Goal: Task Accomplishment & Management: Manage account settings

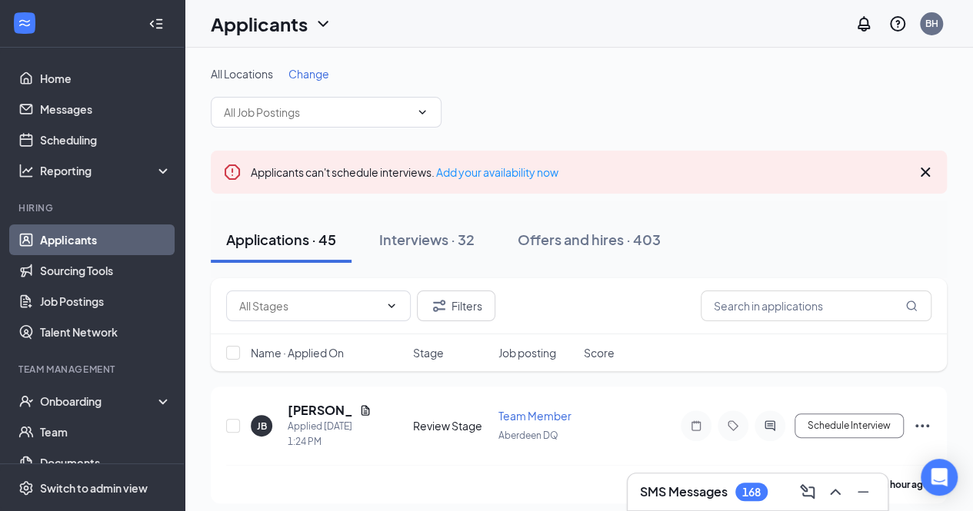
click at [309, 78] on span "Change" at bounding box center [308, 74] width 41 height 14
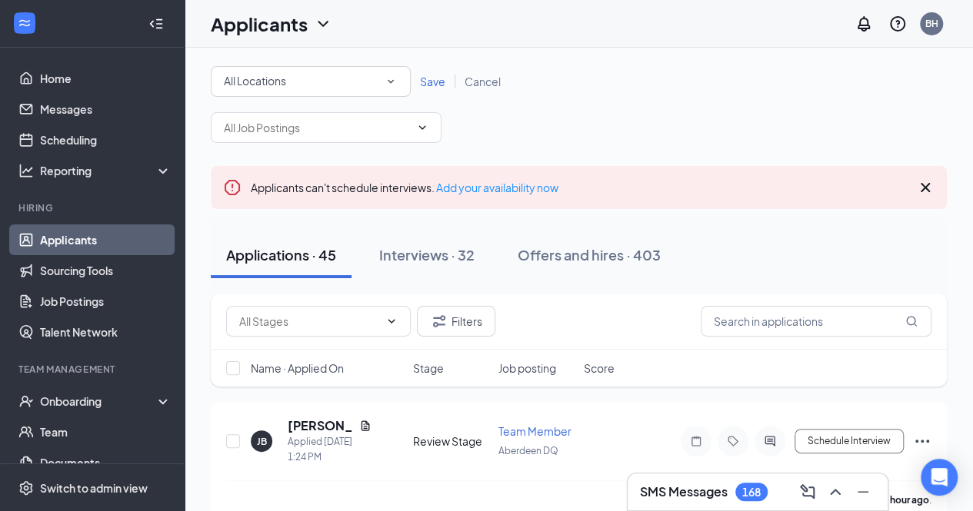
click at [393, 80] on icon "SmallChevronDown" at bounding box center [391, 82] width 6 height 4
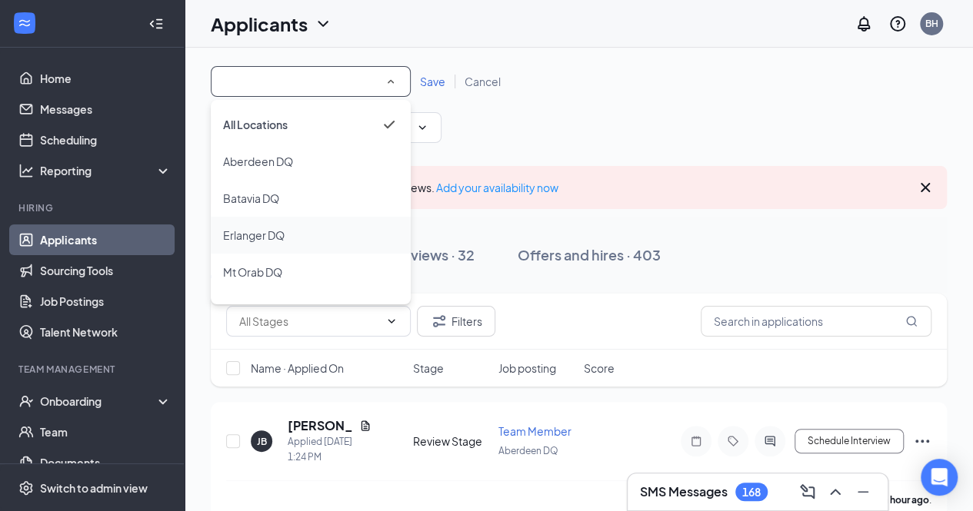
click at [260, 234] on span "Erlanger DQ" at bounding box center [254, 235] width 62 height 14
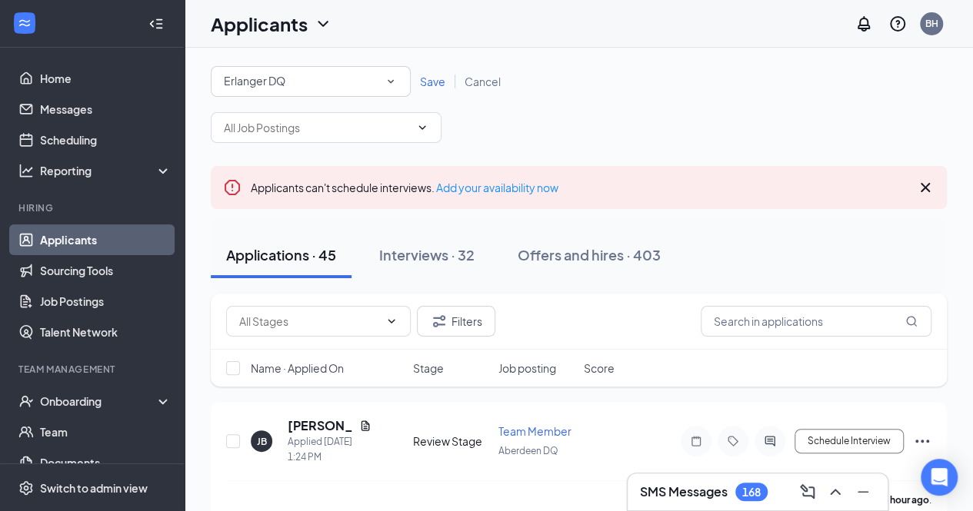
click at [435, 81] on span "Save" at bounding box center [432, 82] width 25 height 14
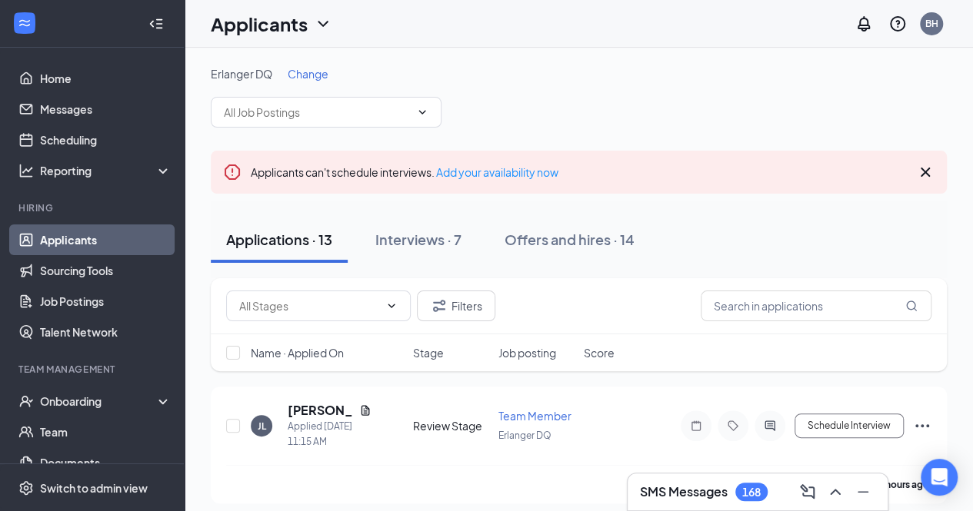
click at [48, 238] on link "Applicants" at bounding box center [105, 240] width 131 height 31
click at [309, 76] on span "Change" at bounding box center [308, 74] width 41 height 14
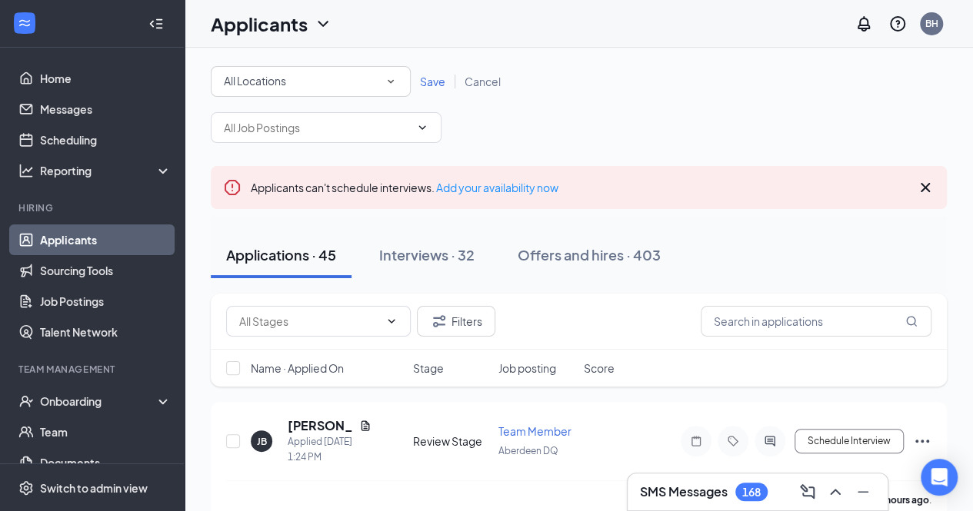
click at [390, 79] on icon "SmallChevronDown" at bounding box center [391, 82] width 14 height 14
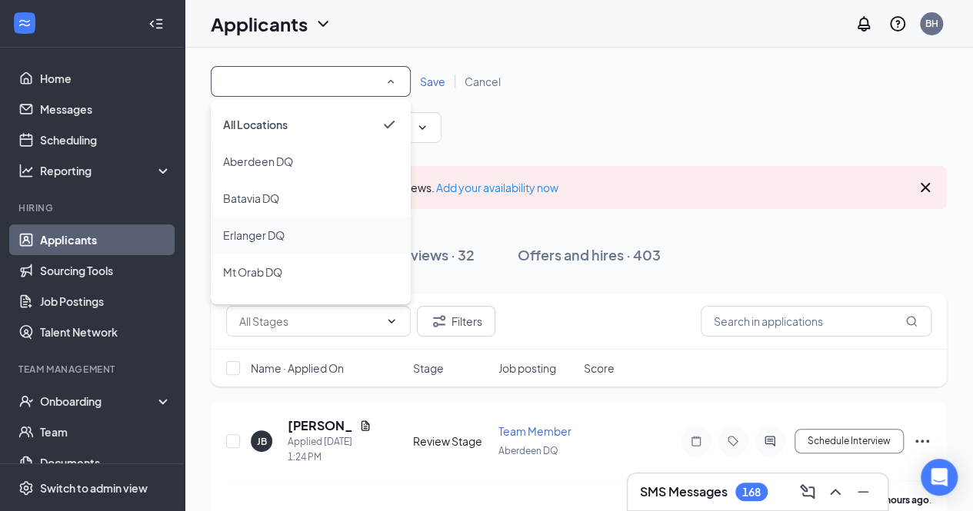
click at [257, 235] on span "Erlanger DQ" at bounding box center [254, 235] width 62 height 14
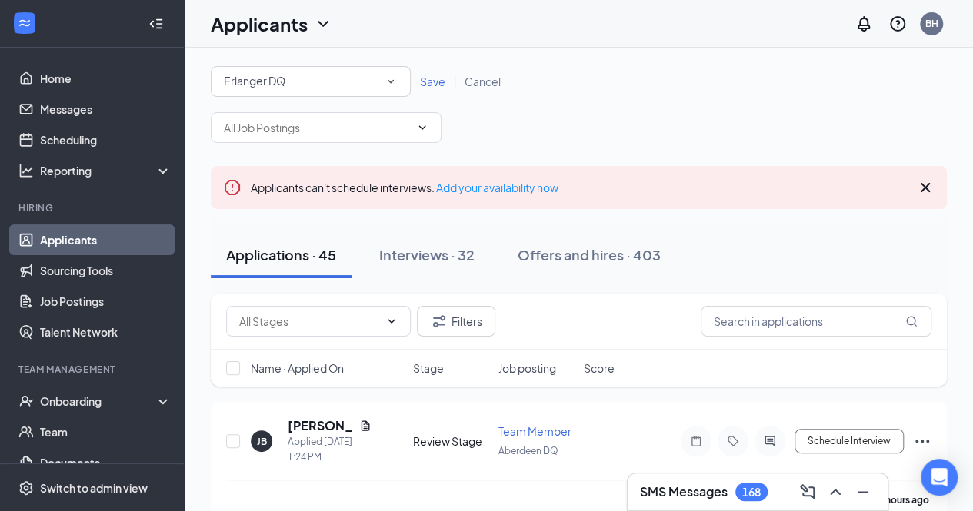
click at [437, 85] on span "Save" at bounding box center [432, 82] width 25 height 14
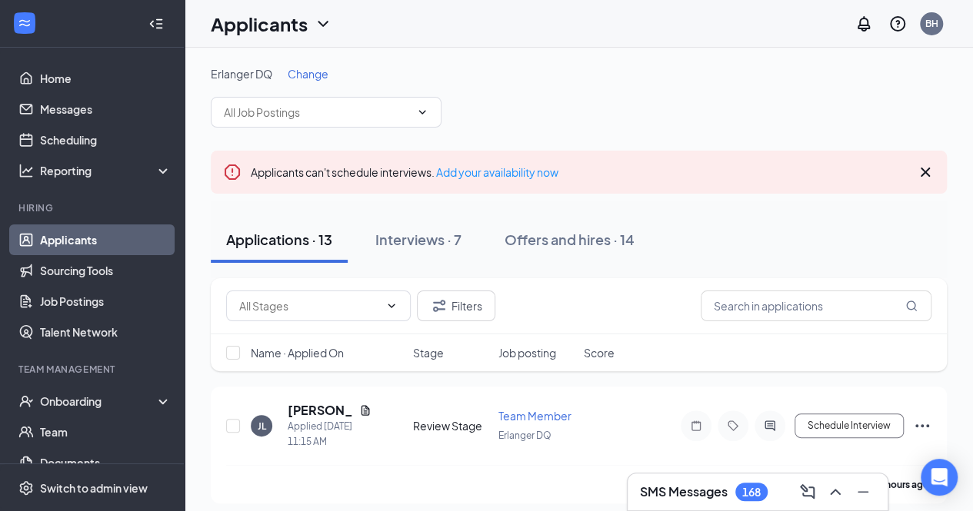
click at [86, 243] on link "Applicants" at bounding box center [105, 240] width 131 height 31
click at [321, 75] on span "Change" at bounding box center [308, 74] width 41 height 14
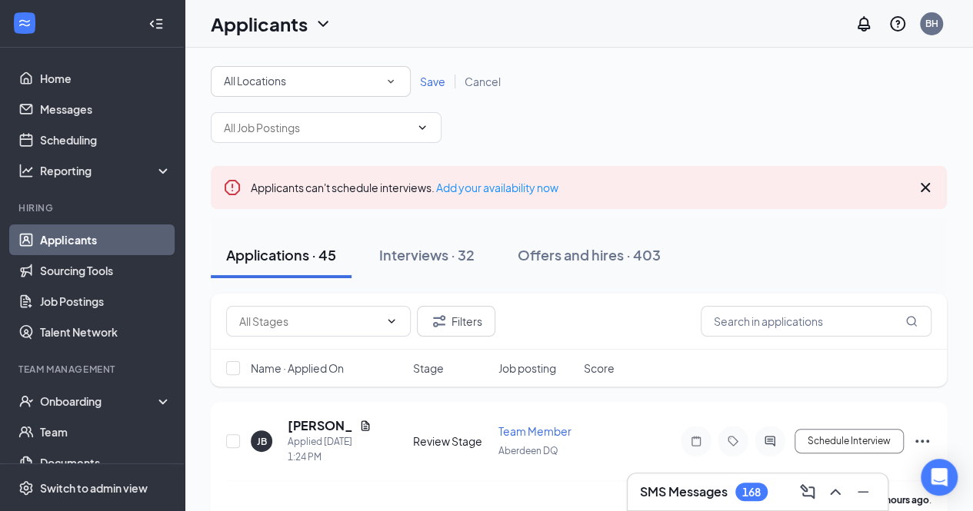
click at [392, 83] on icon "SmallChevronDown" at bounding box center [391, 82] width 14 height 14
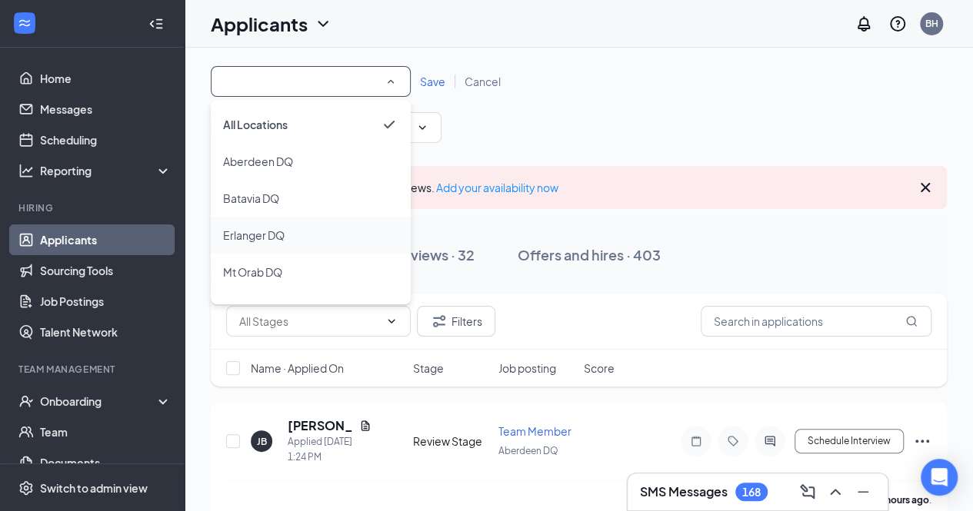
click at [245, 236] on span "Erlanger DQ" at bounding box center [254, 235] width 62 height 14
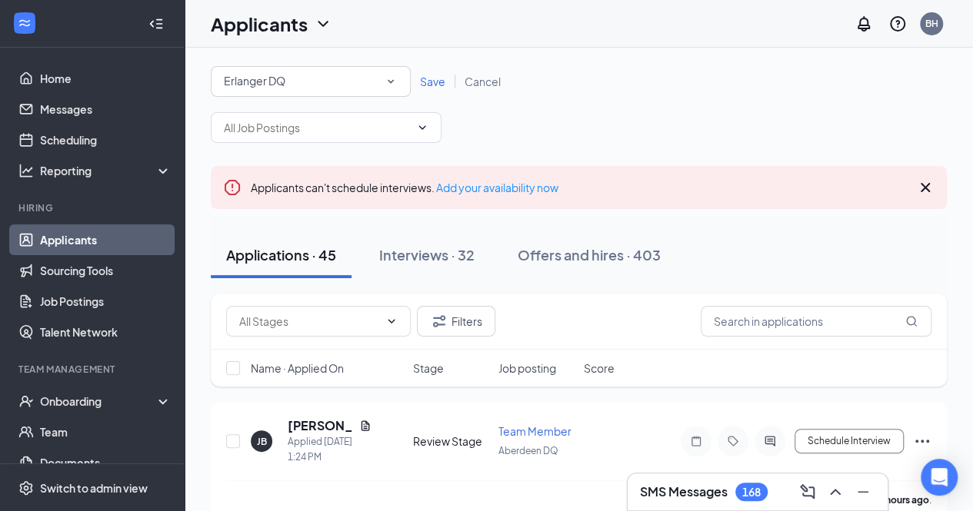
click at [432, 82] on span "Save" at bounding box center [432, 82] width 25 height 14
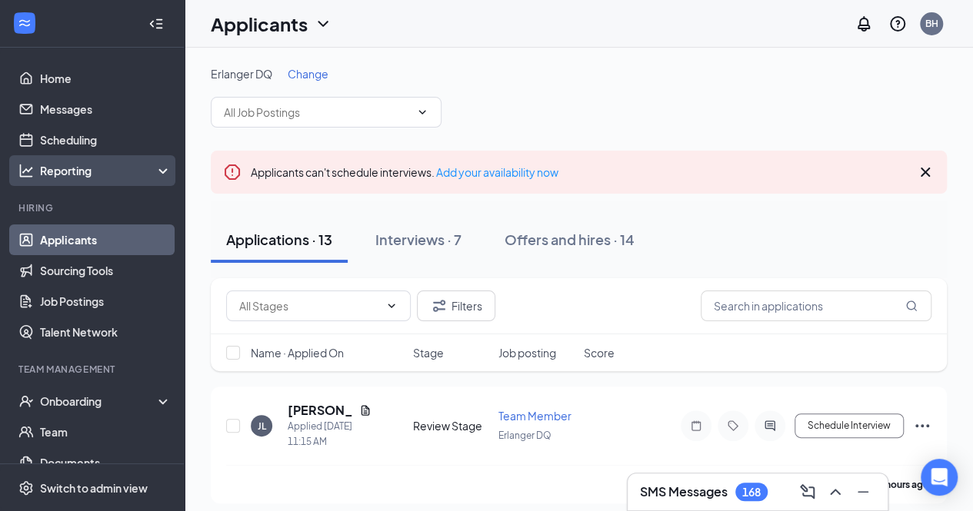
click at [71, 176] on div "Reporting" at bounding box center [106, 170] width 132 height 15
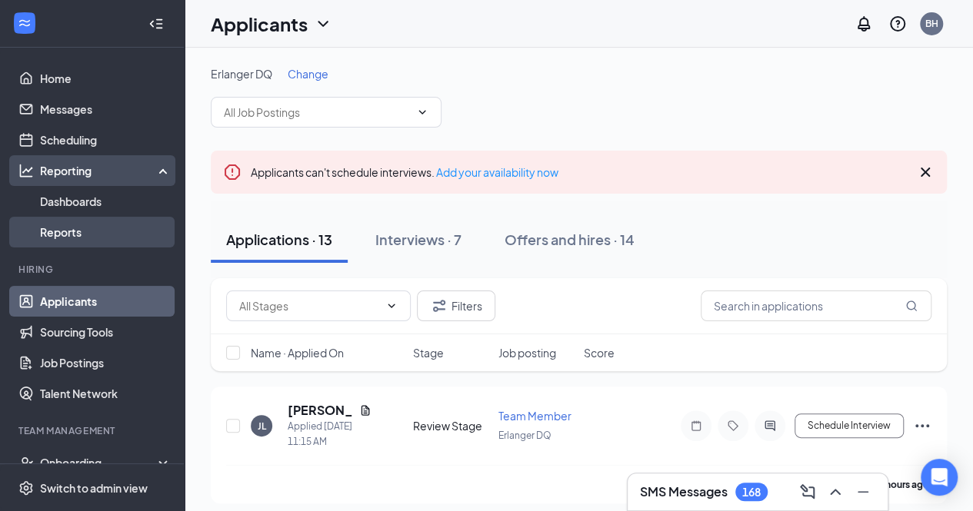
click at [71, 230] on link "Reports" at bounding box center [105, 232] width 131 height 31
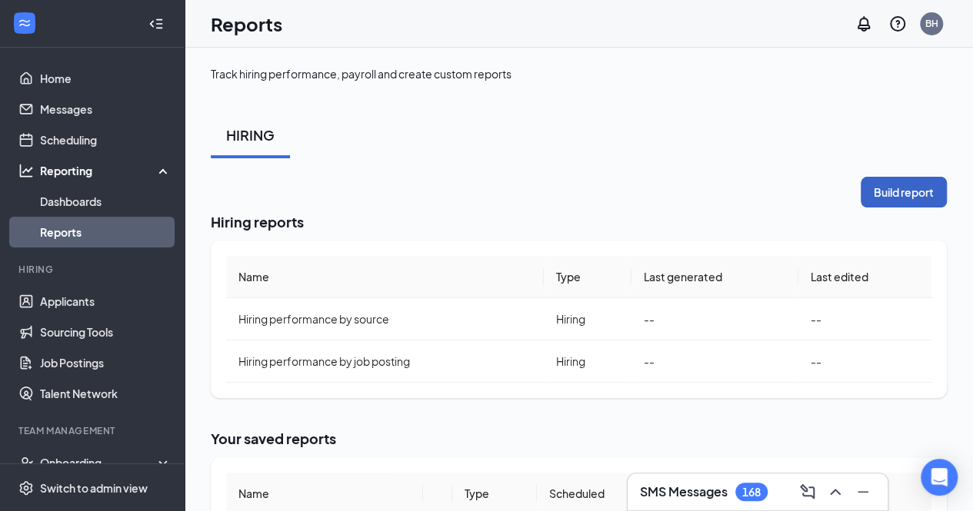
click at [884, 191] on button "Build report" at bounding box center [904, 192] width 86 height 31
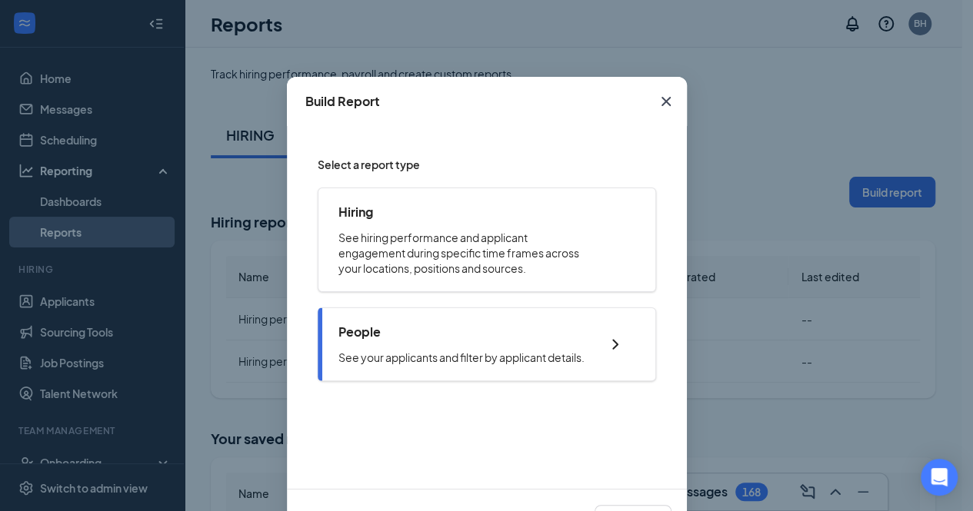
click at [495, 342] on div "People See your applicants and filter by applicant details." at bounding box center [461, 345] width 246 height 42
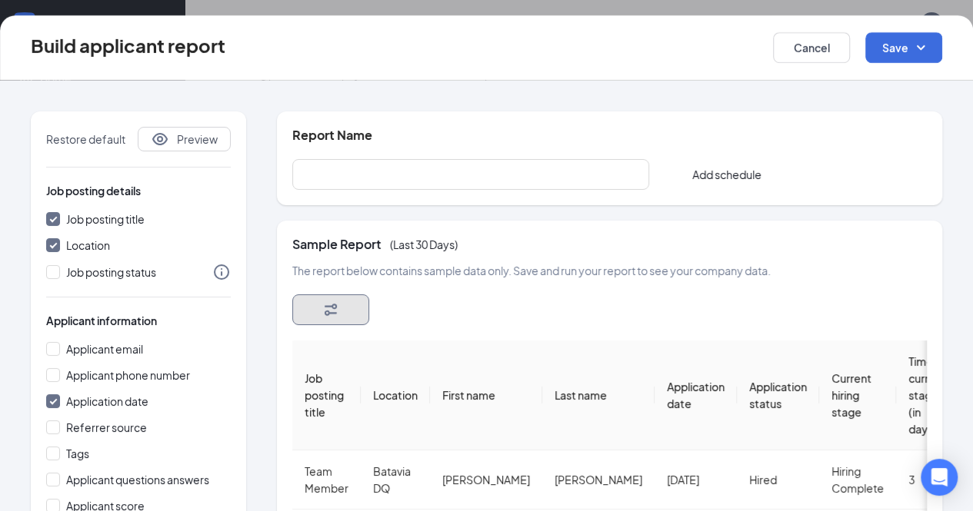
click at [337, 313] on icon "Filter" at bounding box center [330, 310] width 18 height 18
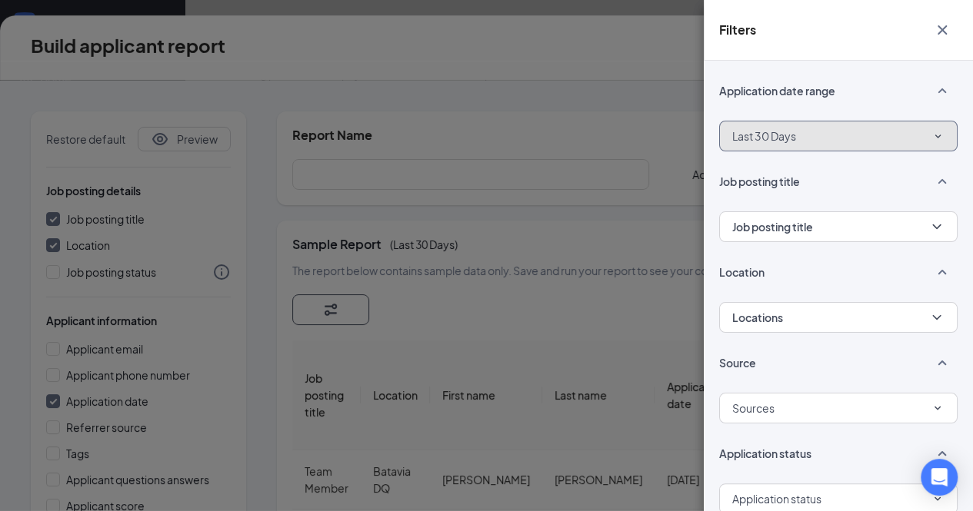
click at [931, 136] on icon "SmallChevronDown" at bounding box center [937, 136] width 13 height 13
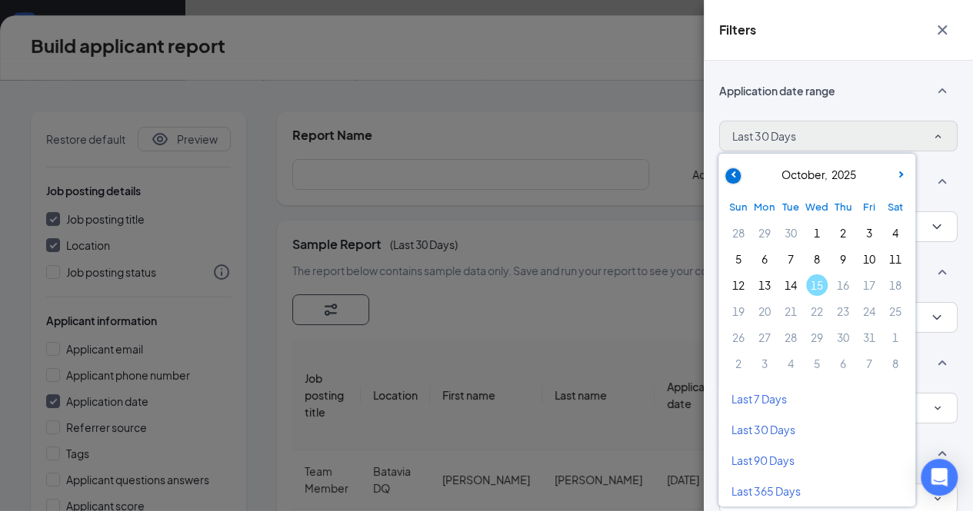
click at [730, 175] on span at bounding box center [732, 175] width 15 height 15
click at [794, 234] on span "1" at bounding box center [791, 233] width 22 height 22
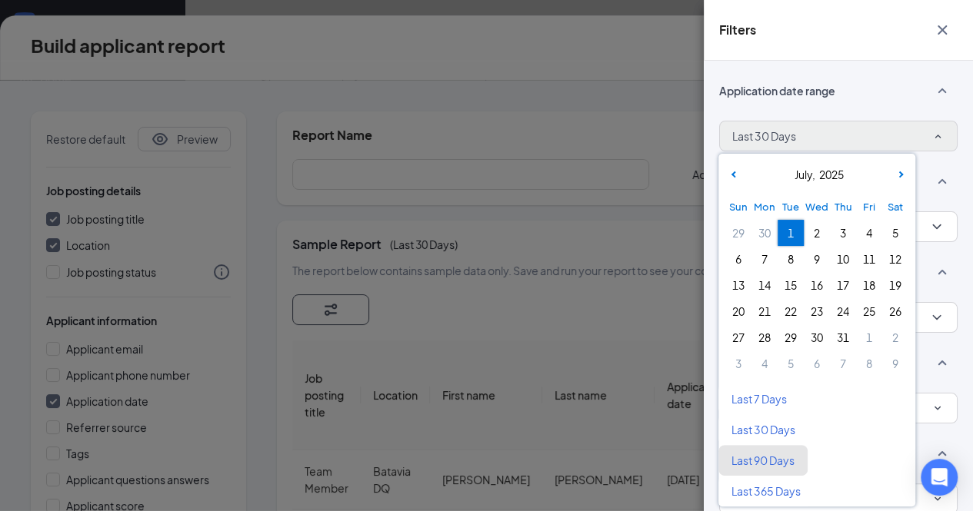
click at [763, 464] on span "Last 90 Days" at bounding box center [762, 460] width 63 height 15
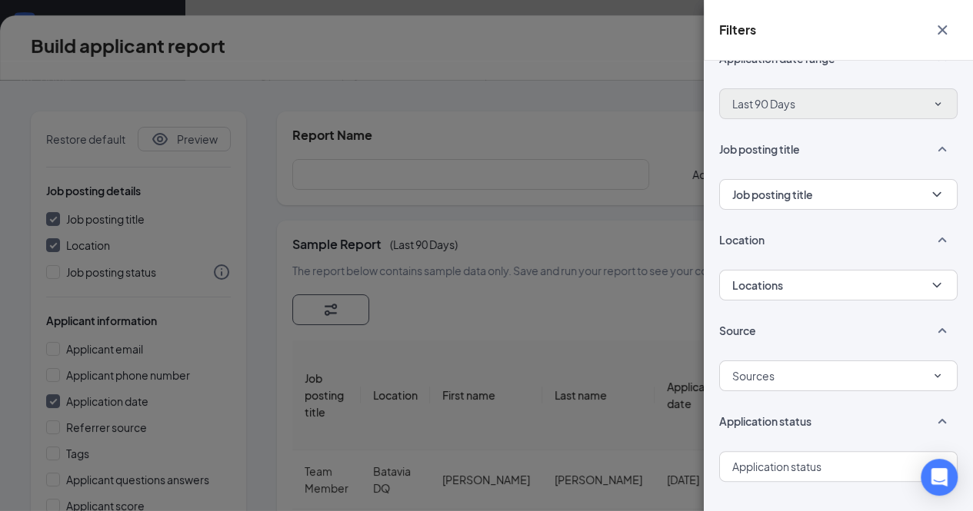
scroll to position [50, 0]
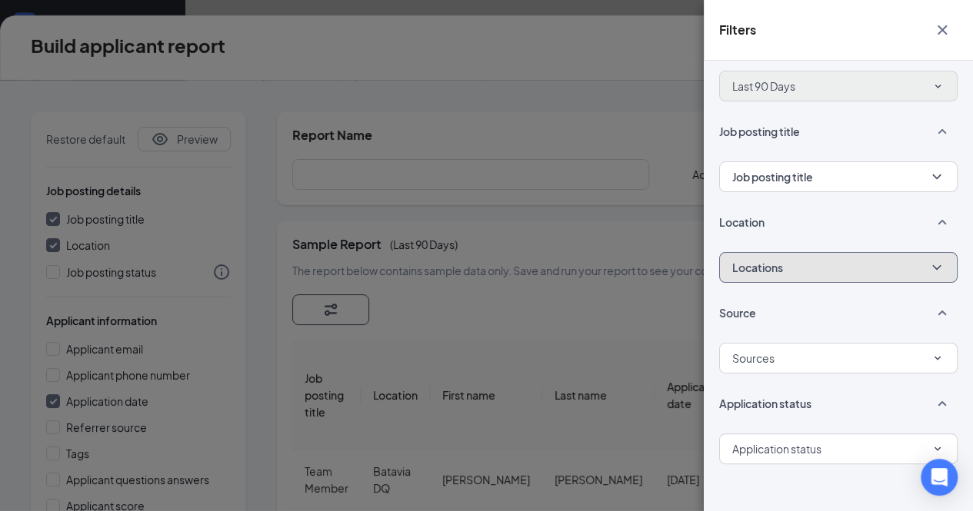
click at [929, 267] on icon "ChevronDown" at bounding box center [936, 267] width 15 height 15
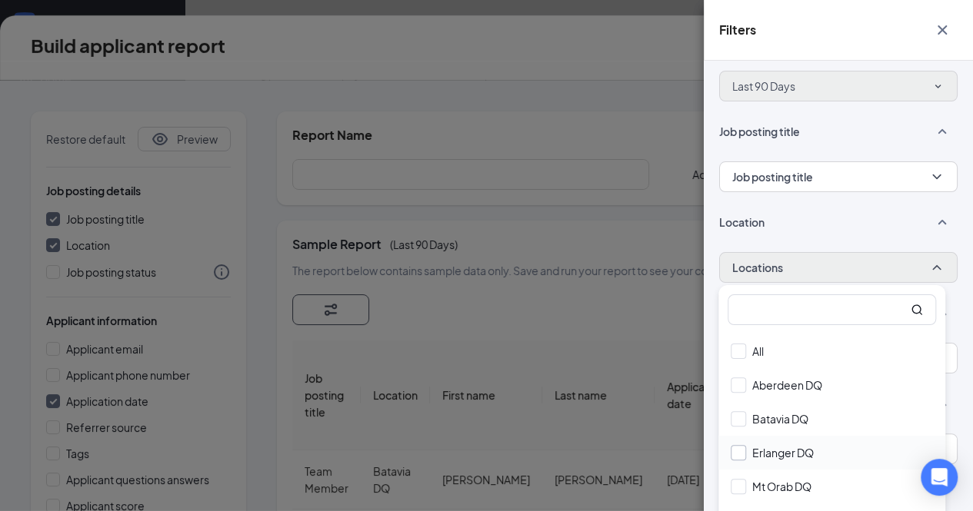
click at [743, 456] on input "Erlanger DQ" at bounding box center [772, 452] width 83 height 15
checkbox input "true"
click at [576, 299] on div "Filters Application date range Last 90 Days Job posting title Job posting title…" at bounding box center [486, 255] width 973 height 511
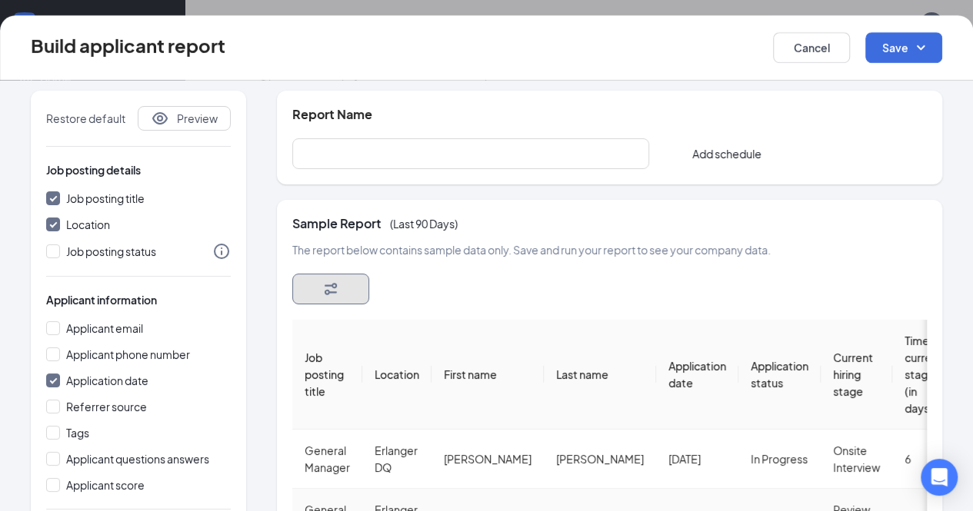
scroll to position [0, 0]
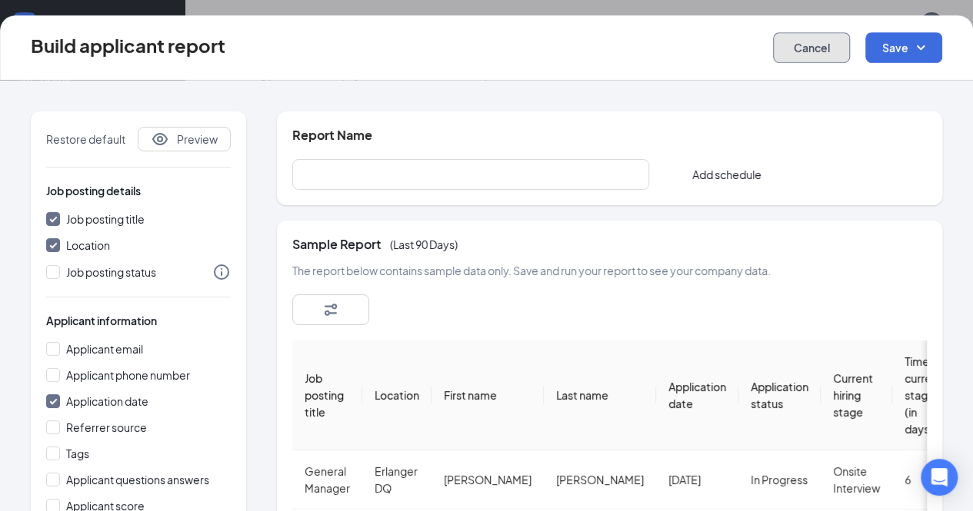
click at [827, 44] on button "Cancel" at bounding box center [811, 47] width 77 height 31
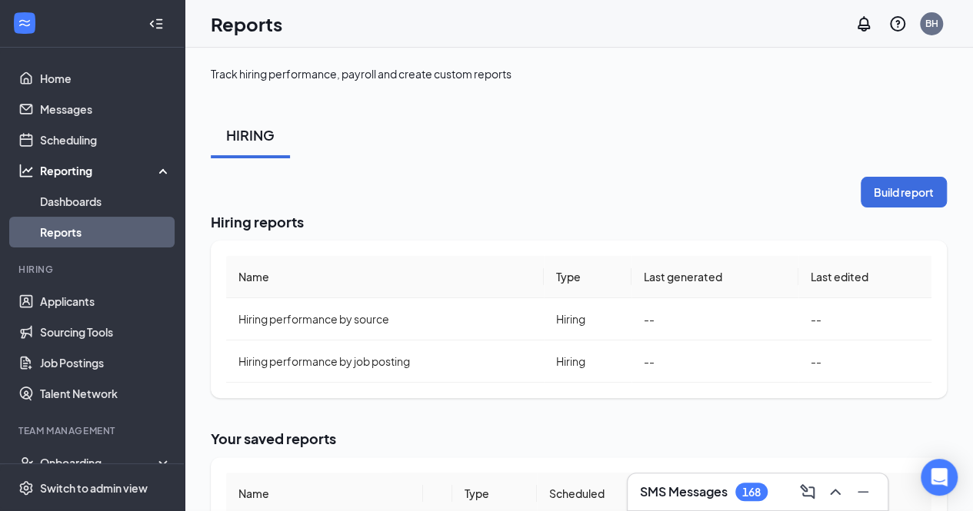
checkbox input "false"
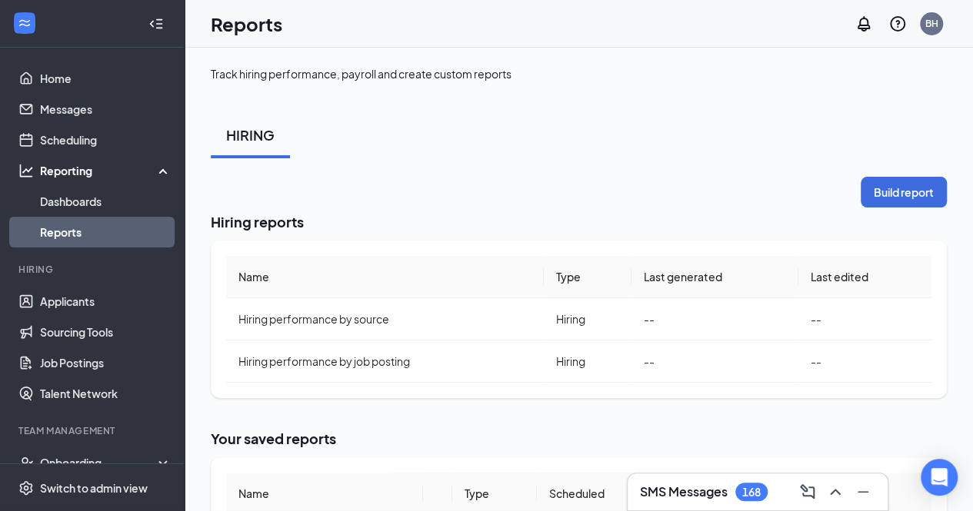
checkbox input "false"
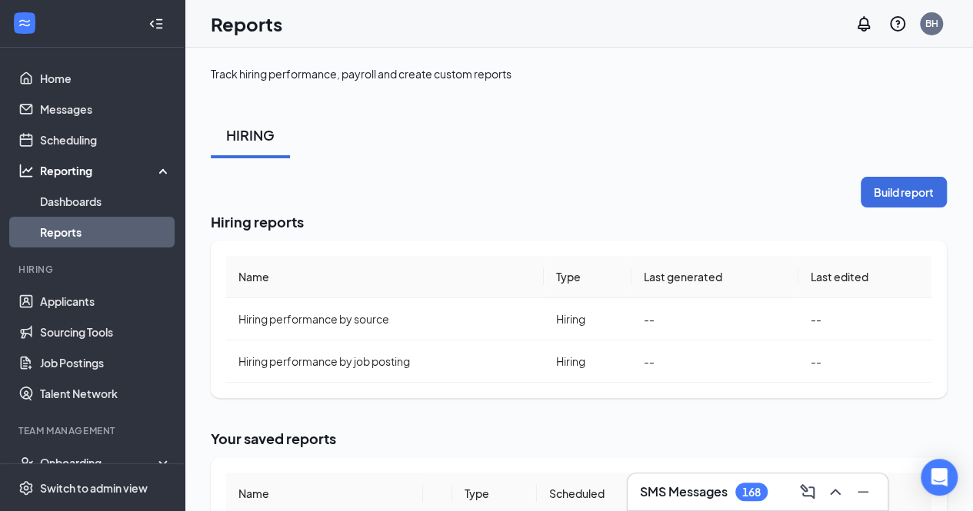
checkbox input "false"
click at [51, 295] on link "Applicants" at bounding box center [105, 301] width 131 height 31
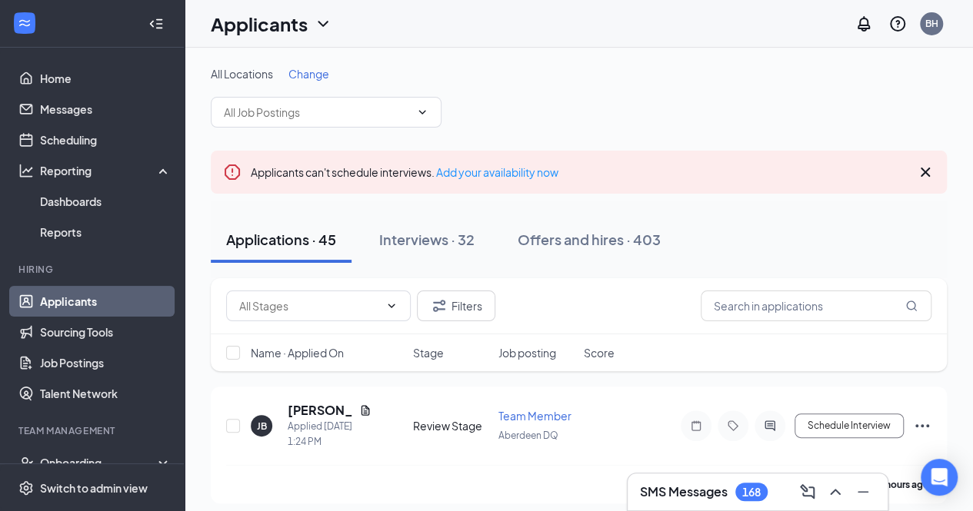
click at [315, 76] on span "Change" at bounding box center [308, 74] width 41 height 14
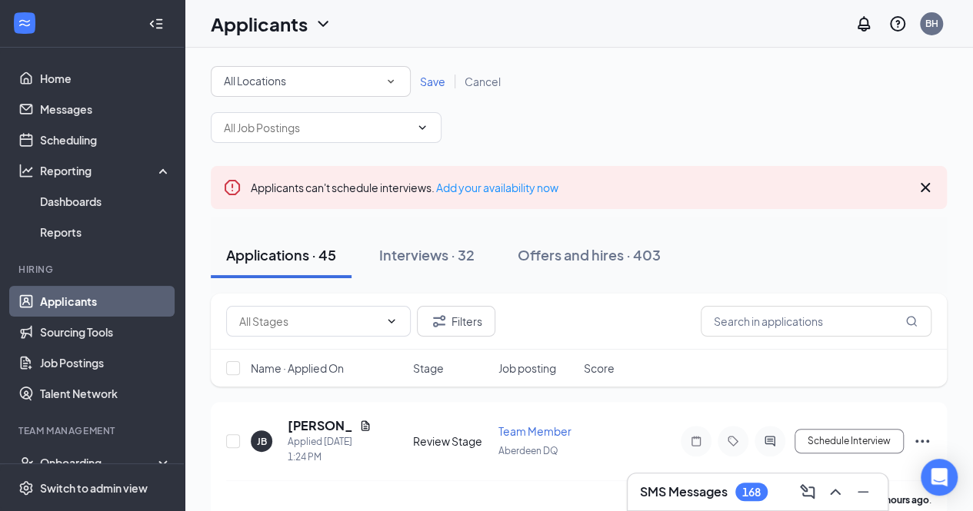
click at [392, 81] on icon "SmallChevronDown" at bounding box center [391, 82] width 6 height 4
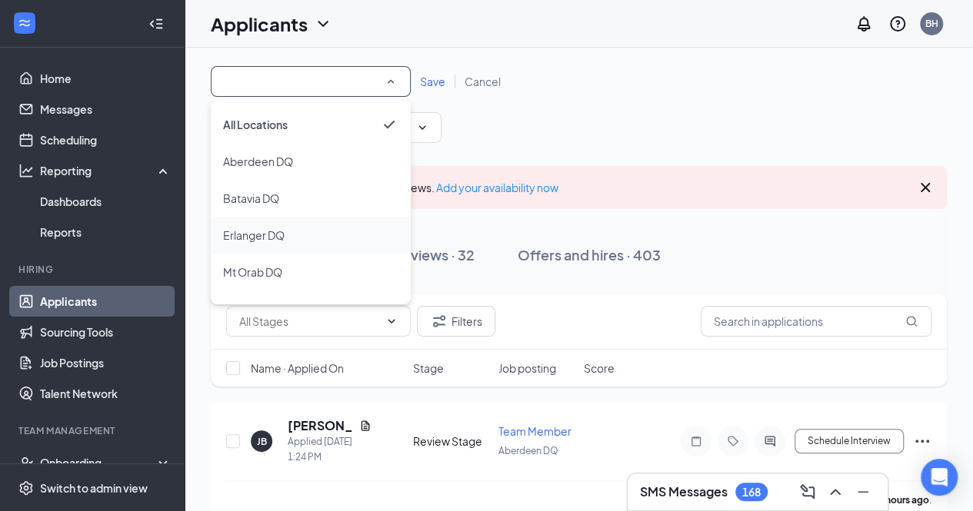
click at [257, 235] on span "Erlanger DQ" at bounding box center [254, 235] width 62 height 14
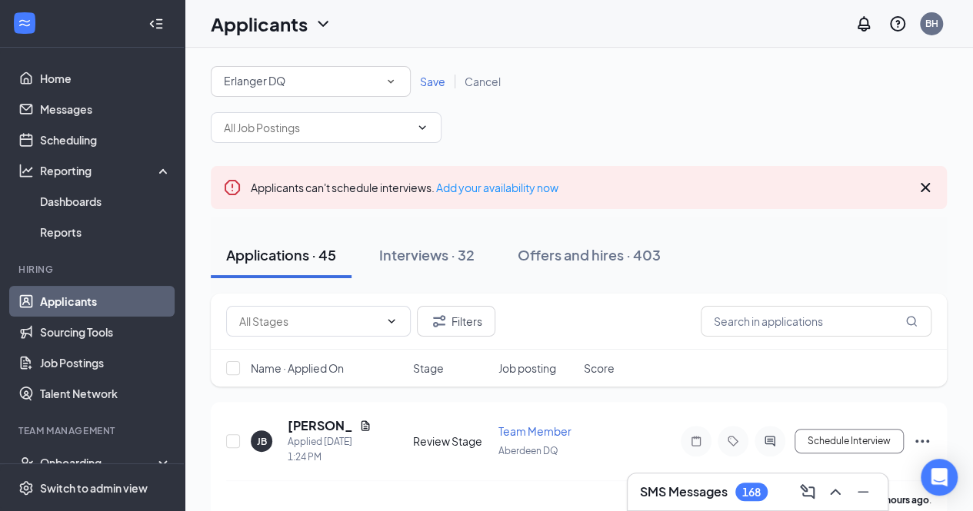
click at [430, 83] on span "Save" at bounding box center [432, 82] width 25 height 14
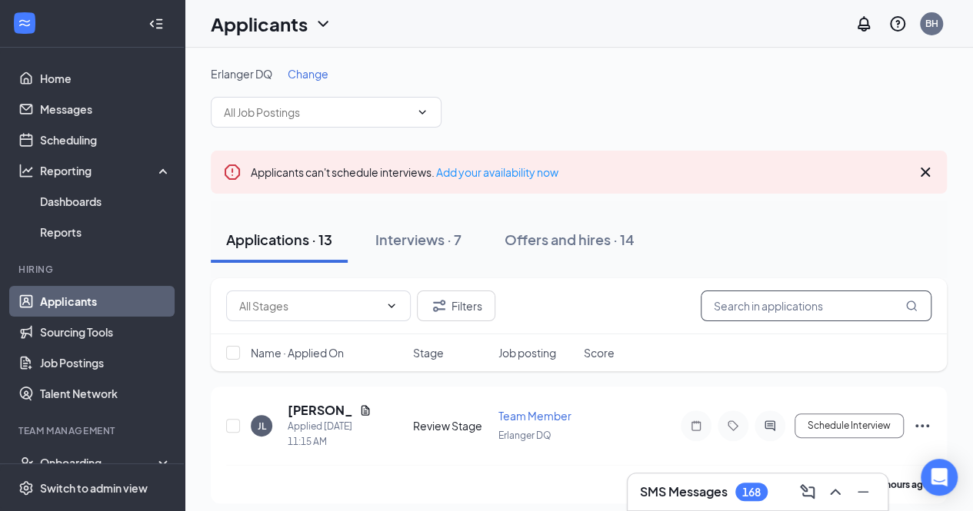
click at [757, 305] on input "text" at bounding box center [816, 306] width 231 height 31
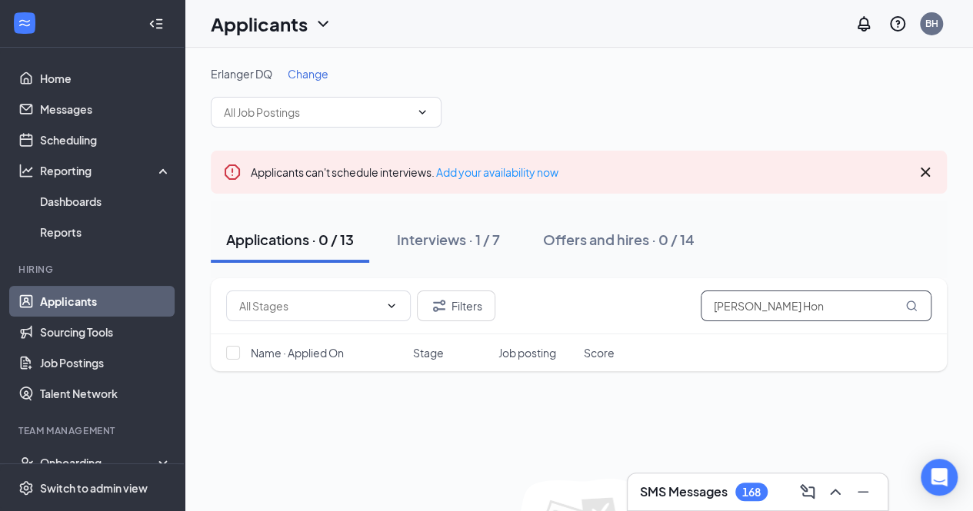
type input "Landon Hon"
click at [913, 309] on icon "MagnifyingGlass" at bounding box center [911, 306] width 12 height 12
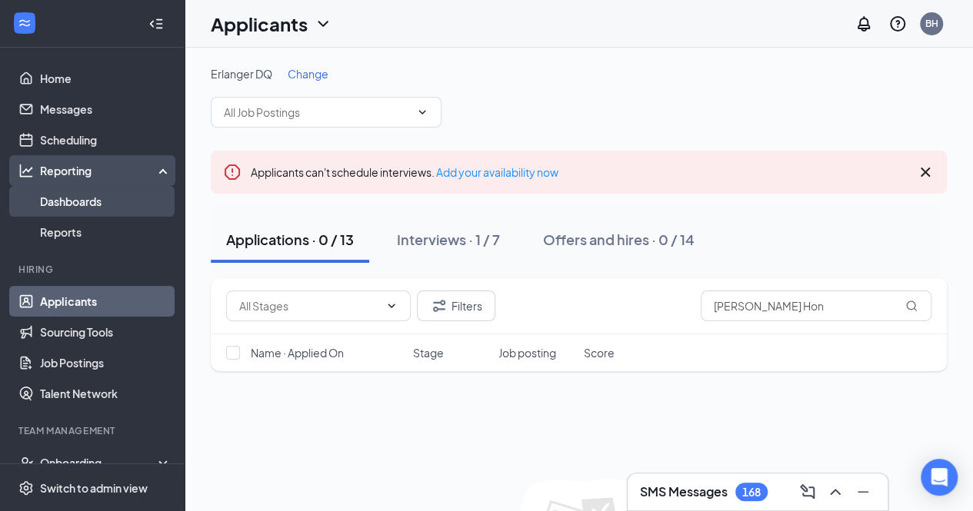
click at [69, 204] on link "Dashboards" at bounding box center [105, 201] width 131 height 31
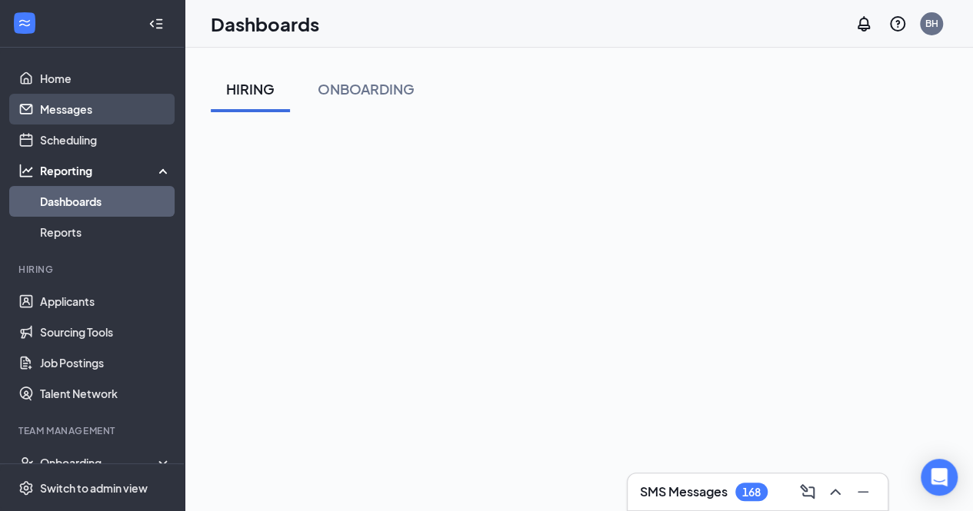
click at [72, 116] on link "Messages" at bounding box center [105, 109] width 131 height 31
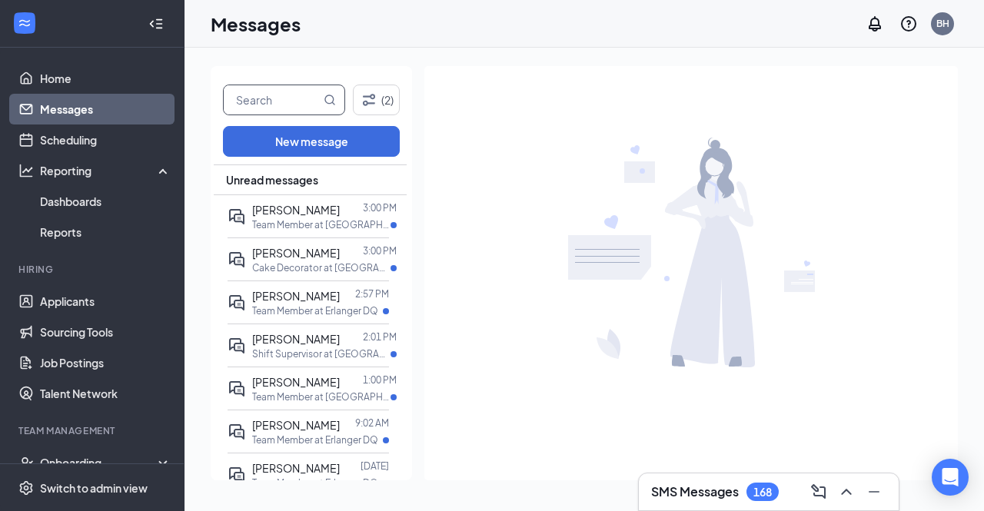
click at [260, 102] on input "text" at bounding box center [272, 99] width 97 height 29
click at [331, 98] on icon "MagnifyingGlass" at bounding box center [330, 100] width 12 height 12
type input "l"
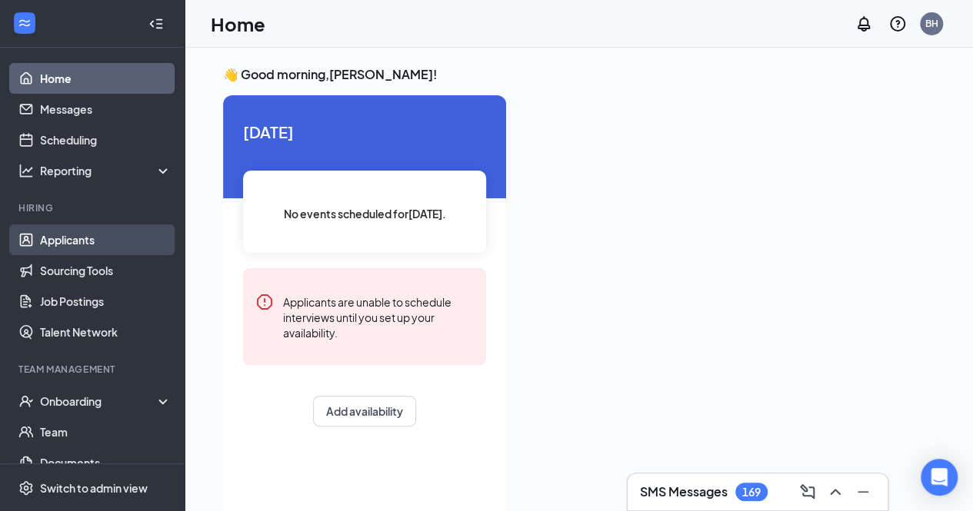
click at [74, 243] on link "Applicants" at bounding box center [105, 240] width 131 height 31
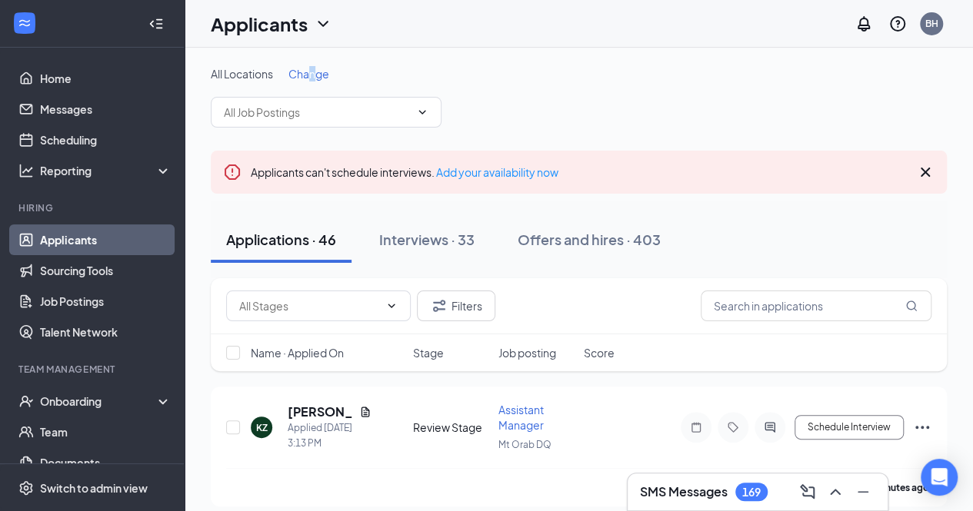
click at [315, 72] on span "Change" at bounding box center [308, 74] width 41 height 14
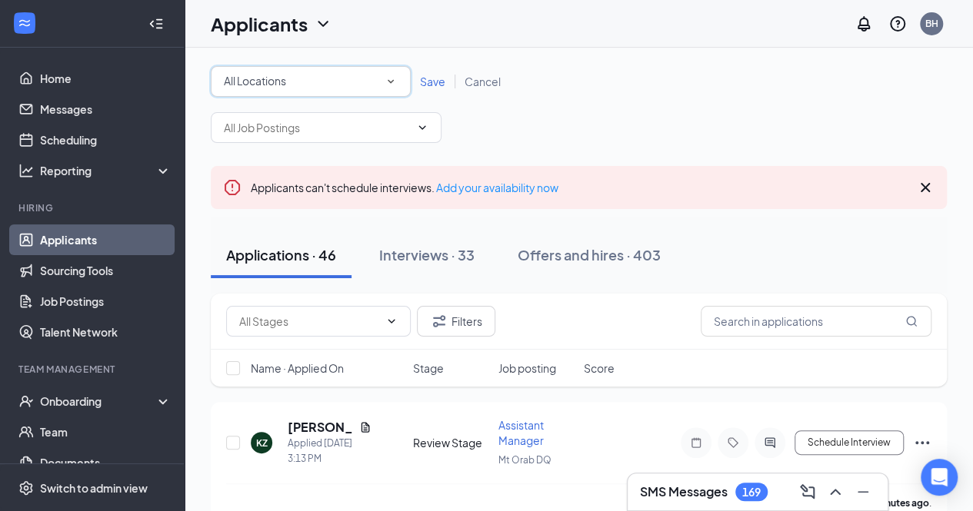
click at [394, 82] on icon "SmallChevronDown" at bounding box center [391, 82] width 14 height 14
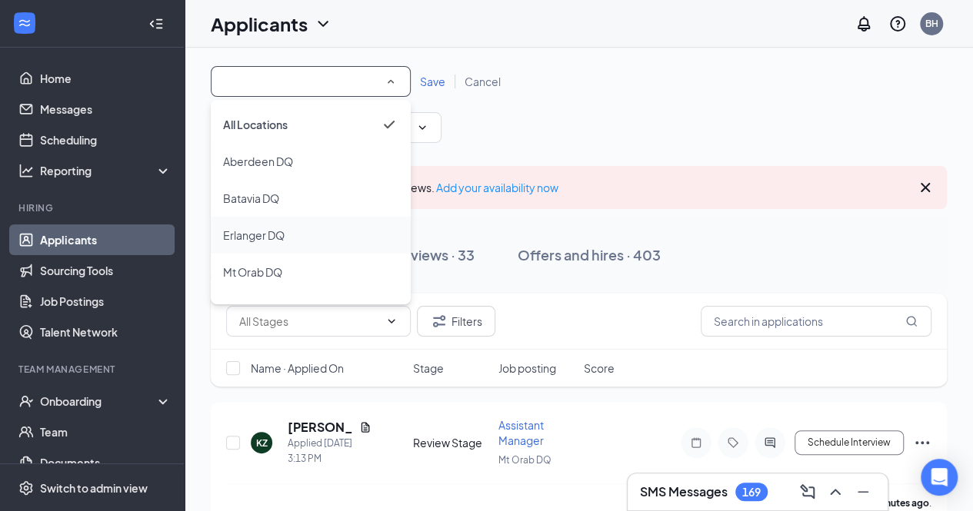
click at [265, 237] on span "Erlanger DQ" at bounding box center [254, 235] width 62 height 14
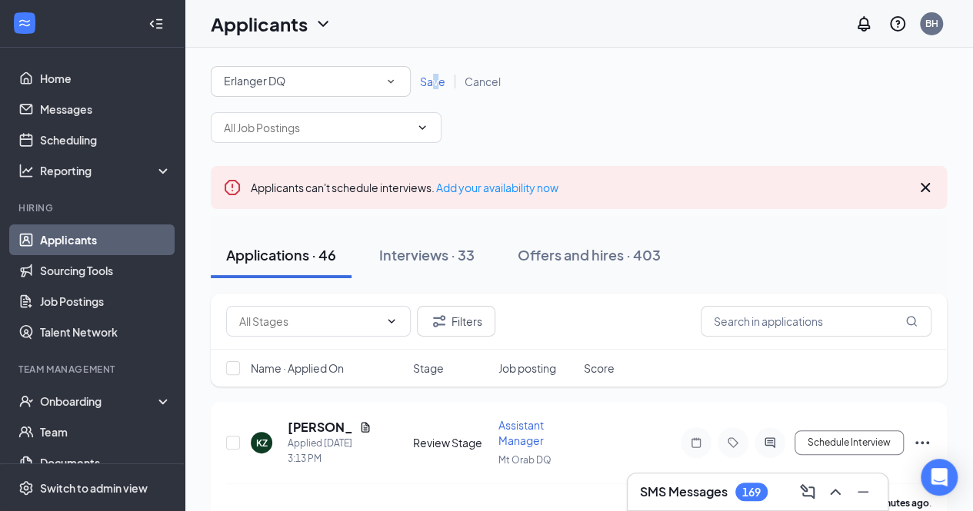
click at [435, 80] on span "Save" at bounding box center [432, 82] width 25 height 14
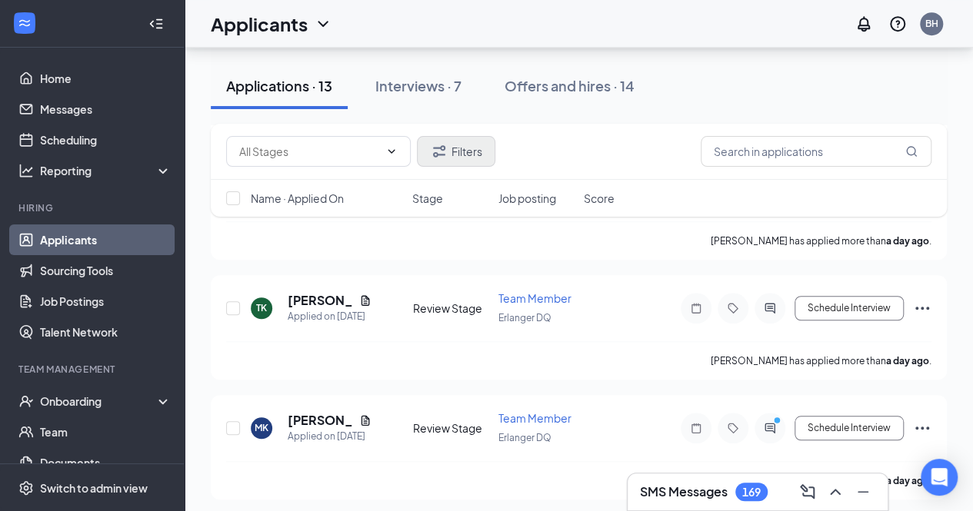
scroll to position [461, 0]
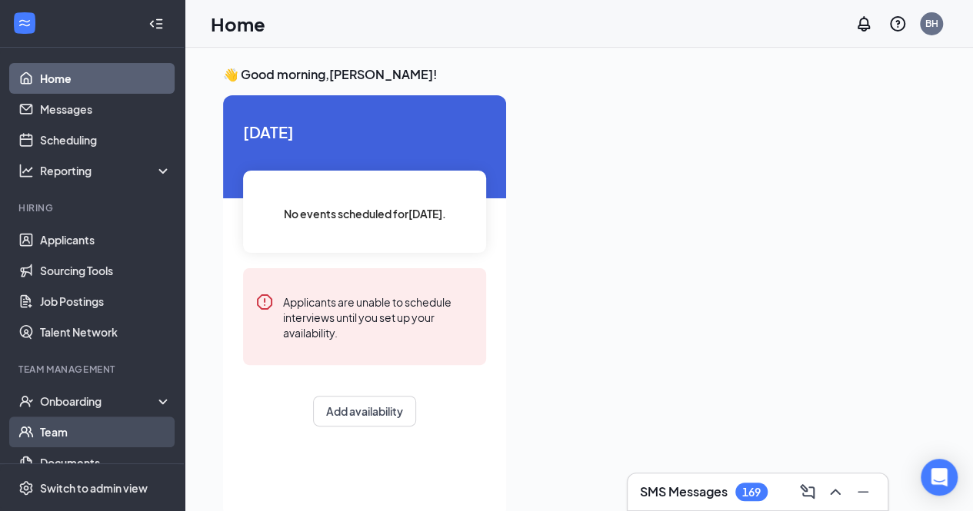
click at [48, 432] on link "Team" at bounding box center [105, 432] width 131 height 31
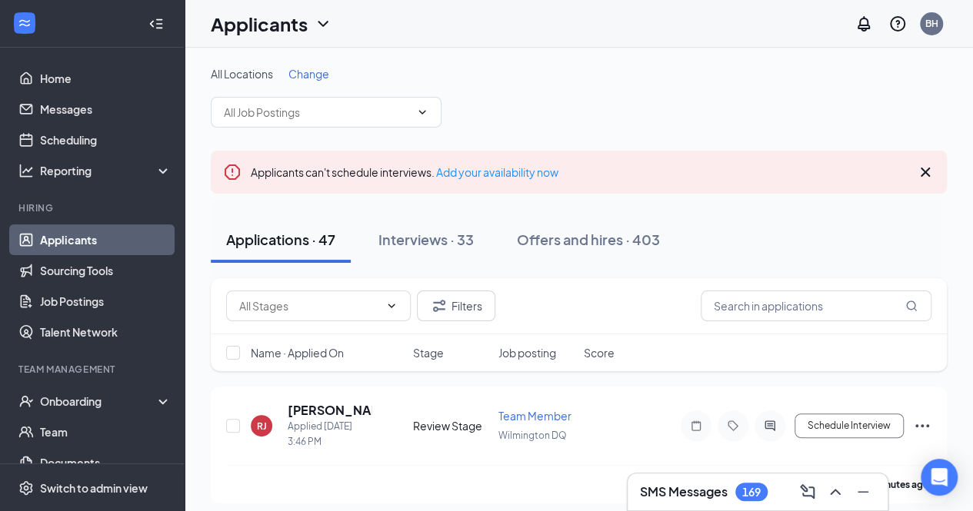
click at [315, 73] on span "Change" at bounding box center [308, 74] width 41 height 14
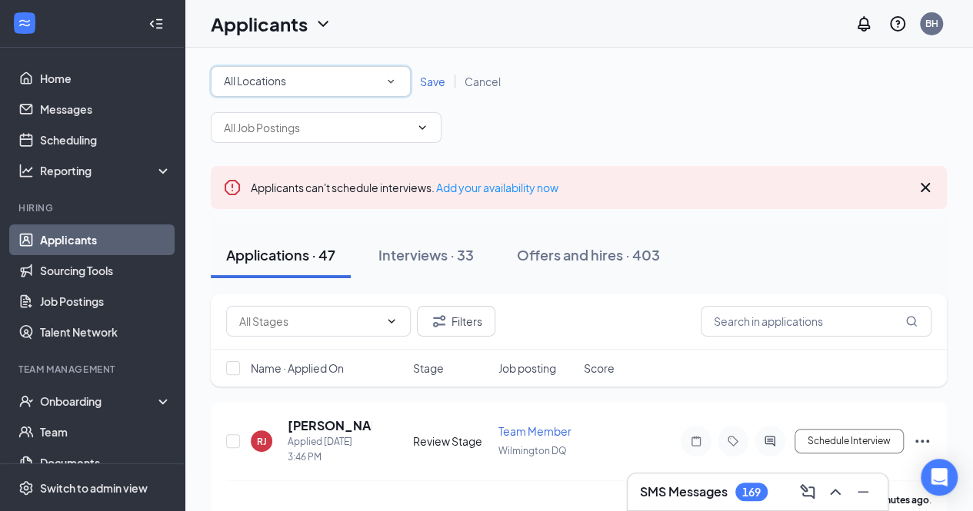
click at [391, 84] on icon "SmallChevronDown" at bounding box center [391, 82] width 14 height 14
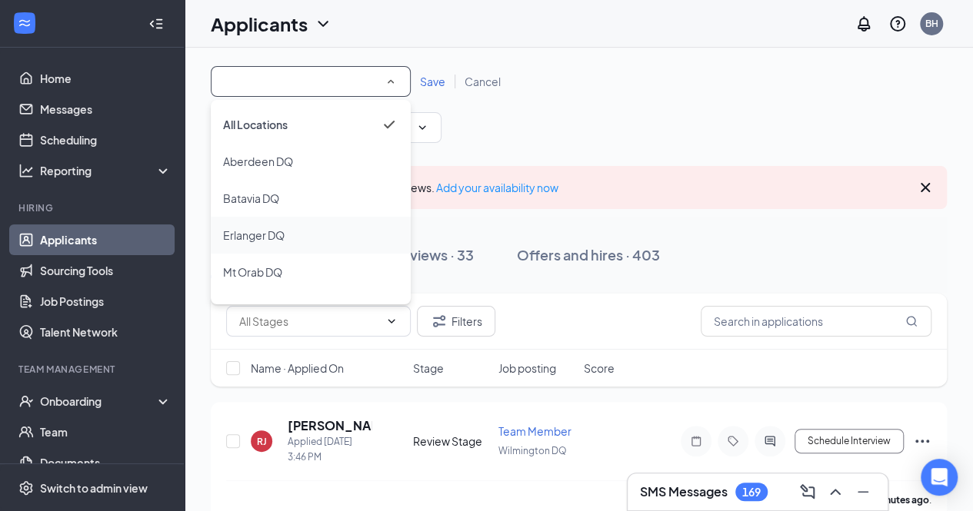
click at [263, 241] on span "Erlanger DQ" at bounding box center [254, 235] width 62 height 14
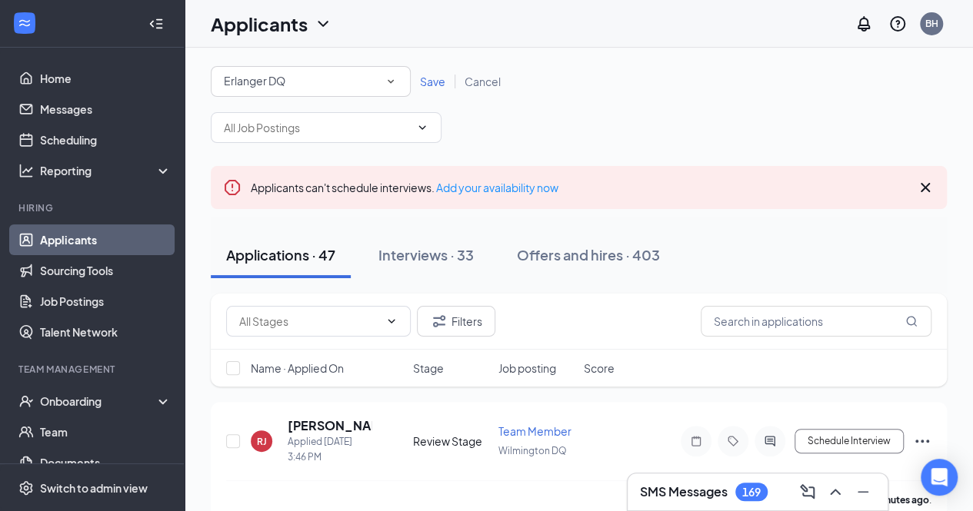
click at [437, 85] on span "Save" at bounding box center [432, 82] width 25 height 14
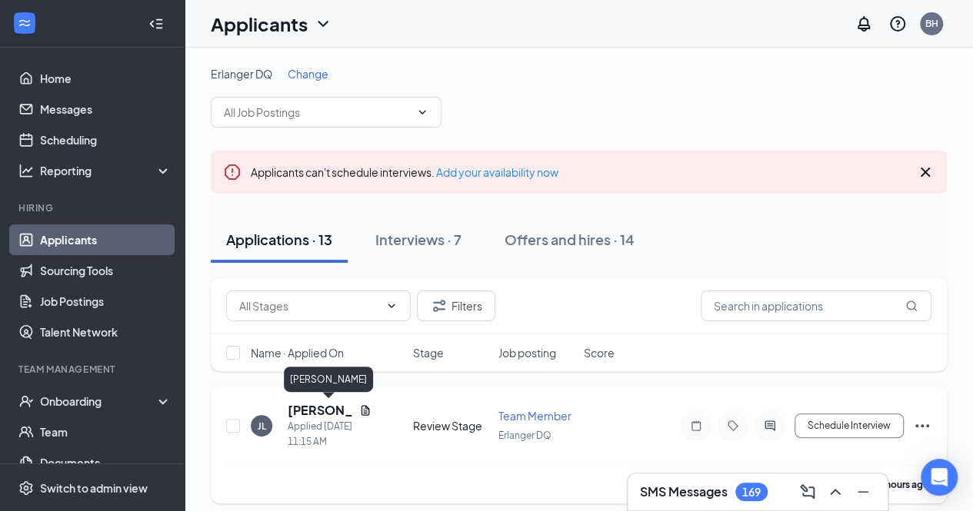
click at [294, 412] on h5 "[PERSON_NAME]" at bounding box center [320, 410] width 65 height 17
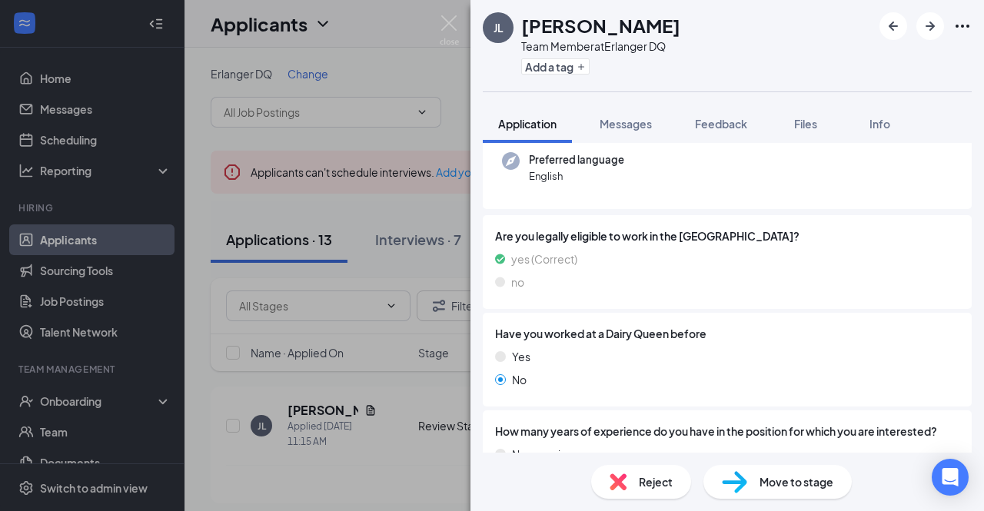
scroll to position [77, 0]
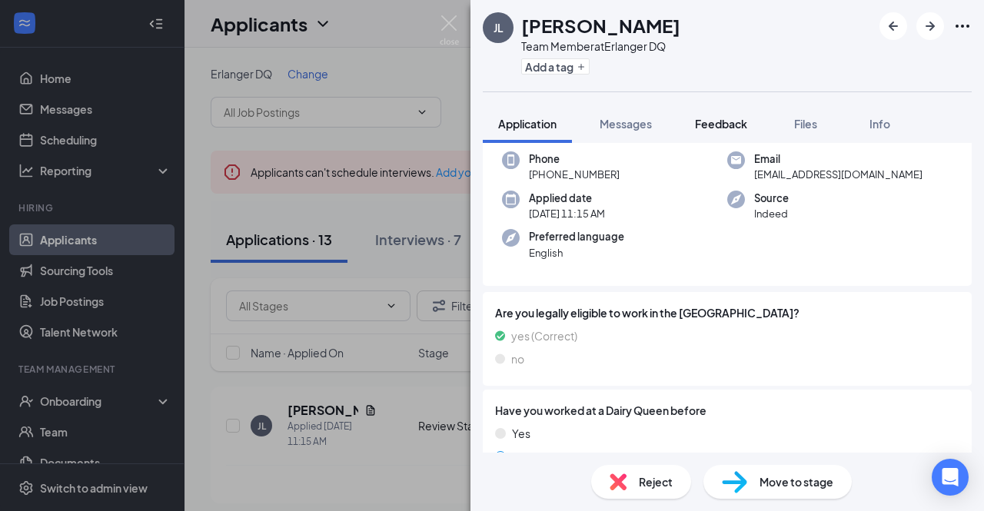
click at [727, 126] on span "Feedback" at bounding box center [721, 124] width 52 height 14
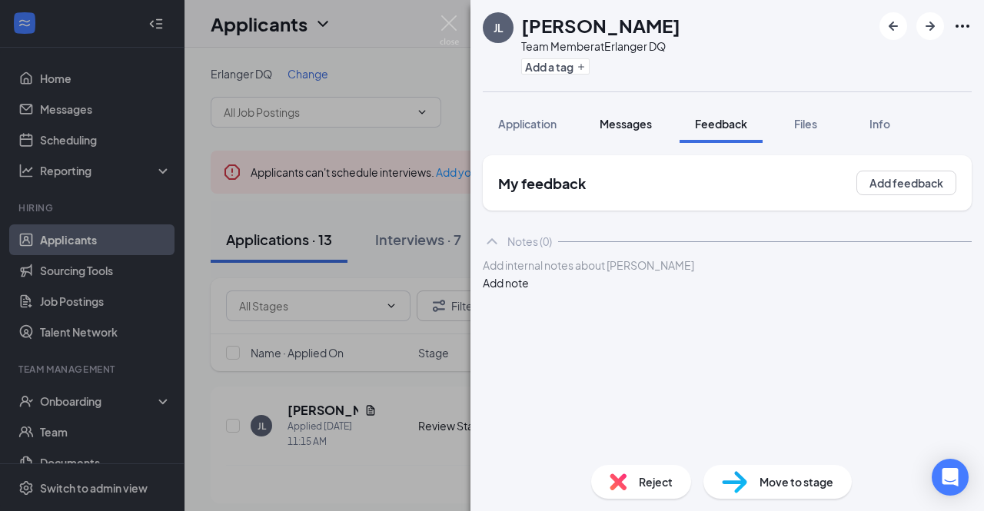
click at [636, 124] on span "Messages" at bounding box center [626, 124] width 52 height 14
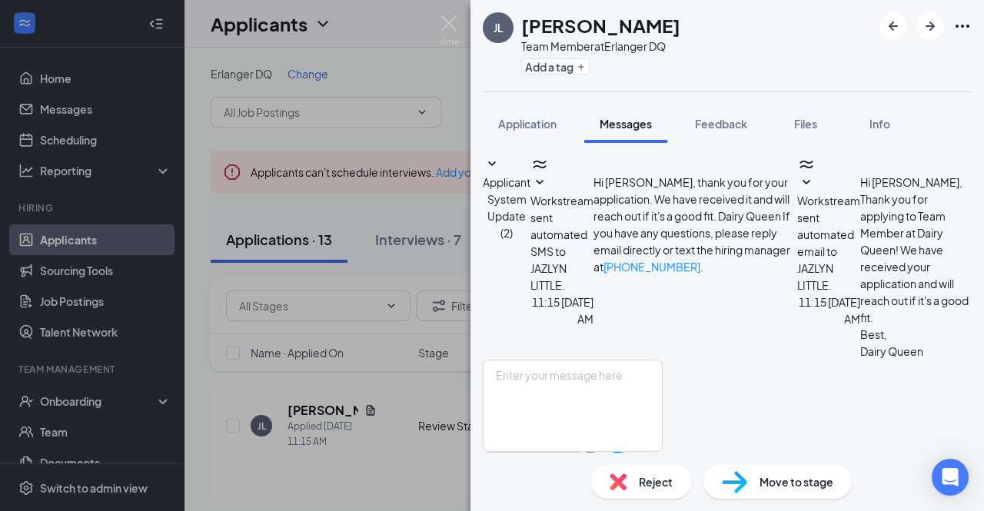
scroll to position [48, 0]
click at [518, 120] on span "Application" at bounding box center [527, 124] width 58 height 14
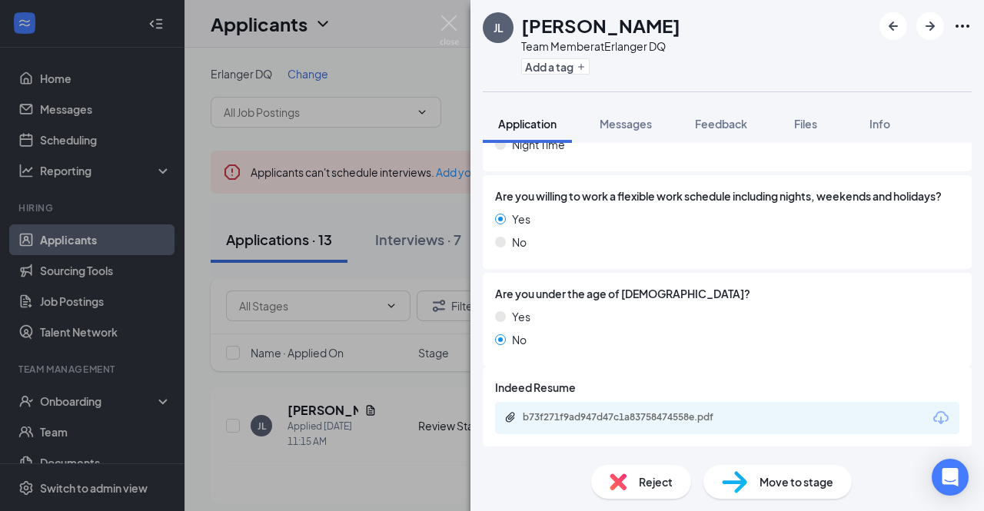
scroll to position [1320, 0]
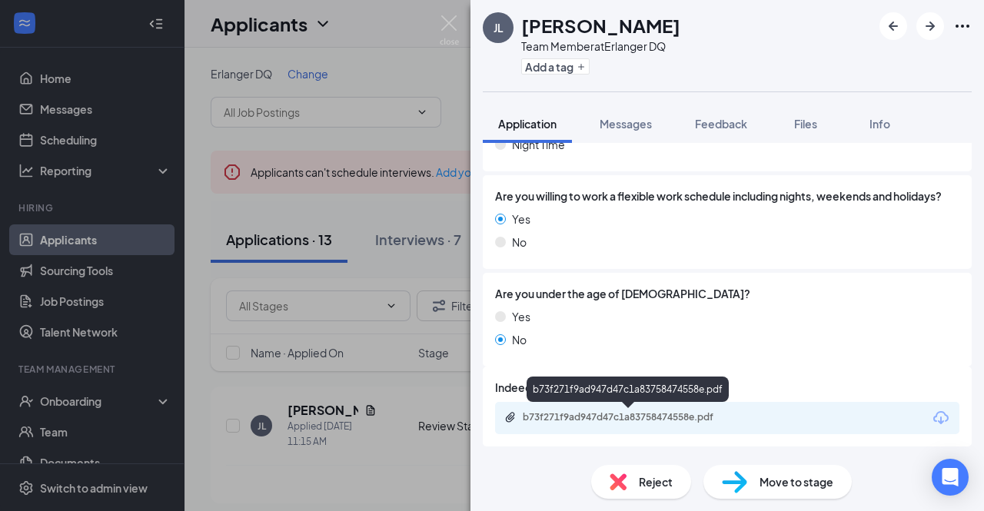
click at [620, 415] on div "b73f271f9ad947d47c1a83758474558e.pdf" at bounding box center [630, 417] width 215 height 12
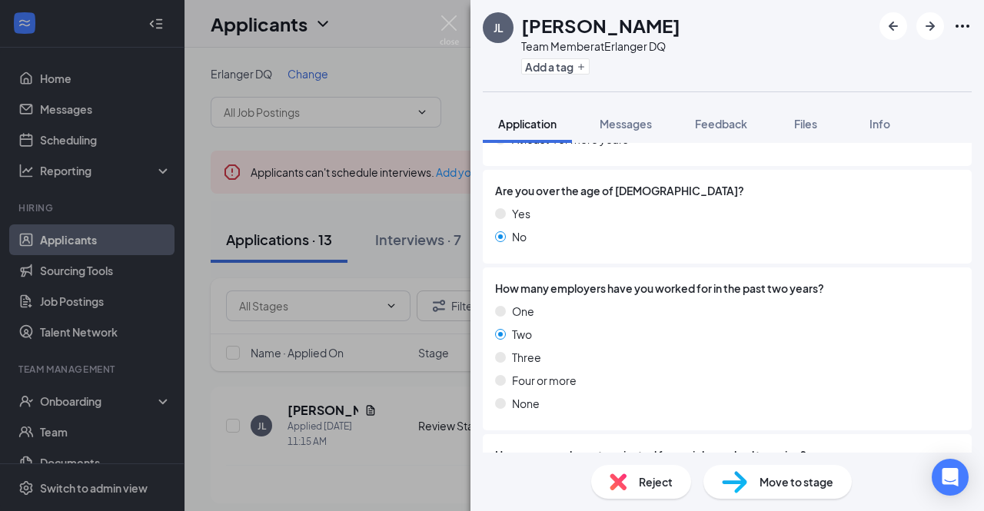
scroll to position [615, 0]
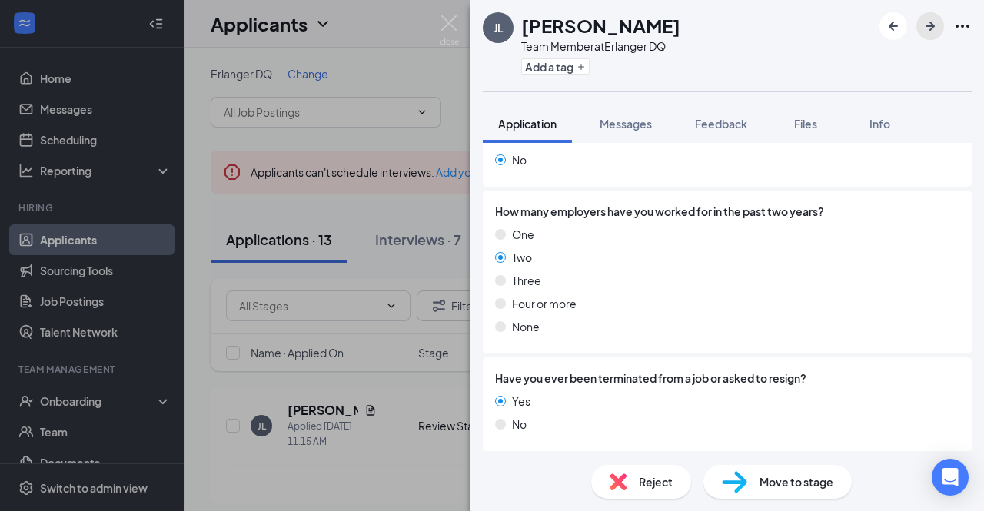
click at [935, 28] on icon "ArrowRight" at bounding box center [930, 26] width 18 height 18
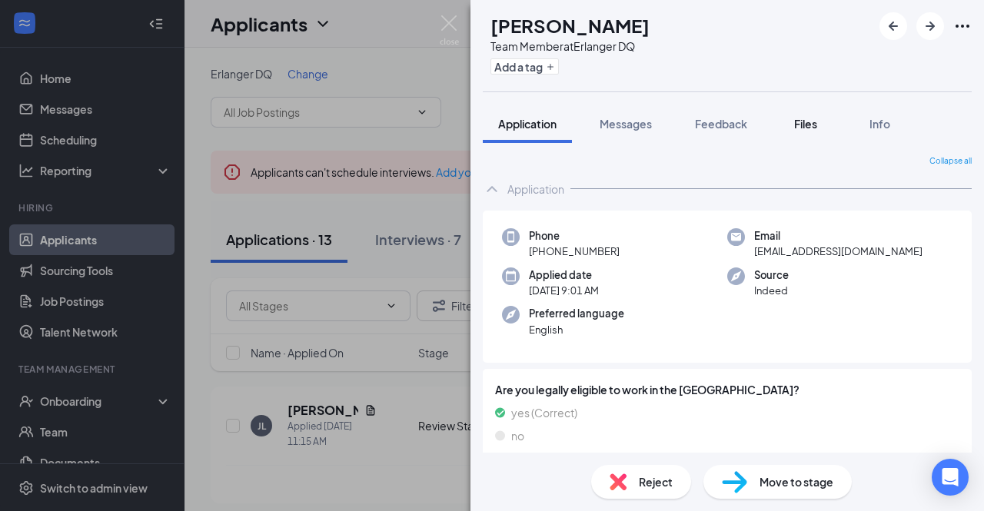
click at [808, 127] on span "Files" at bounding box center [805, 124] width 23 height 14
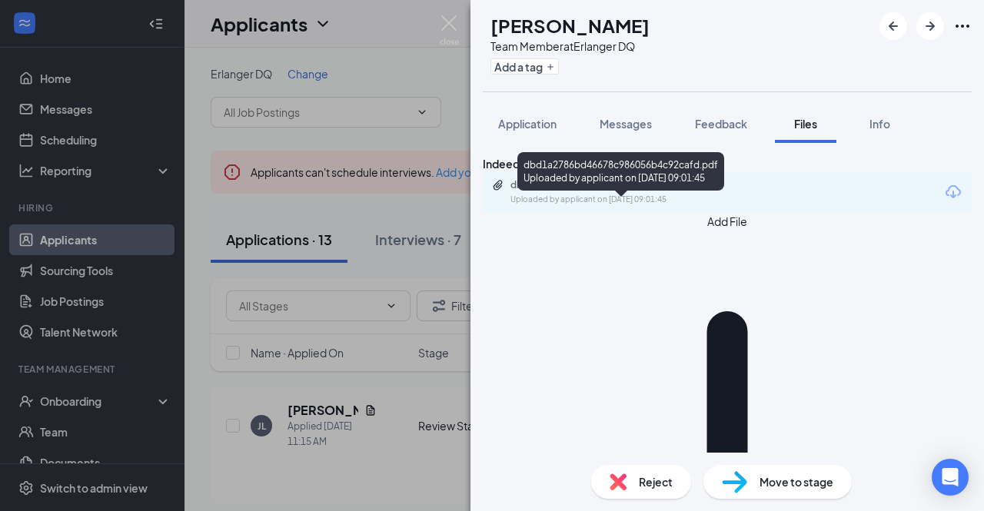
click at [671, 206] on div "Uploaded by applicant on Oct 15, 2025 at 09:01:45" at bounding box center [626, 200] width 231 height 12
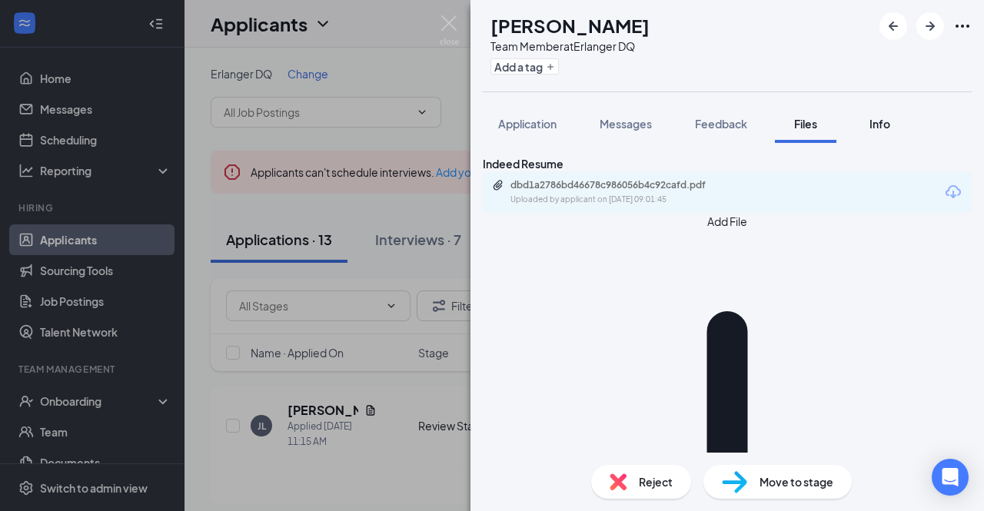
click at [887, 127] on span "Info" at bounding box center [880, 124] width 21 height 14
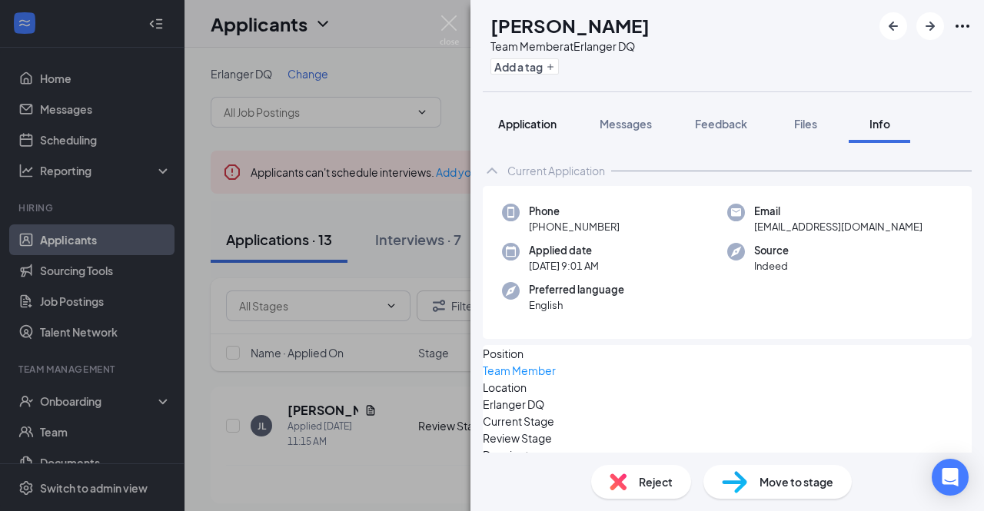
click at [512, 121] on span "Application" at bounding box center [527, 124] width 58 height 14
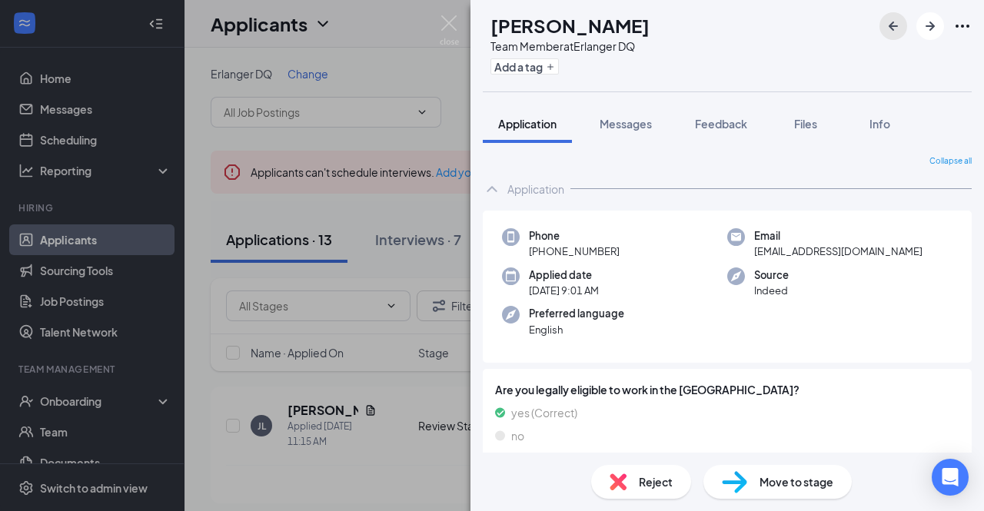
click at [894, 30] on icon "ArrowLeftNew" at bounding box center [893, 26] width 9 height 9
click at [890, 30] on icon "ArrowLeftNew" at bounding box center [893, 26] width 18 height 18
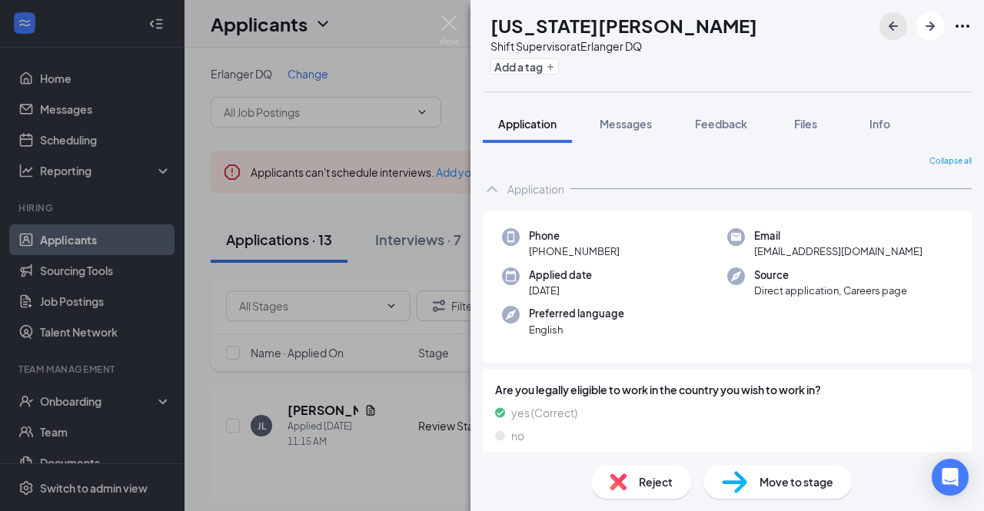
click at [890, 30] on icon "ArrowLeftNew" at bounding box center [893, 26] width 18 height 18
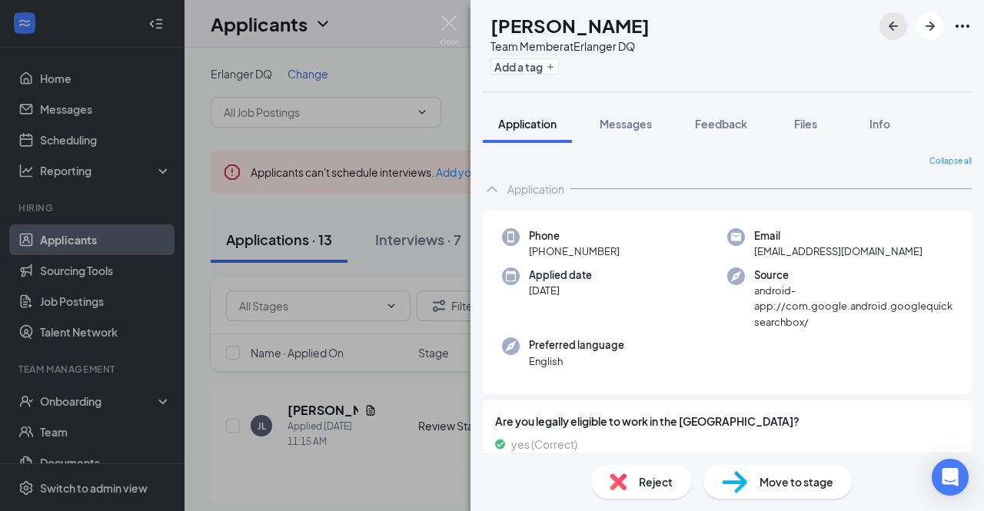
click at [890, 30] on icon "ArrowLeftNew" at bounding box center [893, 26] width 18 height 18
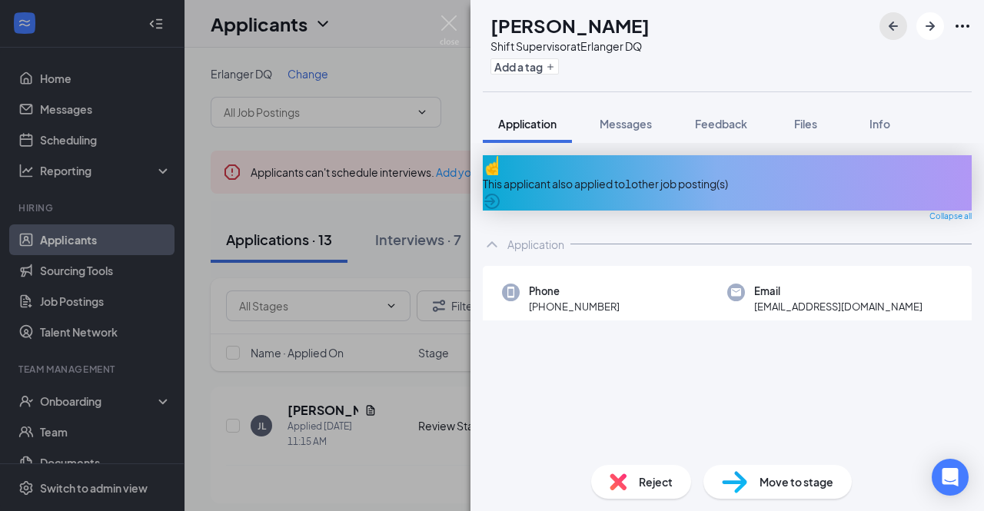
click at [890, 30] on icon "ArrowLeftNew" at bounding box center [893, 26] width 18 height 18
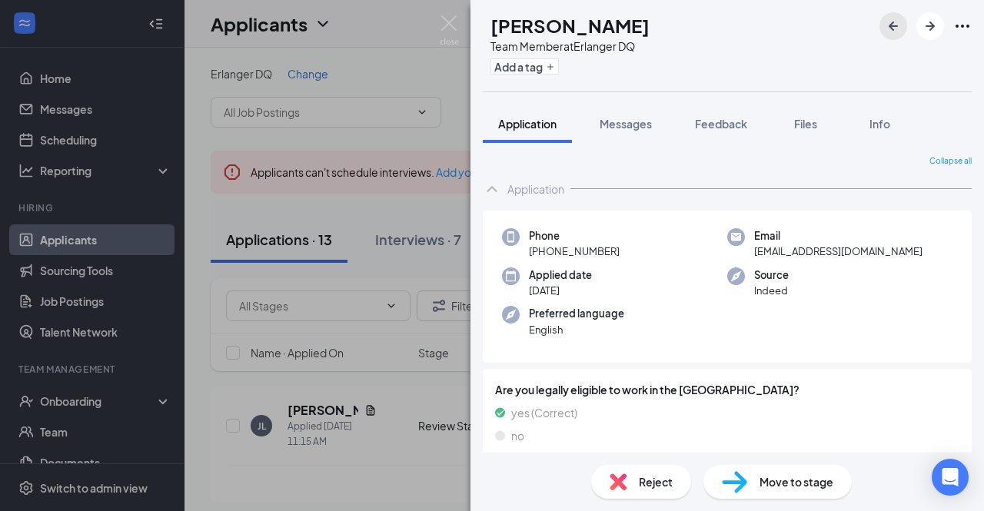
click at [890, 30] on icon "ArrowLeftNew" at bounding box center [893, 26] width 18 height 18
click at [65, 404] on div "JL JAZLYN LITTLE Team Member at Erlanger DQ Add a tag Application Messages Feed…" at bounding box center [492, 255] width 984 height 511
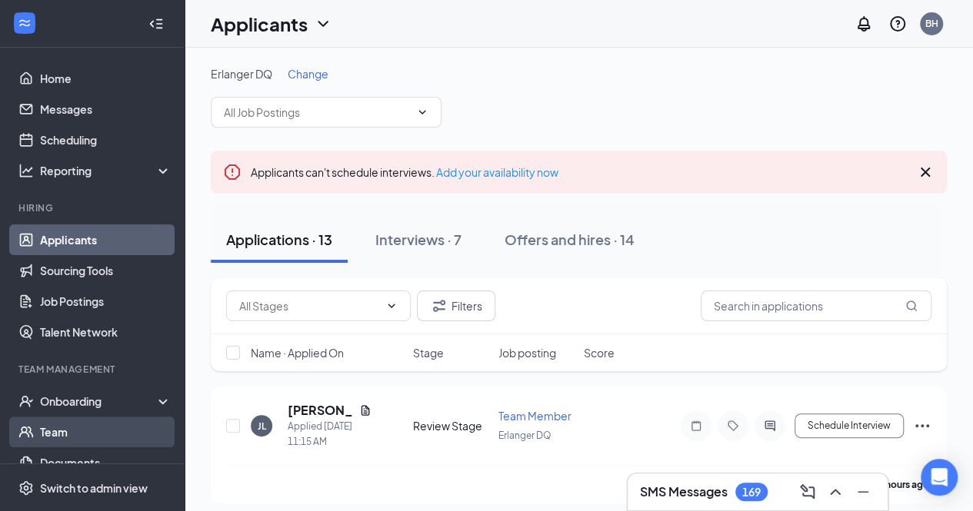
click at [65, 427] on link "Team" at bounding box center [105, 432] width 131 height 31
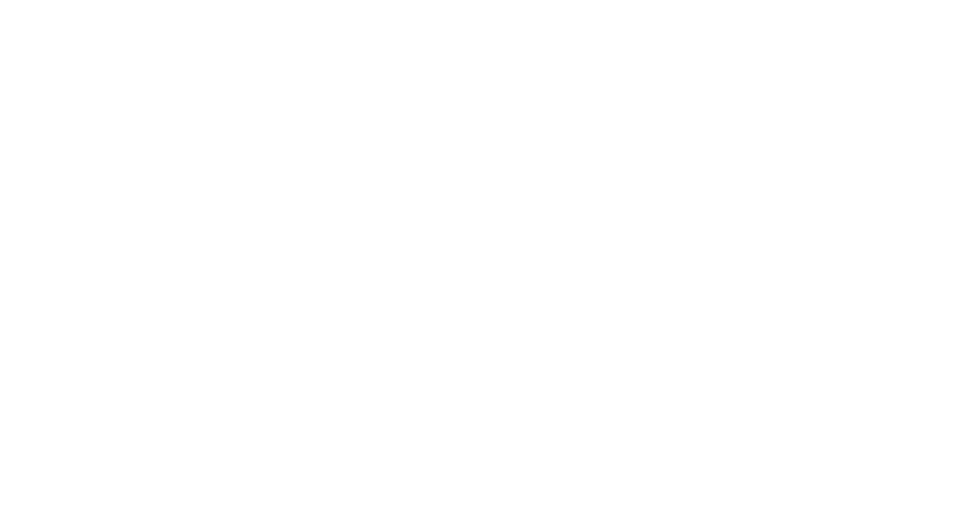
click at [0, 0] on html at bounding box center [0, 0] width 0 height 0
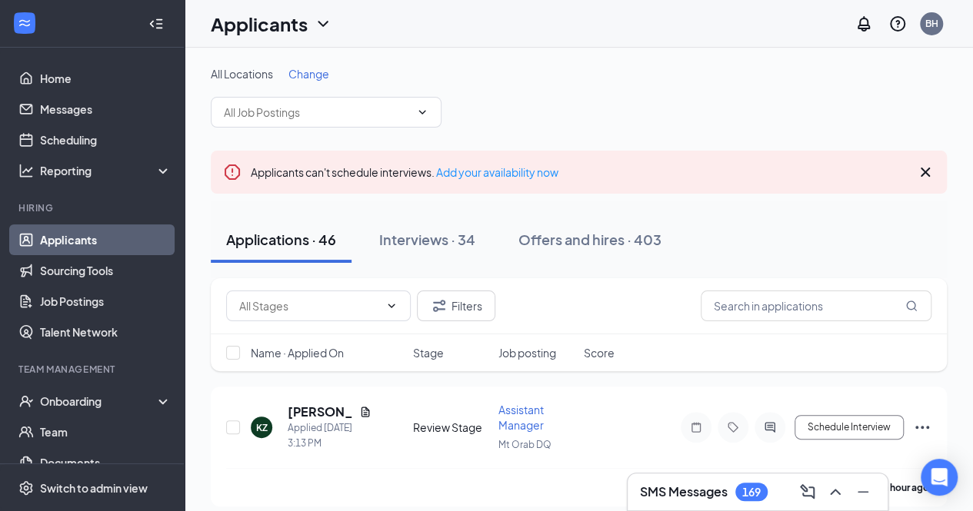
click at [308, 75] on span "Change" at bounding box center [308, 74] width 41 height 14
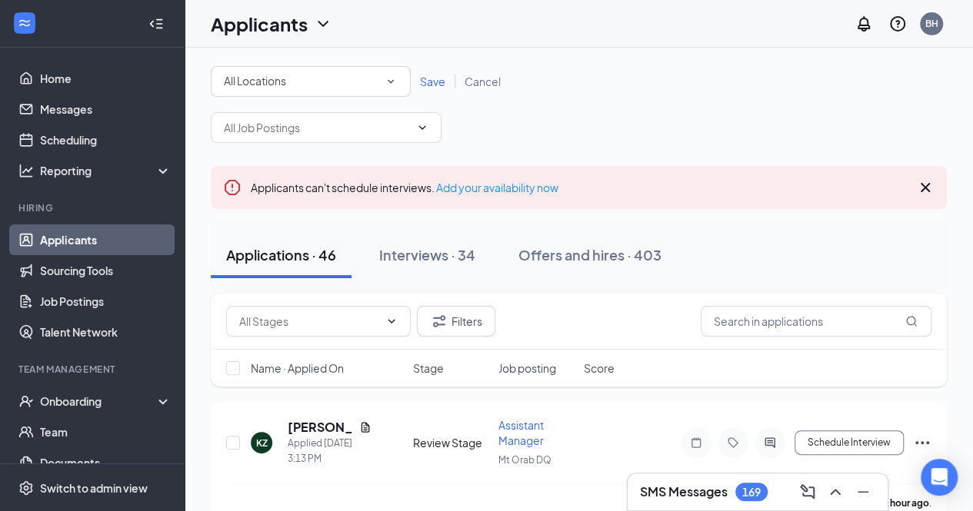
click at [394, 82] on icon "SmallChevronDown" at bounding box center [391, 82] width 14 height 14
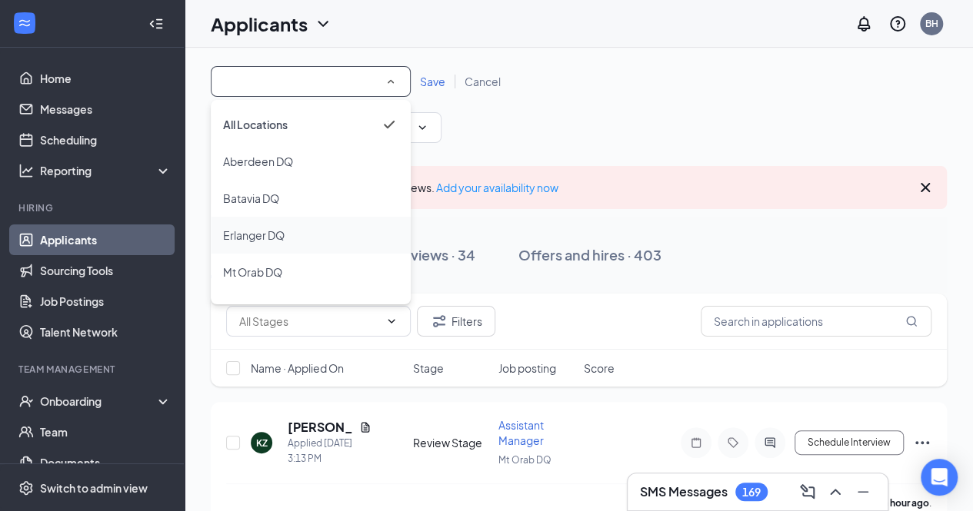
click at [268, 235] on span "Erlanger DQ" at bounding box center [254, 235] width 62 height 14
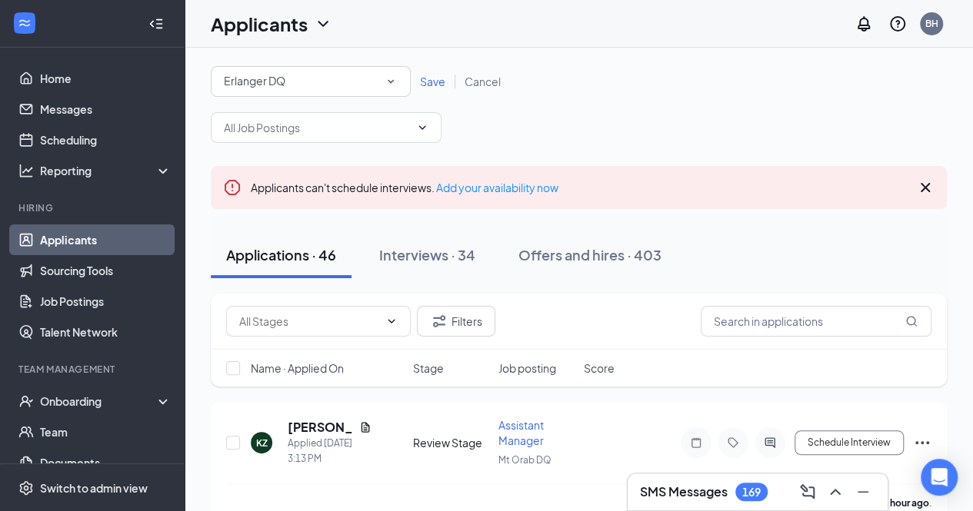
click at [438, 85] on span "Save" at bounding box center [432, 82] width 25 height 14
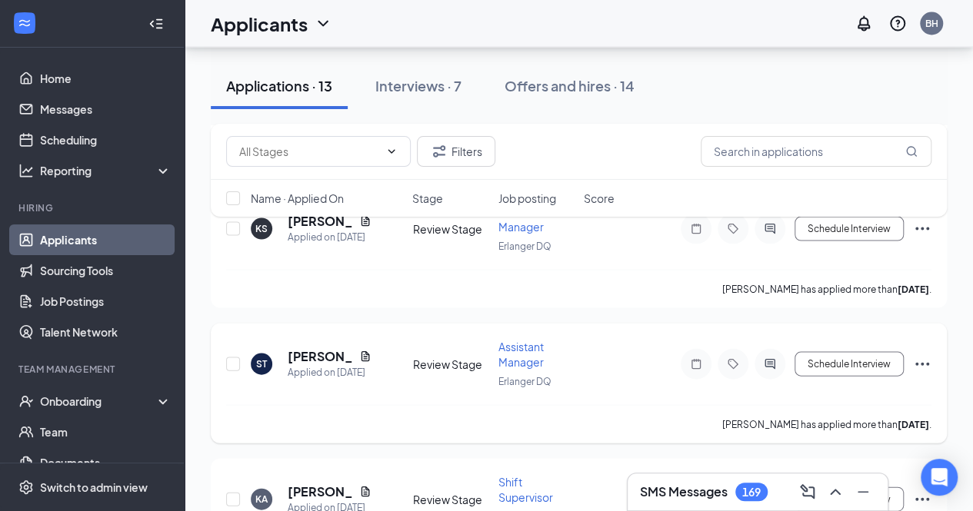
scroll to position [1153, 0]
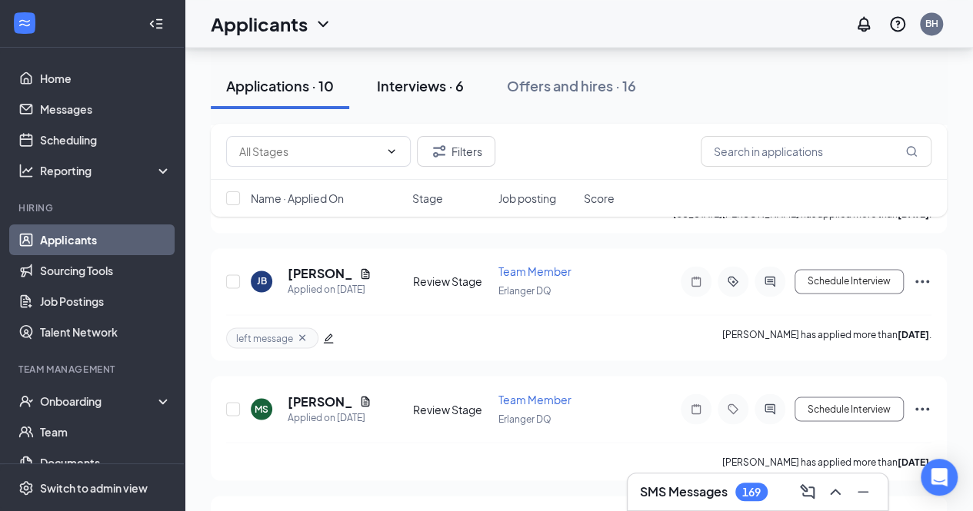
click at [432, 88] on div "Interviews · 6" at bounding box center [420, 85] width 87 height 19
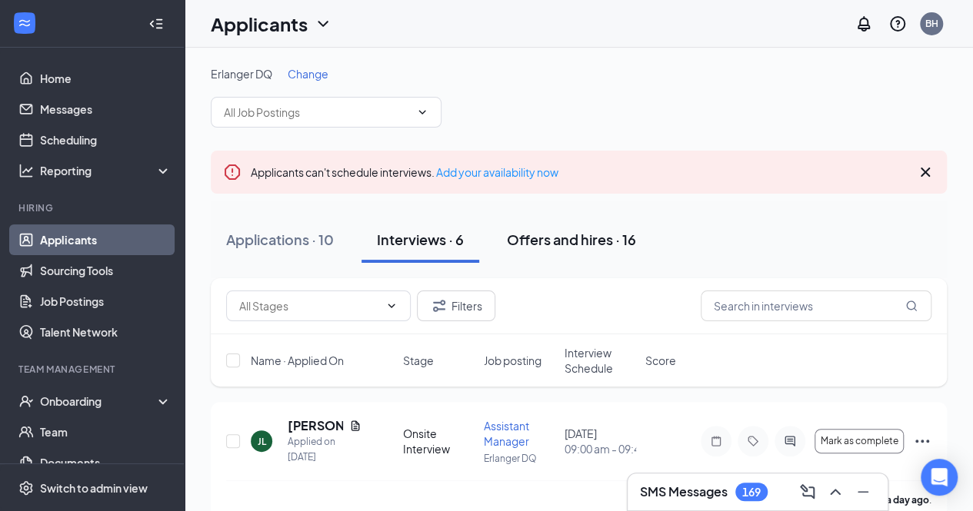
click at [557, 241] on div "Offers and hires · 16" at bounding box center [571, 239] width 129 height 19
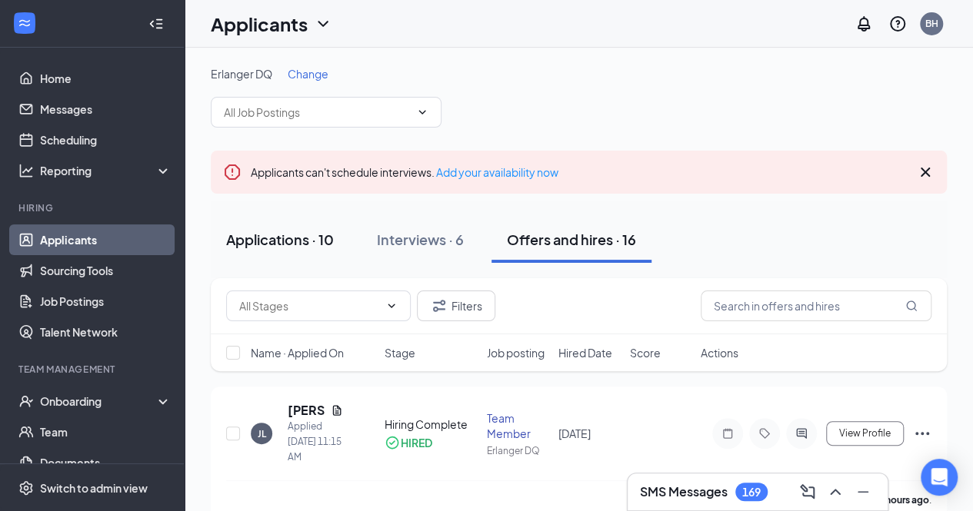
click at [275, 238] on div "Applications · 10" at bounding box center [280, 239] width 108 height 19
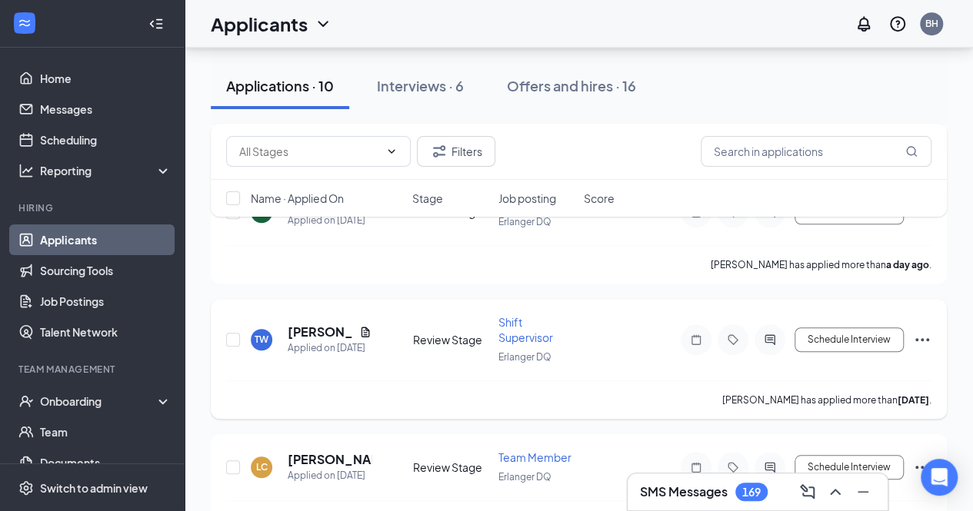
scroll to position [461, 0]
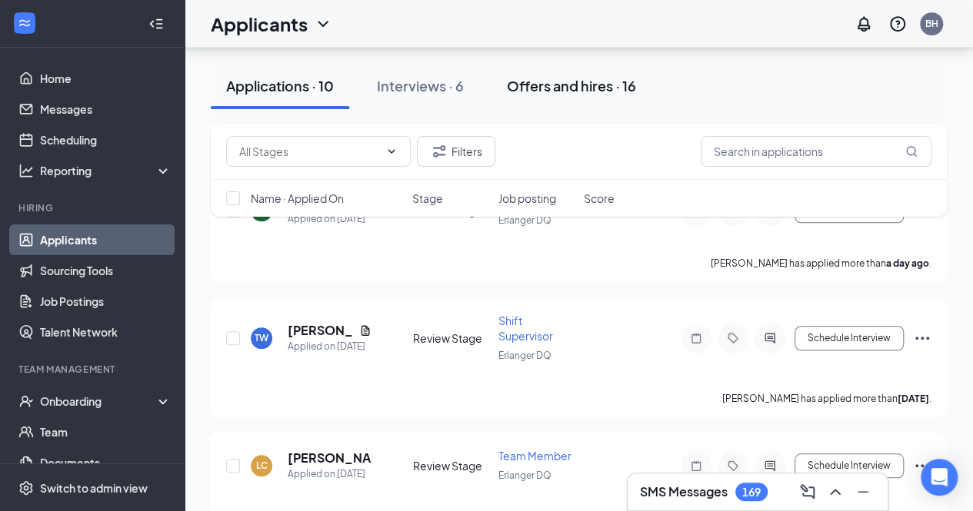
click at [548, 87] on div "Offers and hires · 16" at bounding box center [571, 85] width 129 height 19
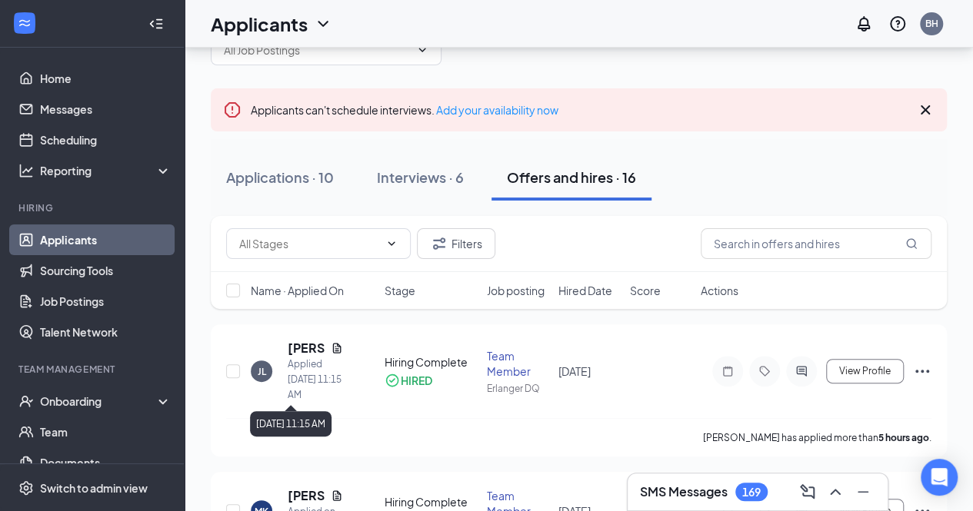
scroll to position [77, 0]
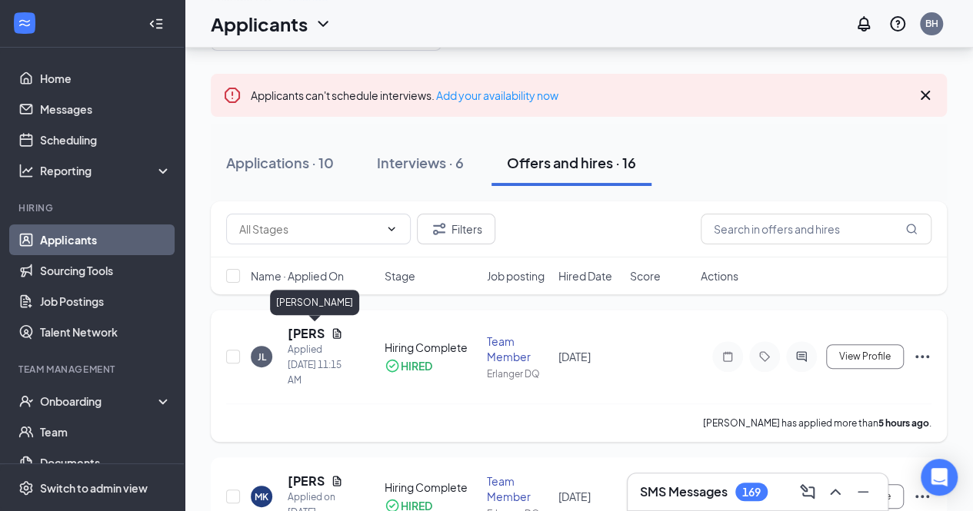
click at [311, 338] on h5 "[PERSON_NAME]" at bounding box center [306, 333] width 37 height 17
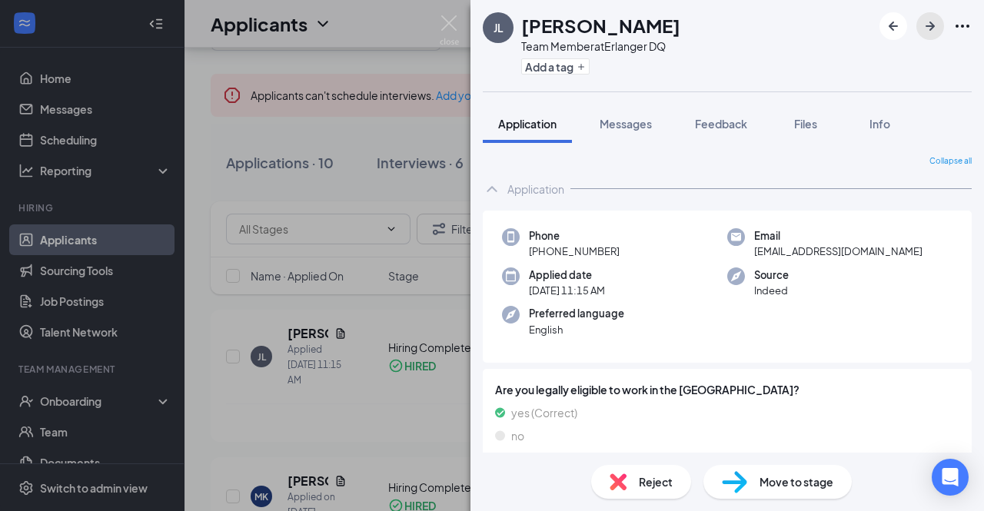
click at [932, 24] on icon "ArrowRight" at bounding box center [930, 26] width 9 height 9
click at [930, 23] on icon "ArrowRight" at bounding box center [930, 26] width 9 height 9
click at [929, 28] on icon "ArrowRight" at bounding box center [930, 26] width 18 height 18
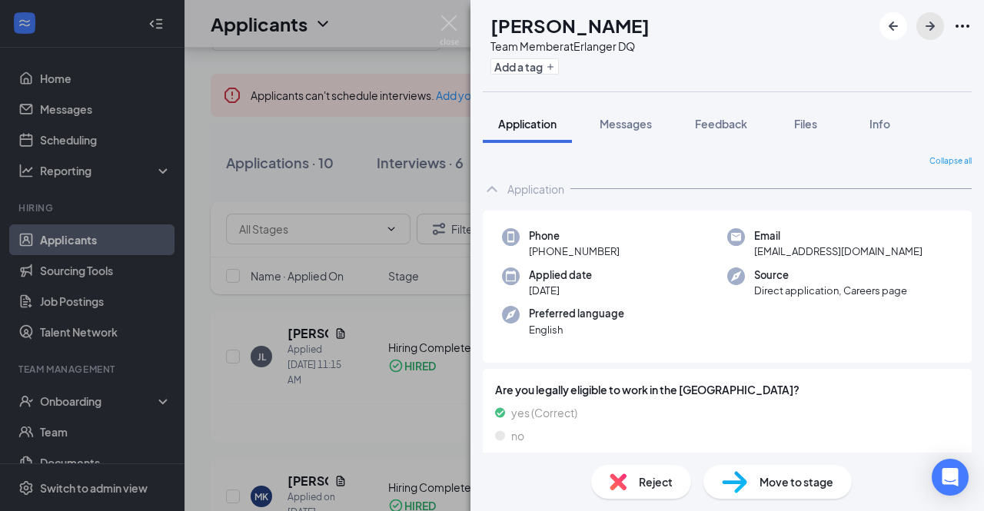
click at [926, 30] on icon "ArrowRight" at bounding box center [930, 26] width 18 height 18
click at [927, 31] on icon "ArrowRight" at bounding box center [930, 26] width 18 height 18
click at [895, 25] on icon "ArrowLeftNew" at bounding box center [893, 26] width 9 height 9
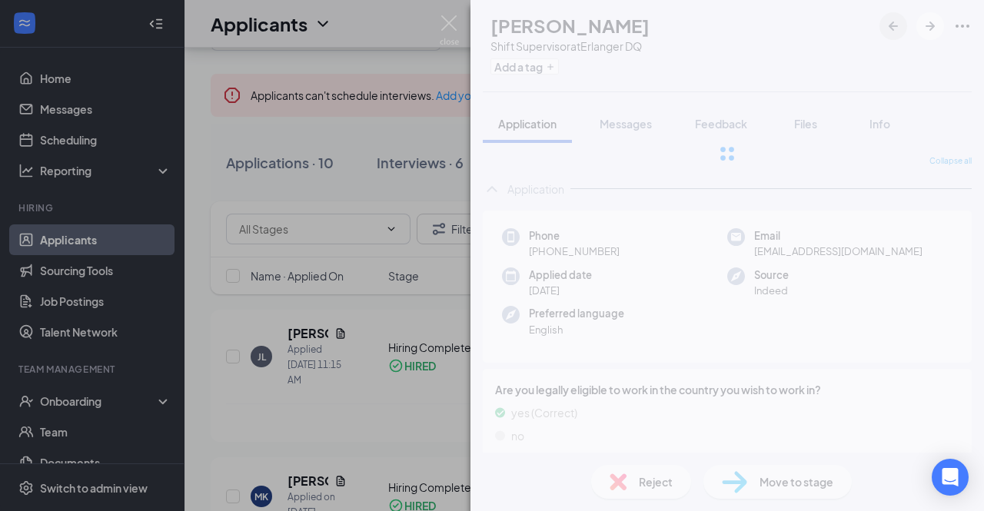
click at [894, 25] on div "FC [PERSON_NAME] Shift Supervisor at Erlanger DQ Add a tag Application Messages…" at bounding box center [728, 255] width 514 height 511
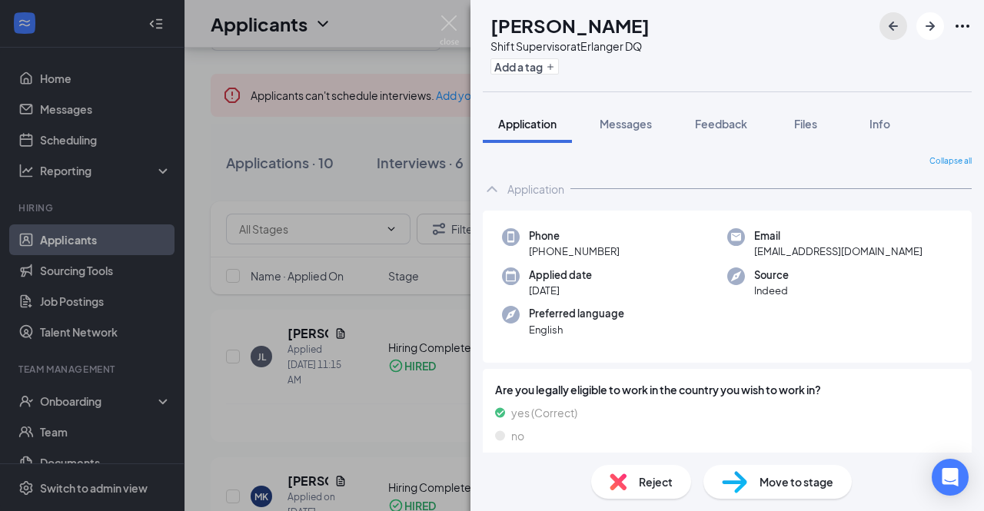
click at [894, 25] on icon "ArrowLeftNew" at bounding box center [893, 26] width 9 height 9
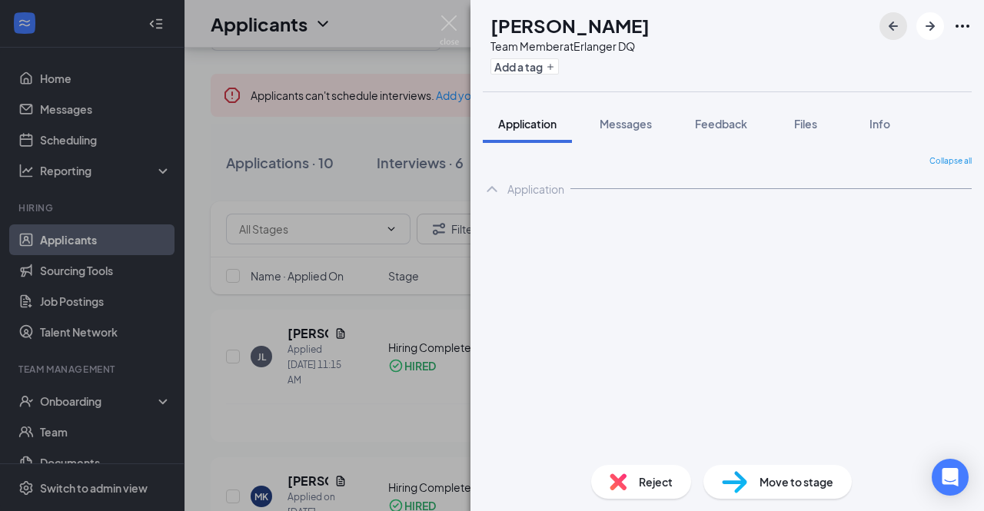
click at [894, 25] on icon "ArrowLeftNew" at bounding box center [893, 26] width 9 height 9
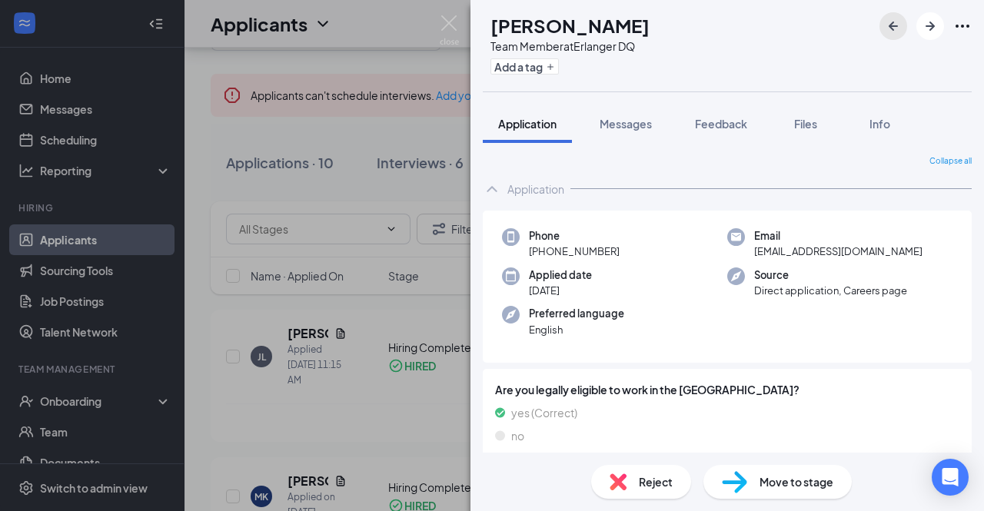
click at [894, 25] on icon "ArrowLeftNew" at bounding box center [893, 26] width 9 height 9
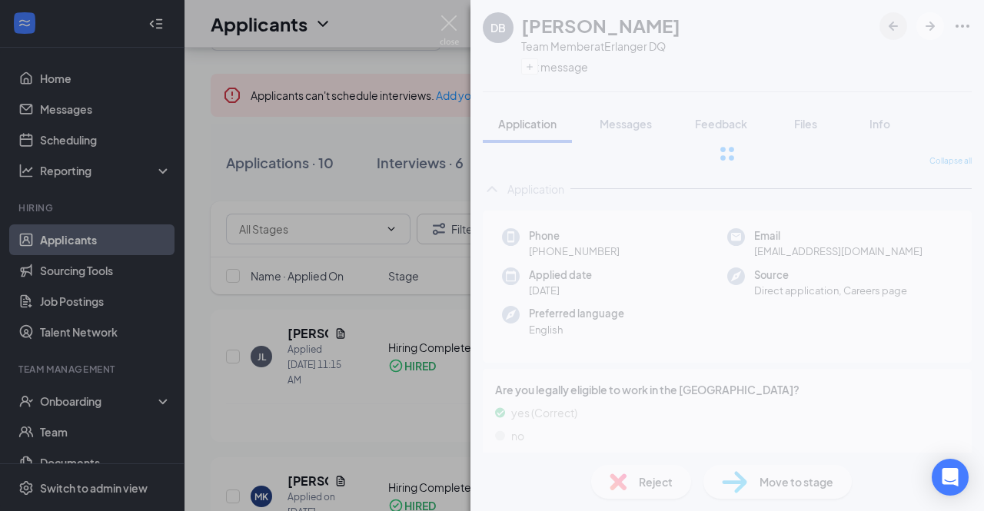
click at [894, 25] on div "DB [PERSON_NAME] Team Member at Erlanger DQ left message Application Messages F…" at bounding box center [728, 255] width 514 height 511
click at [894, 25] on div at bounding box center [728, 154] width 514 height 308
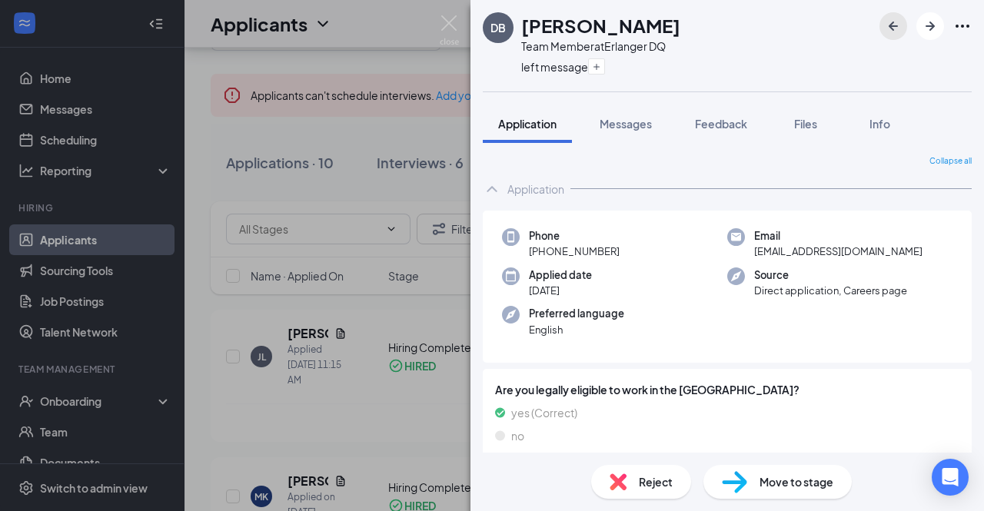
click at [894, 25] on icon "ArrowLeftNew" at bounding box center [893, 26] width 9 height 9
click at [894, 25] on div "MK [PERSON_NAME] Team Member at Erlanger DQ Add a tag Application Messages Feed…" at bounding box center [728, 255] width 514 height 511
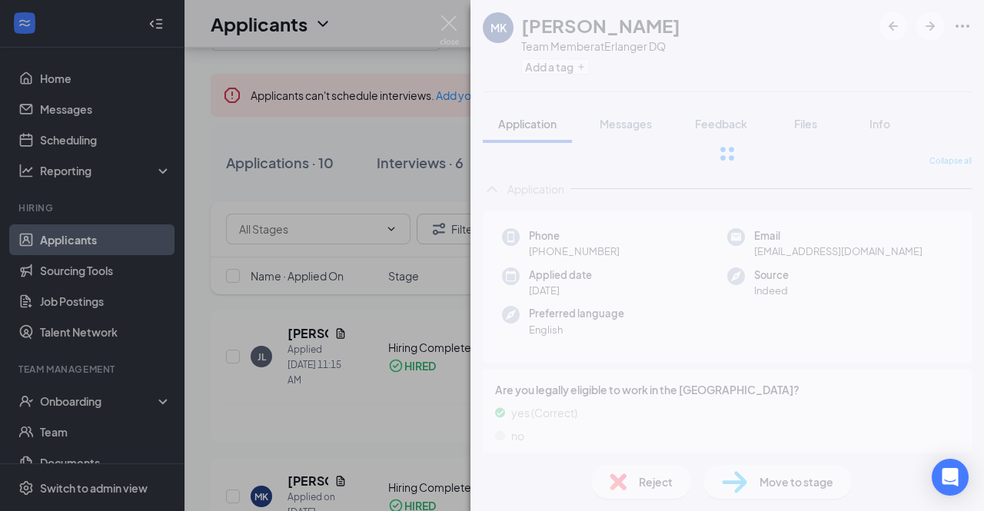
click at [894, 25] on div at bounding box center [728, 154] width 514 height 308
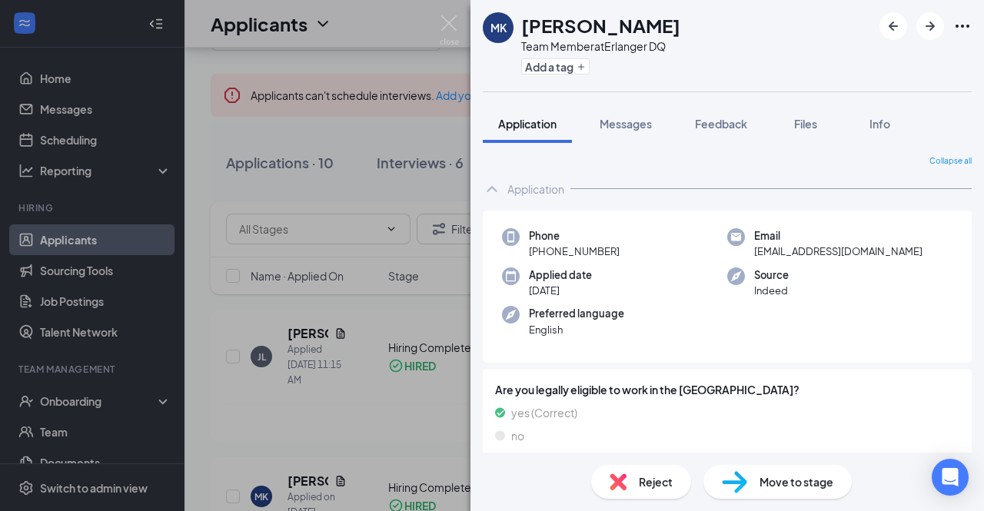
click at [831, 27] on div "MK [PERSON_NAME] Team Member at Erlanger DQ Add a tag" at bounding box center [728, 46] width 514 height 92
drag, startPoint x: 379, startPoint y: 128, endPoint x: 298, endPoint y: 164, distance: 88.5
click at [380, 128] on div "MK [PERSON_NAME] Team Member at Erlanger DQ Add a tag Application Messages Feed…" at bounding box center [492, 255] width 984 height 511
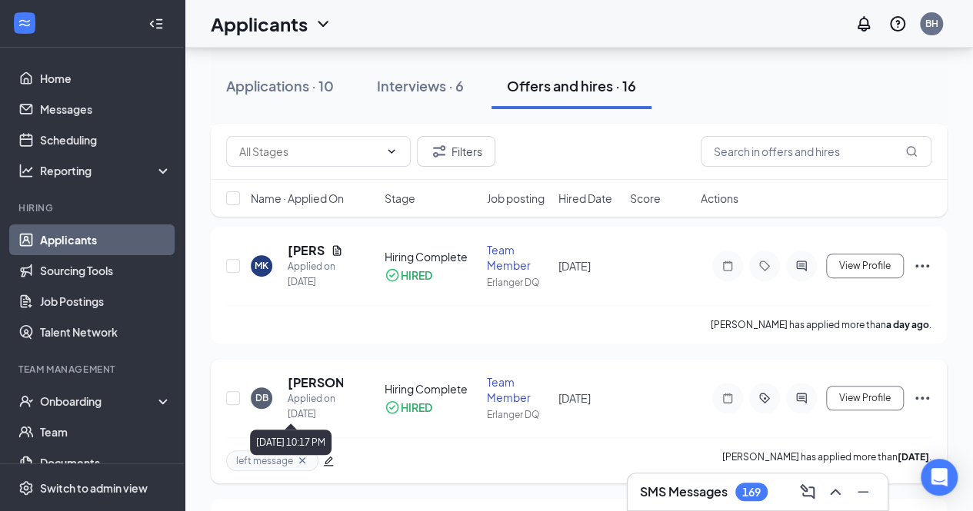
scroll to position [384, 0]
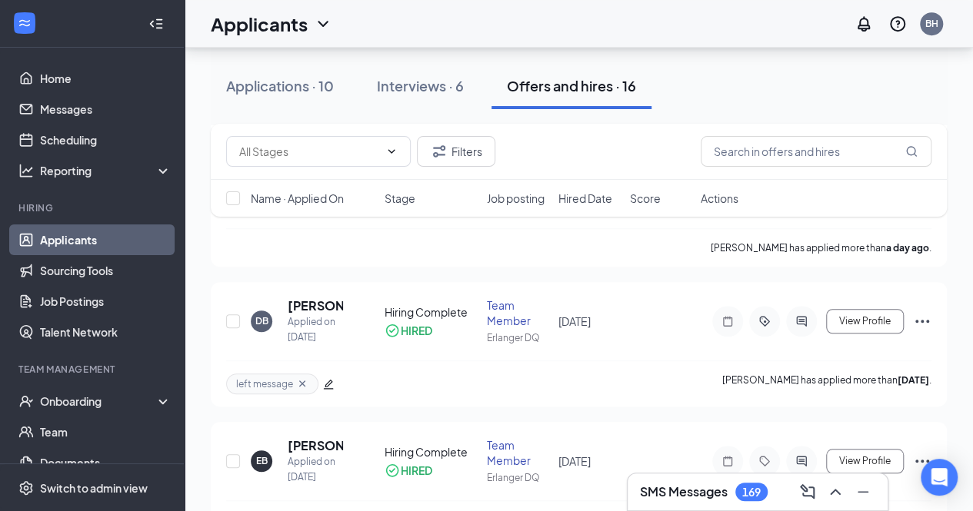
click at [80, 239] on link "Applicants" at bounding box center [105, 240] width 131 height 31
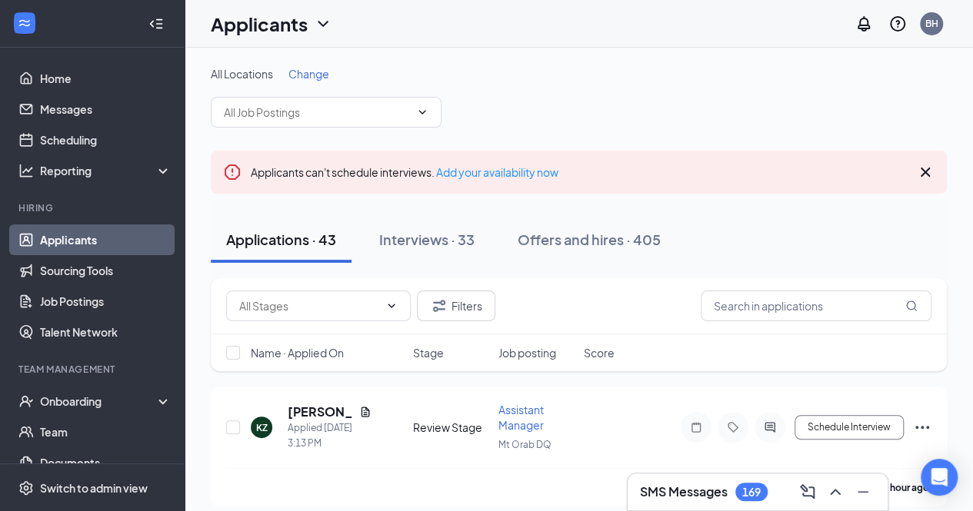
click at [311, 75] on span "Change" at bounding box center [308, 74] width 41 height 14
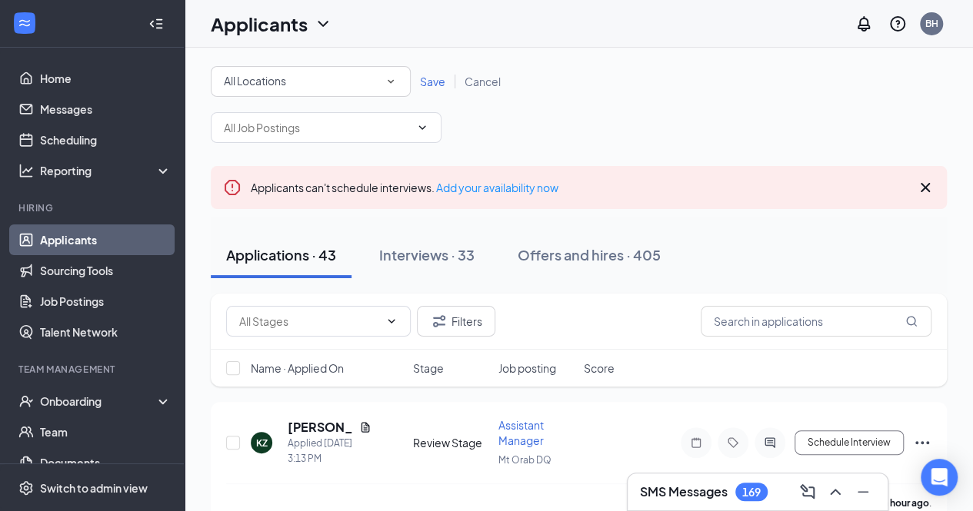
click at [388, 81] on icon "SmallChevronDown" at bounding box center [391, 82] width 14 height 14
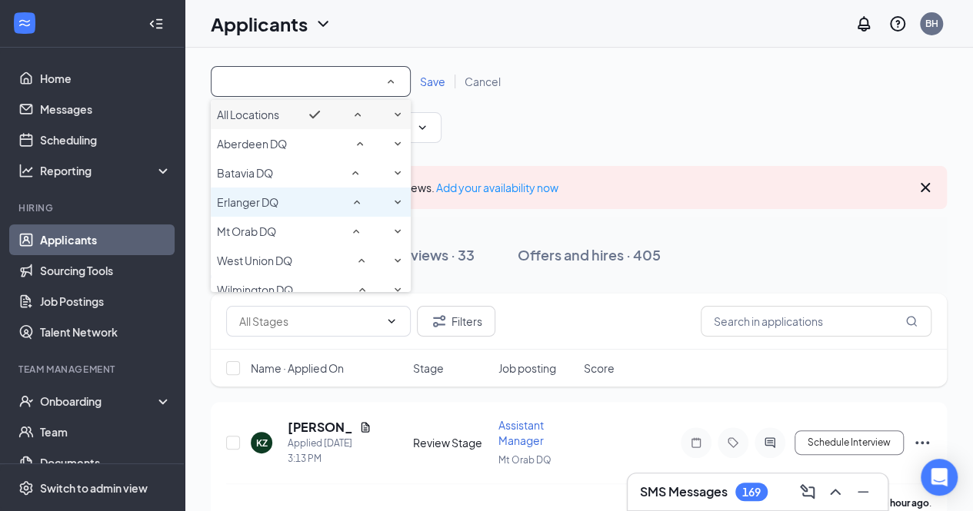
click at [255, 209] on span "Erlanger DQ" at bounding box center [248, 202] width 62 height 14
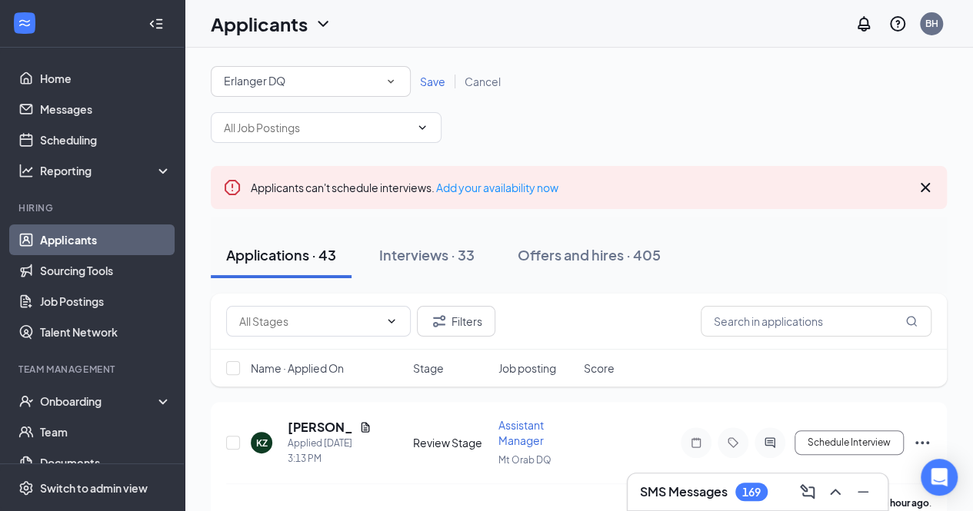
click at [432, 75] on span "Save" at bounding box center [432, 82] width 25 height 14
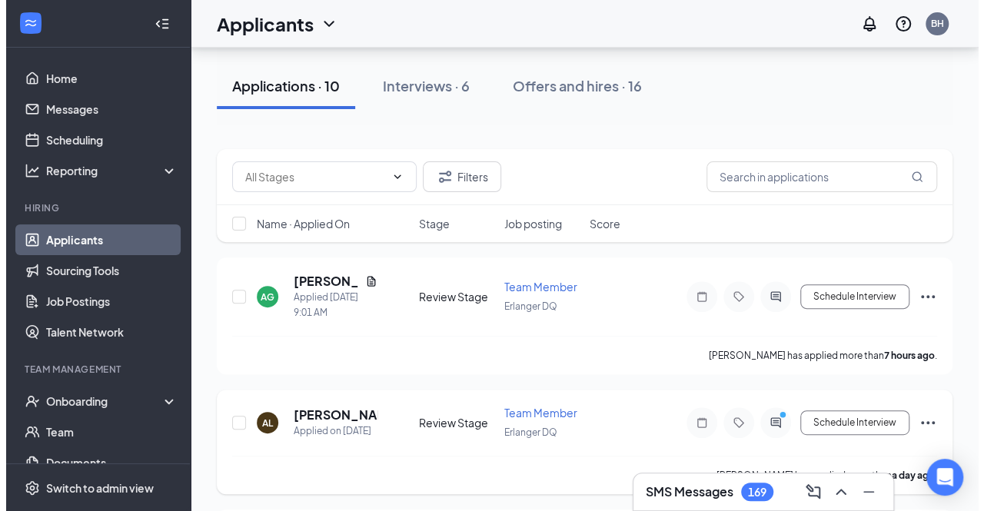
scroll to position [154, 0]
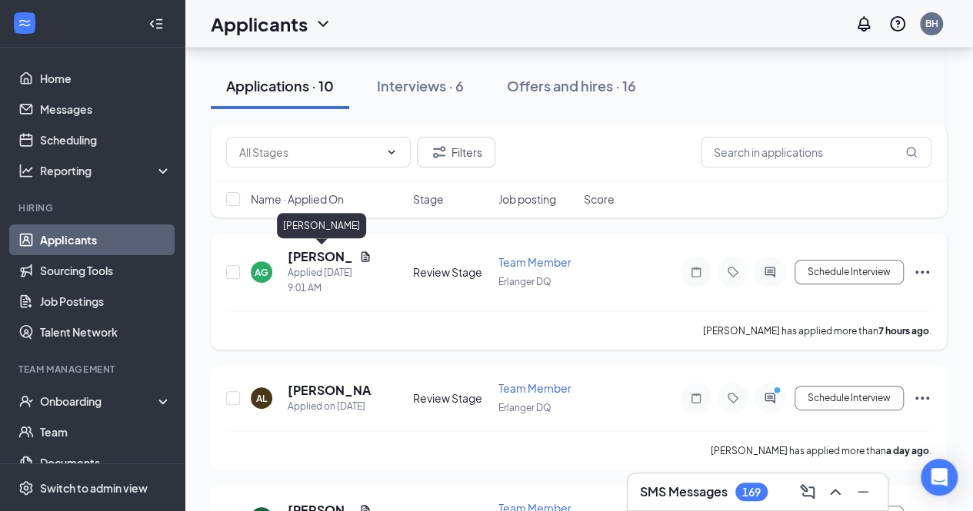
click at [331, 254] on h5 "[PERSON_NAME]" at bounding box center [320, 256] width 65 height 17
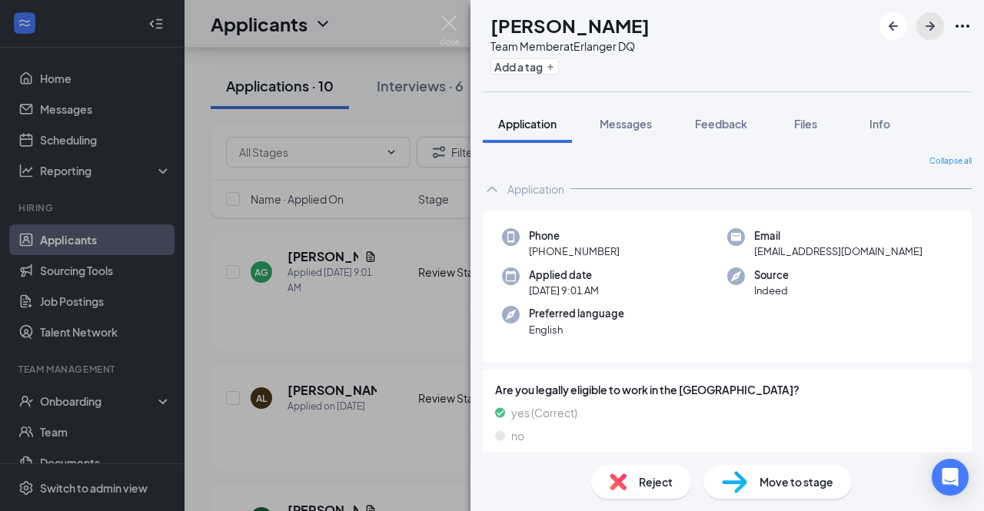
click at [927, 32] on icon "ArrowRight" at bounding box center [930, 26] width 18 height 18
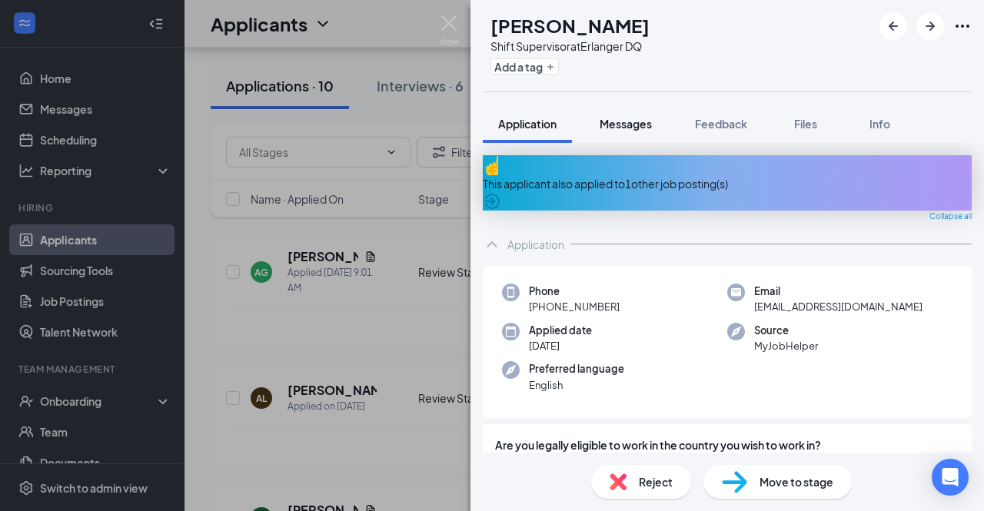
click at [629, 125] on span "Messages" at bounding box center [626, 124] width 52 height 14
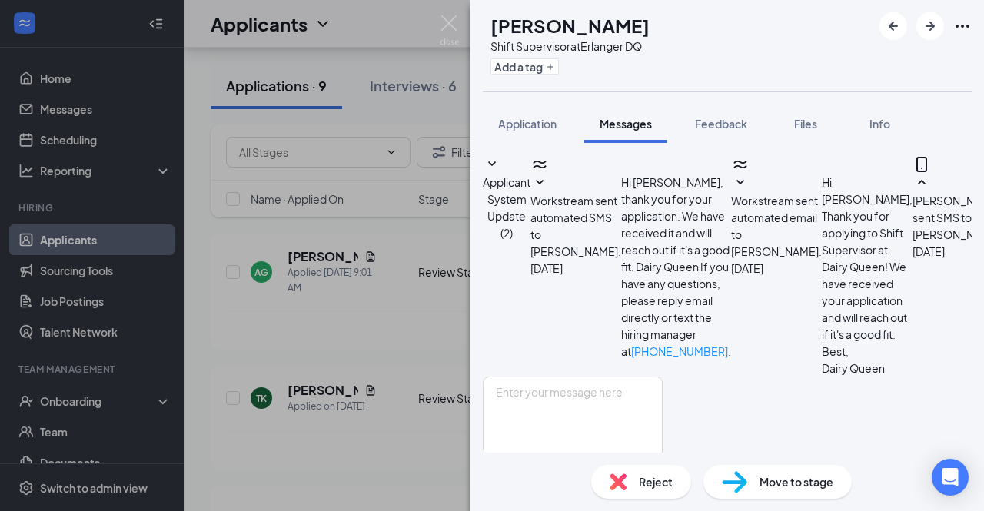
scroll to position [460, 0]
click at [514, 124] on span "Application" at bounding box center [527, 124] width 58 height 14
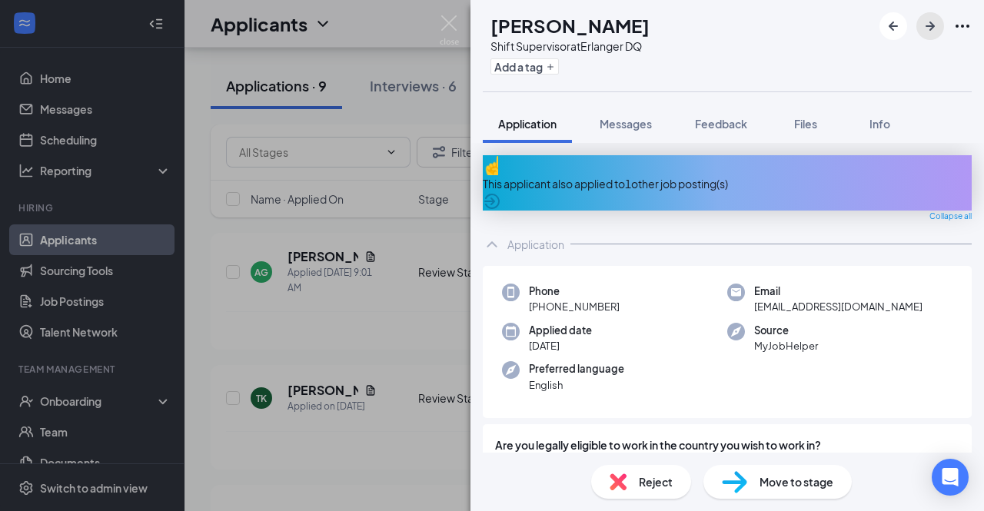
click at [927, 32] on icon "ArrowRight" at bounding box center [930, 26] width 18 height 18
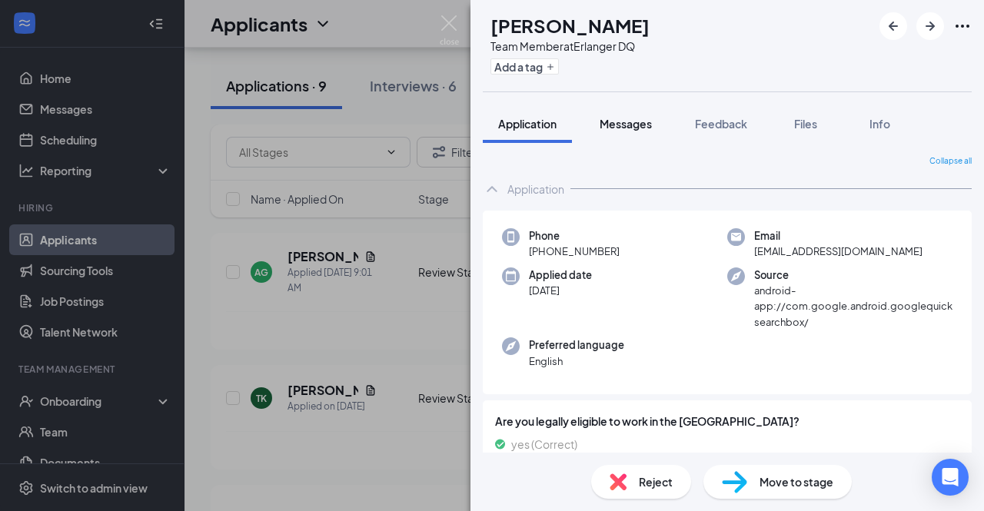
click at [614, 126] on span "Messages" at bounding box center [626, 124] width 52 height 14
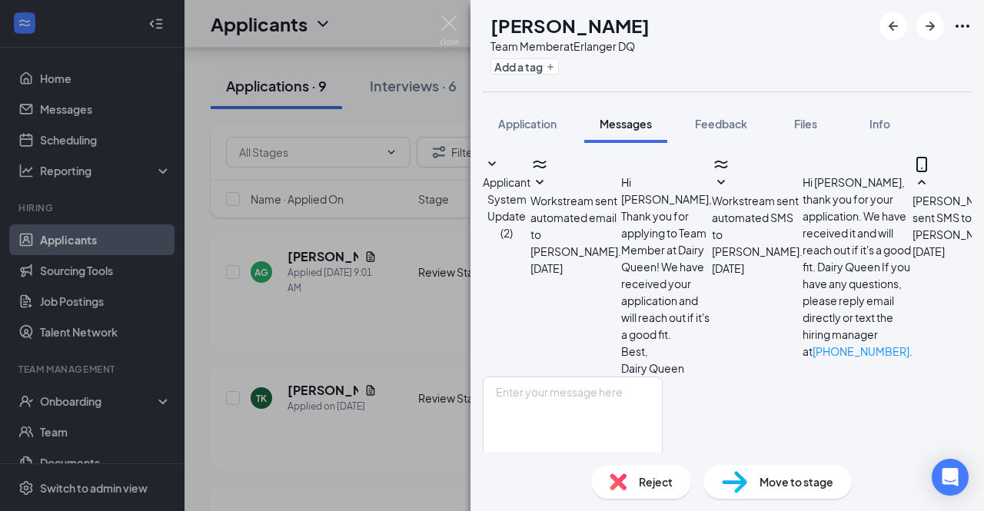
scroll to position [163, 0]
click at [514, 122] on span "Application" at bounding box center [527, 124] width 58 height 14
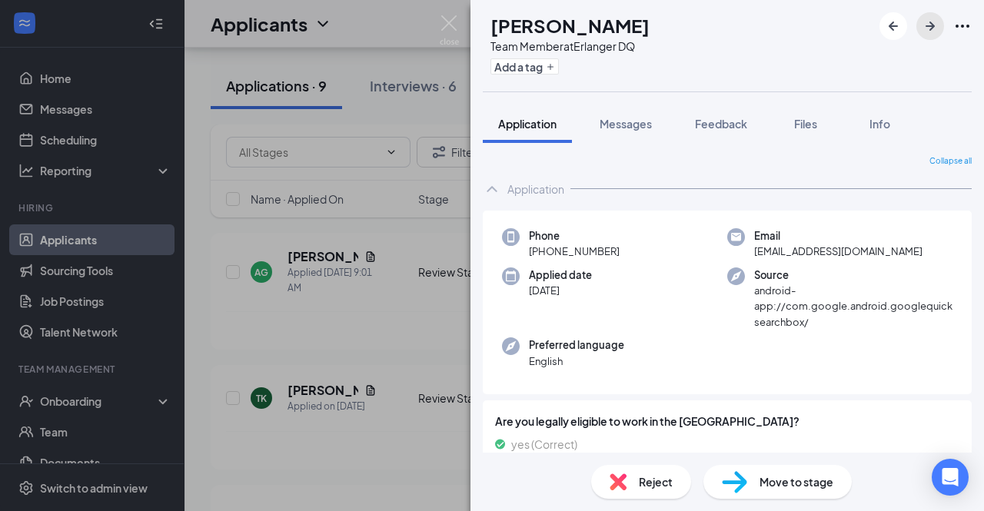
click at [926, 24] on icon "ArrowRight" at bounding box center [930, 26] width 18 height 18
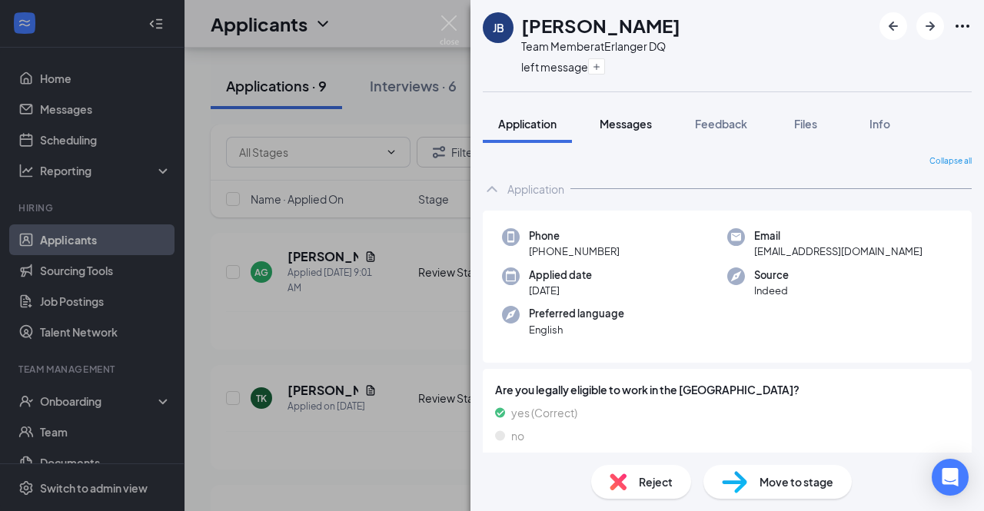
click at [613, 123] on span "Messages" at bounding box center [626, 124] width 52 height 14
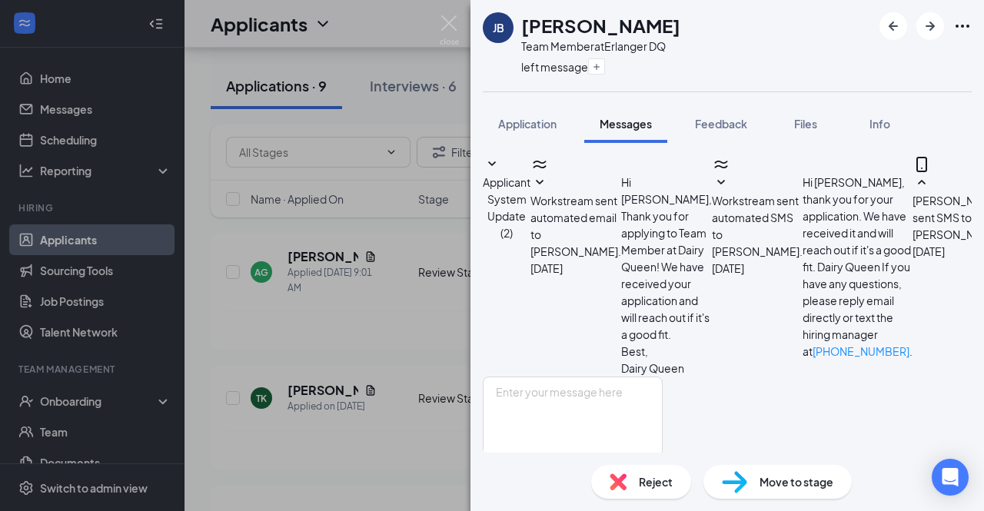
scroll to position [378, 0]
click at [516, 119] on span "Application" at bounding box center [527, 124] width 58 height 14
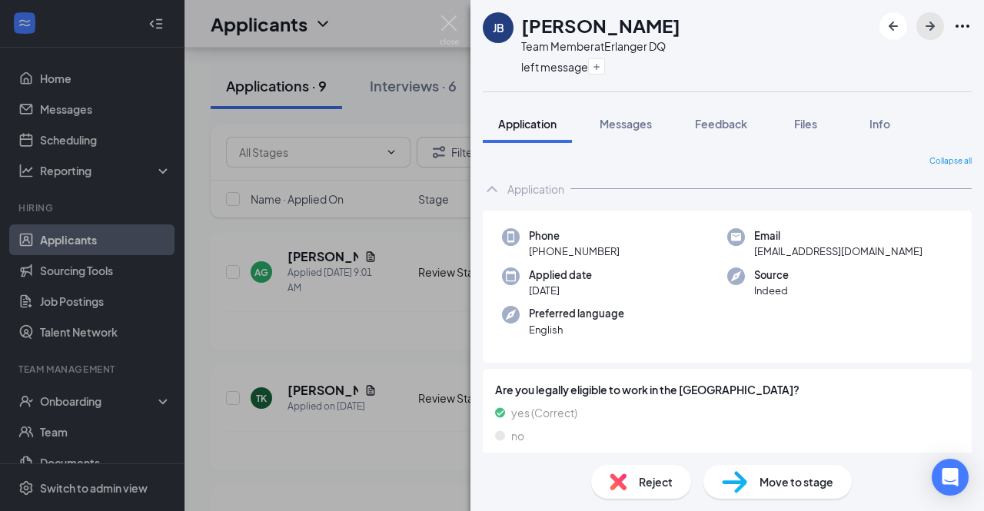
click at [926, 30] on icon "ArrowRight" at bounding box center [930, 26] width 18 height 18
click at [604, 123] on span "Messages" at bounding box center [626, 124] width 52 height 14
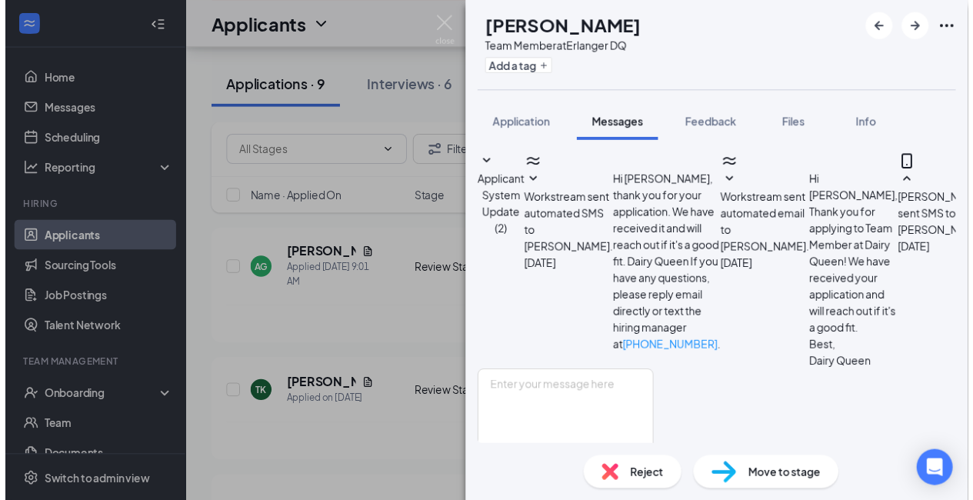
scroll to position [529, 0]
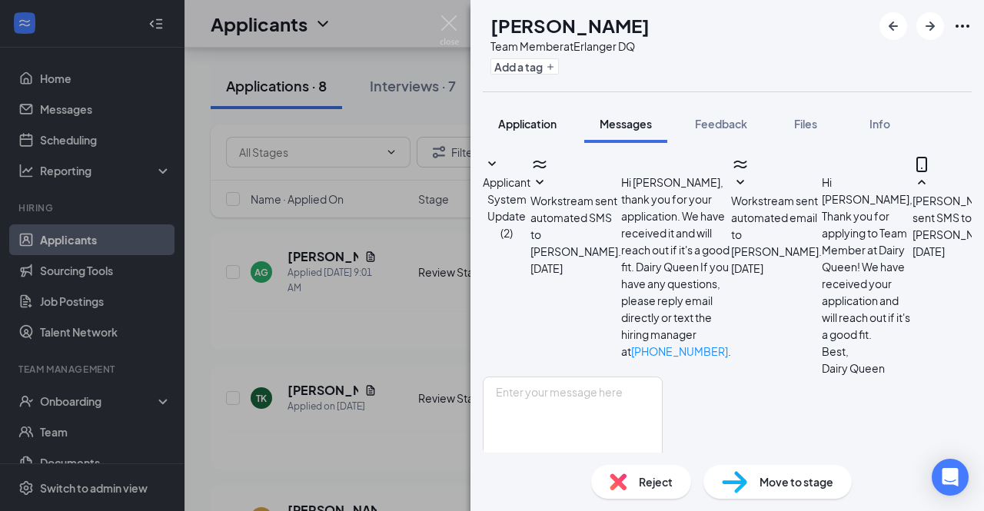
click at [529, 125] on span "Application" at bounding box center [527, 124] width 58 height 14
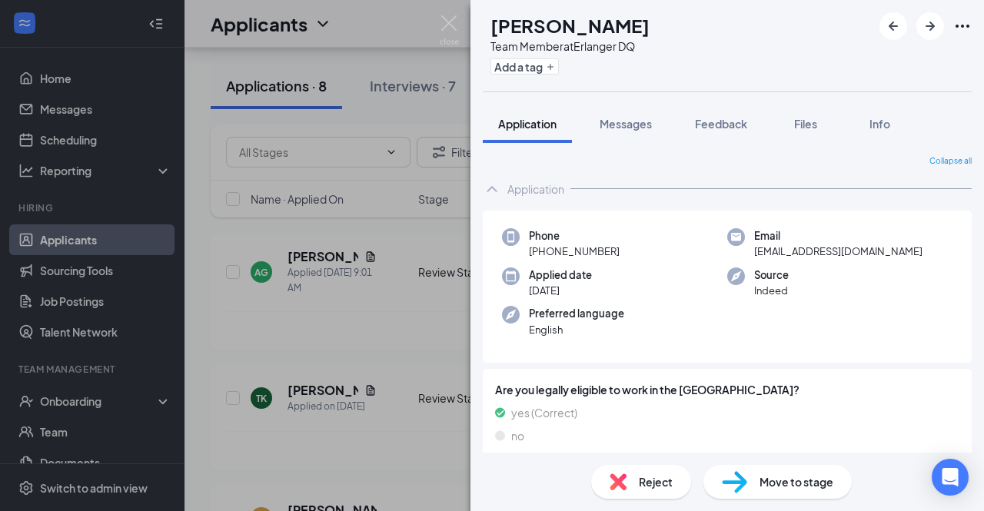
click at [428, 113] on div "[PERSON_NAME] Team Member at Erlanger DQ Add a tag Application Messages Feedbac…" at bounding box center [492, 255] width 984 height 511
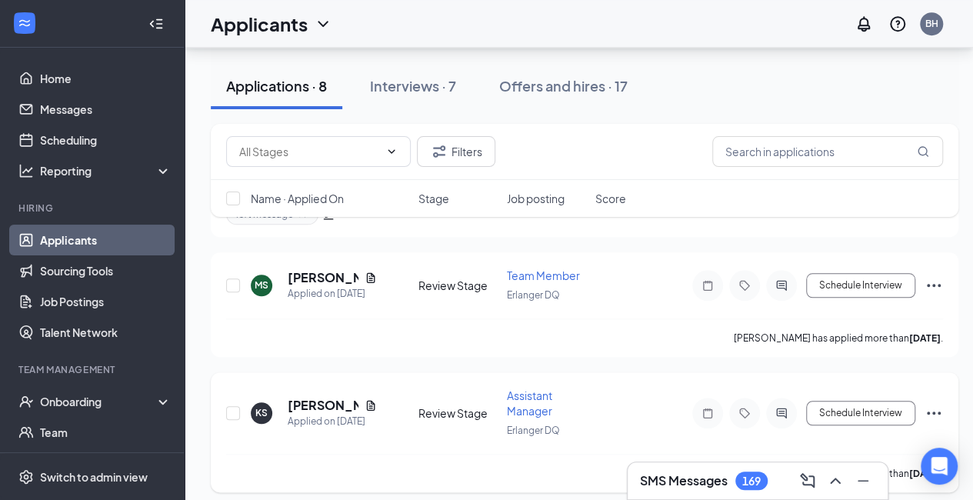
scroll to position [528, 0]
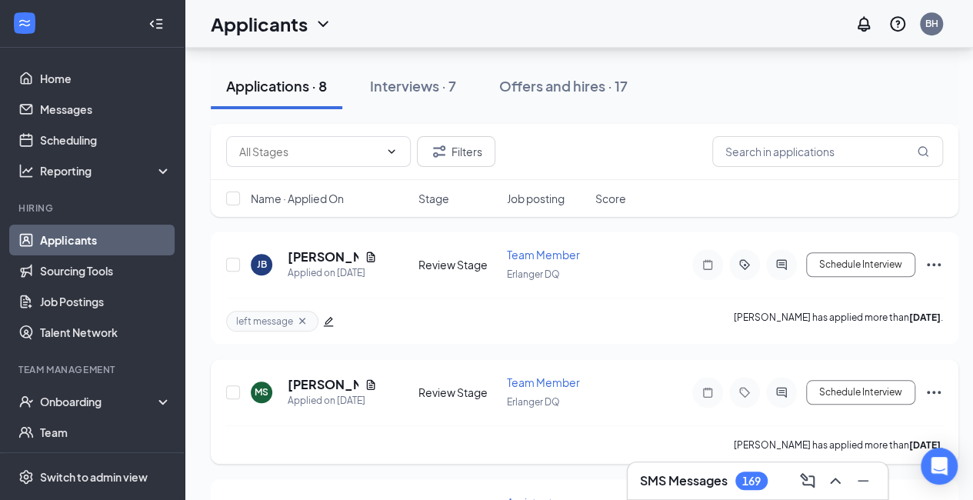
click at [933, 384] on icon "Ellipses" at bounding box center [933, 392] width 18 height 18
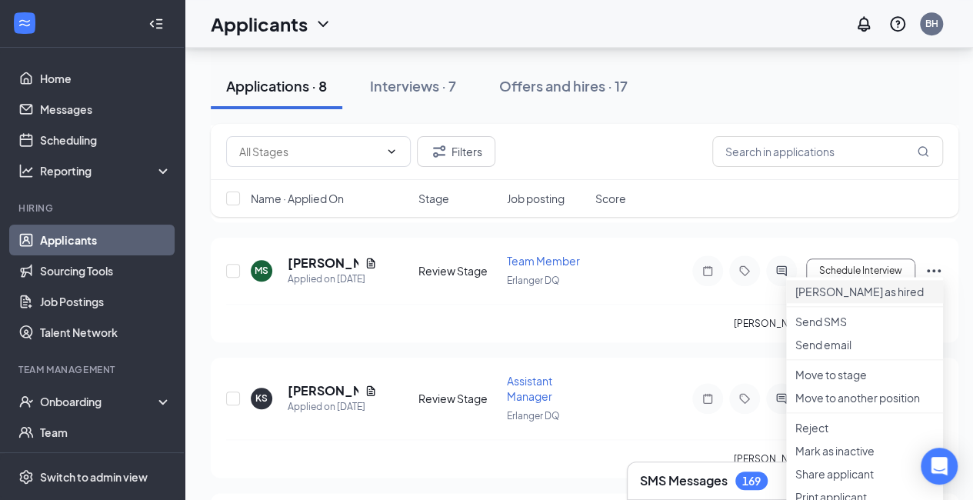
scroll to position [681, 0]
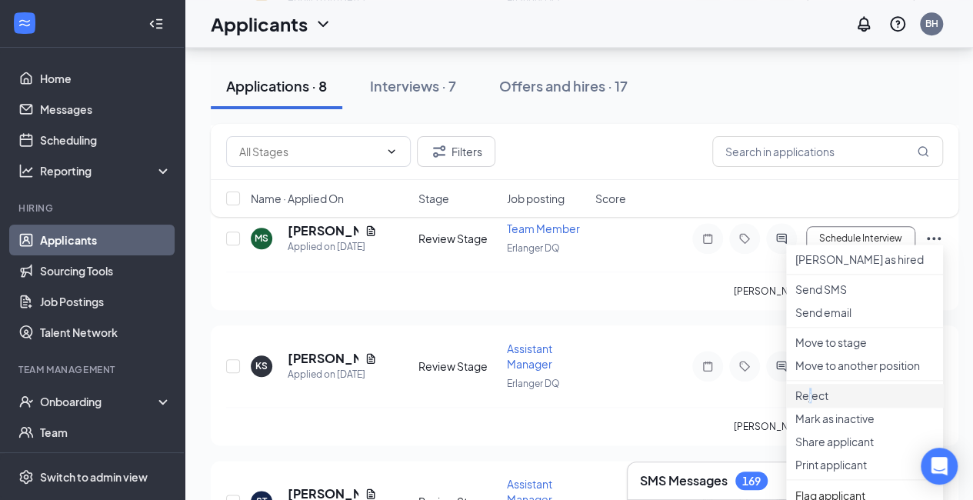
click at [815, 403] on p "Reject" at bounding box center [864, 395] width 138 height 15
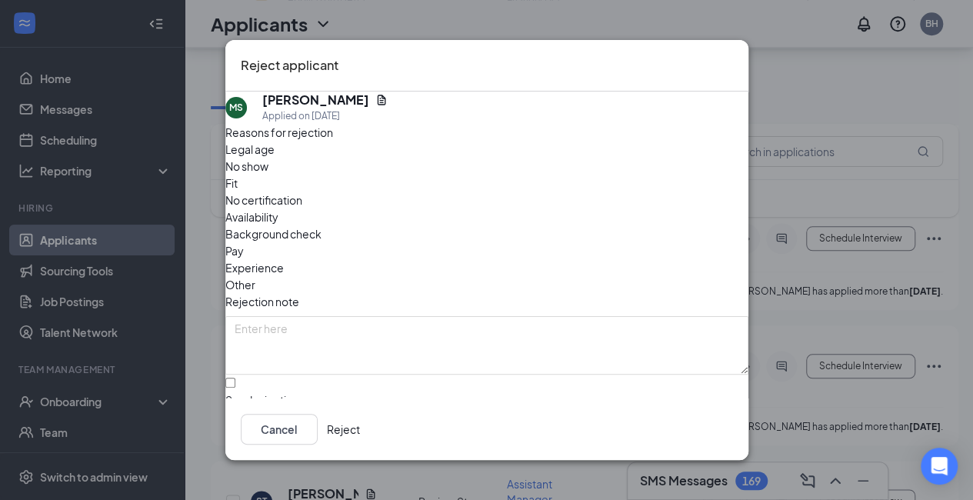
click at [255, 276] on span "Other" at bounding box center [240, 284] width 30 height 17
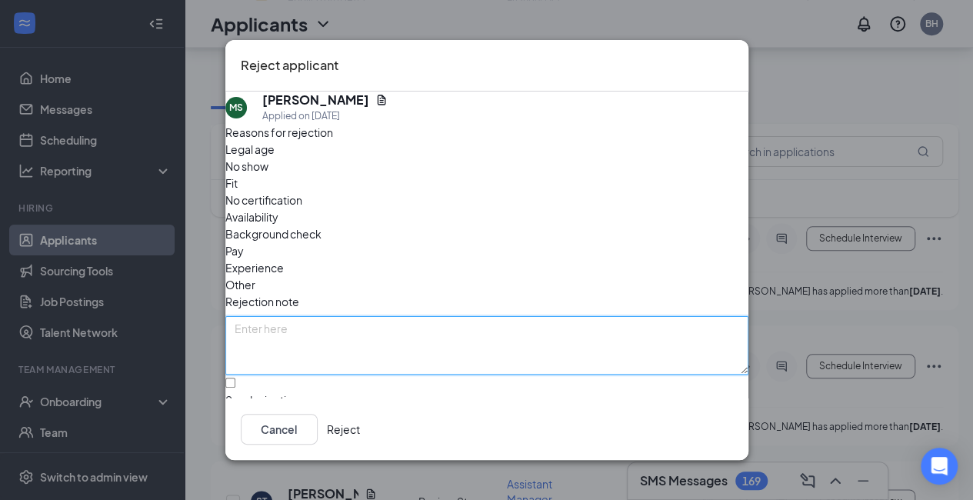
click at [275, 316] on textarea at bounding box center [486, 345] width 523 height 58
type textarea "n"
type textarea "unreachable"
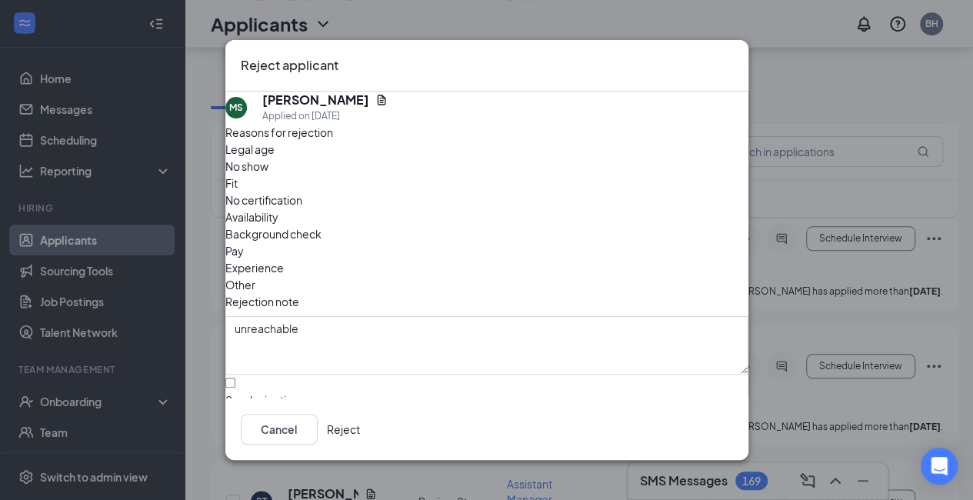
click at [360, 439] on button "Reject" at bounding box center [343, 429] width 33 height 31
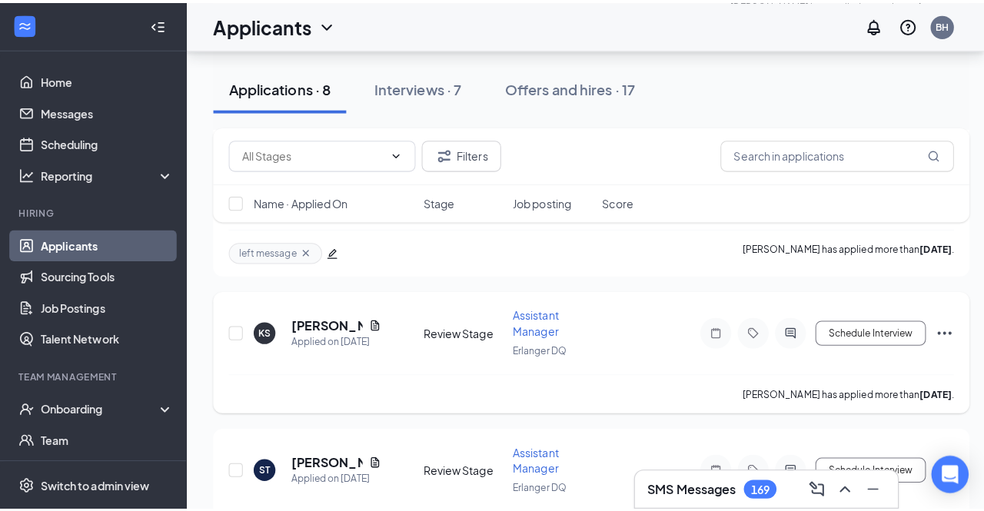
scroll to position [604, 0]
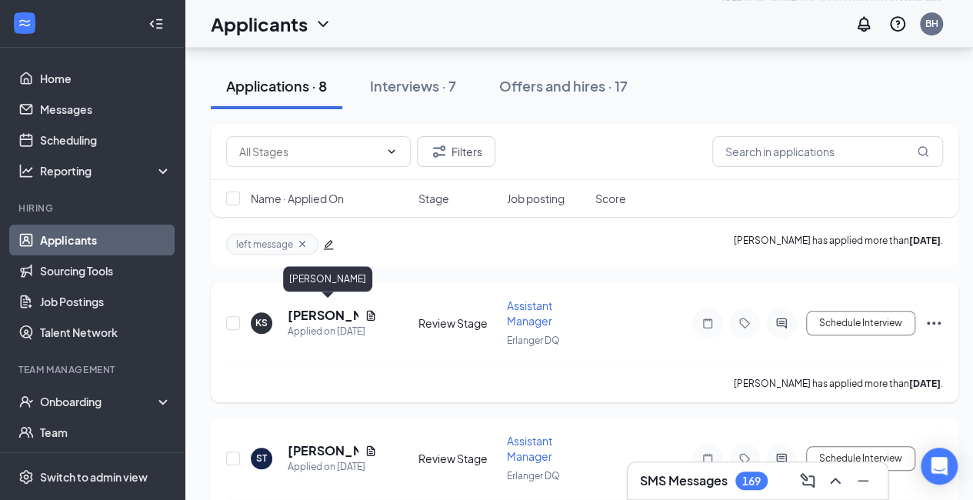
click at [300, 311] on h5 "[PERSON_NAME]" at bounding box center [323, 315] width 71 height 17
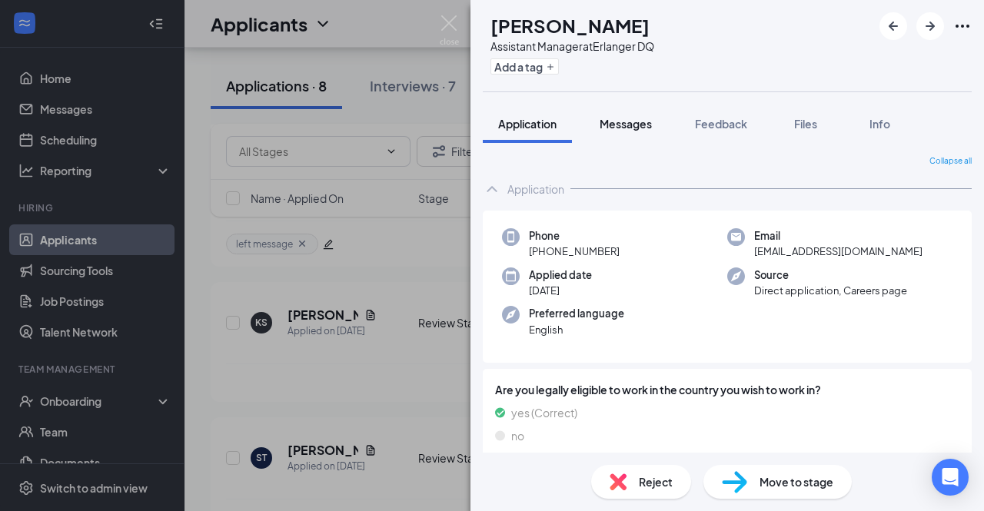
click at [641, 127] on span "Messages" at bounding box center [626, 124] width 52 height 14
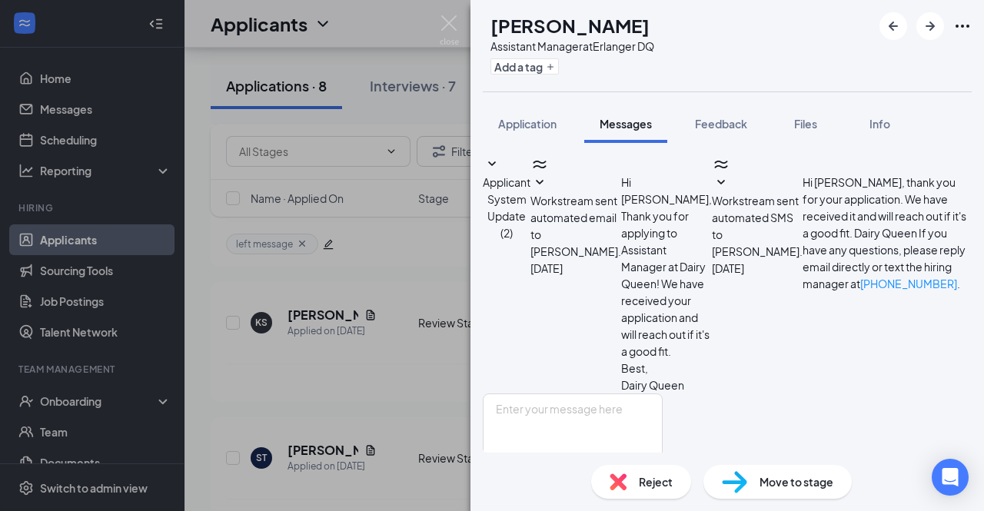
scroll to position [48, 0]
click at [529, 122] on span "Application" at bounding box center [527, 124] width 58 height 14
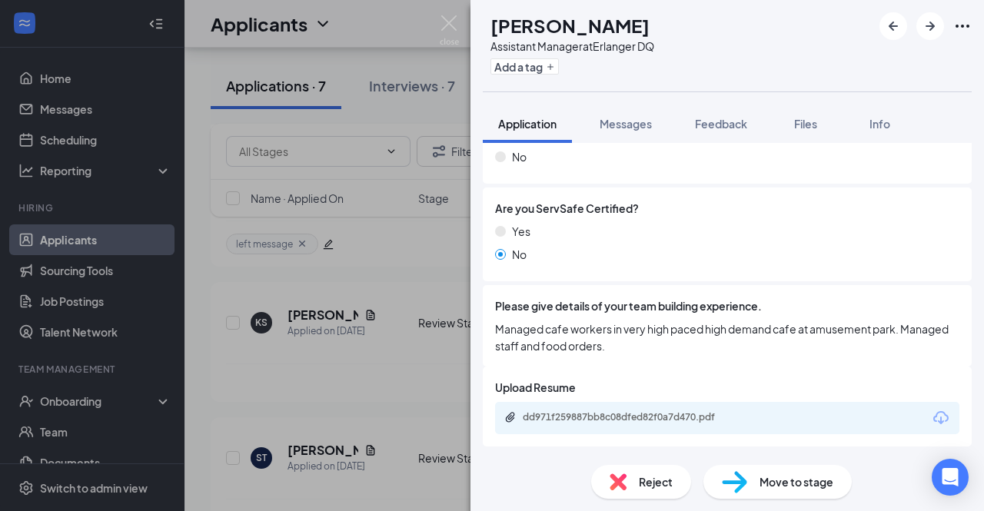
scroll to position [2117, 0]
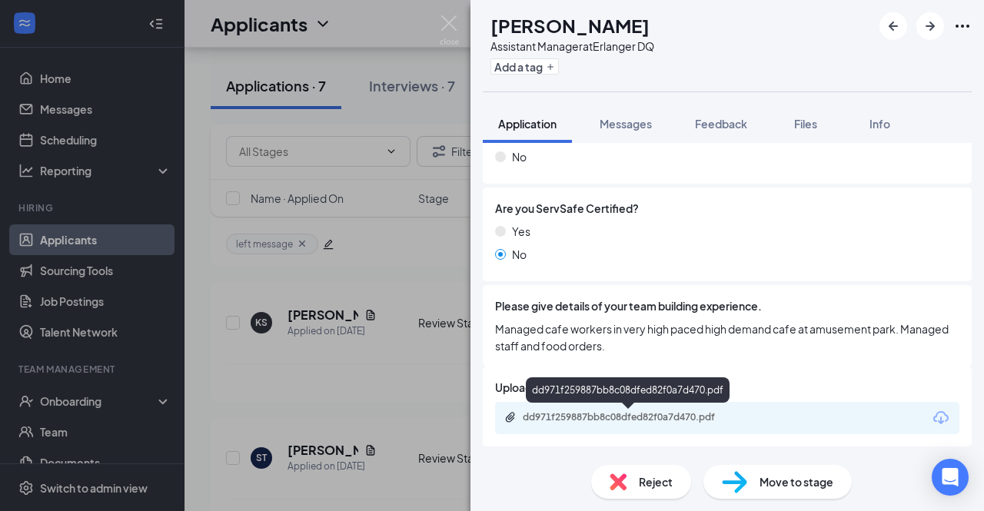
click at [694, 424] on div "dd971f259887bb8c08dfed82f0a7d470.pdf" at bounding box center [628, 418] width 249 height 15
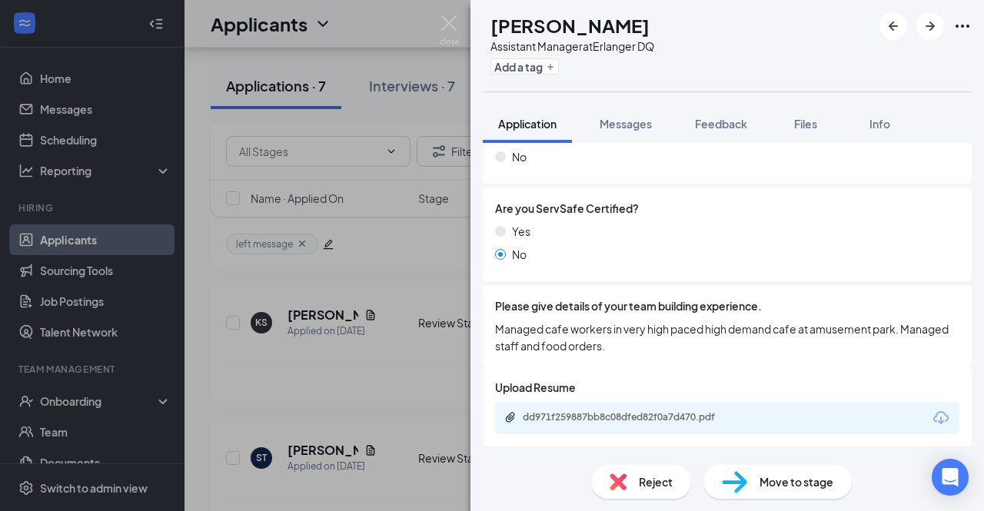
scroll to position [2112, 0]
click at [652, 484] on span "Reject" at bounding box center [656, 482] width 34 height 17
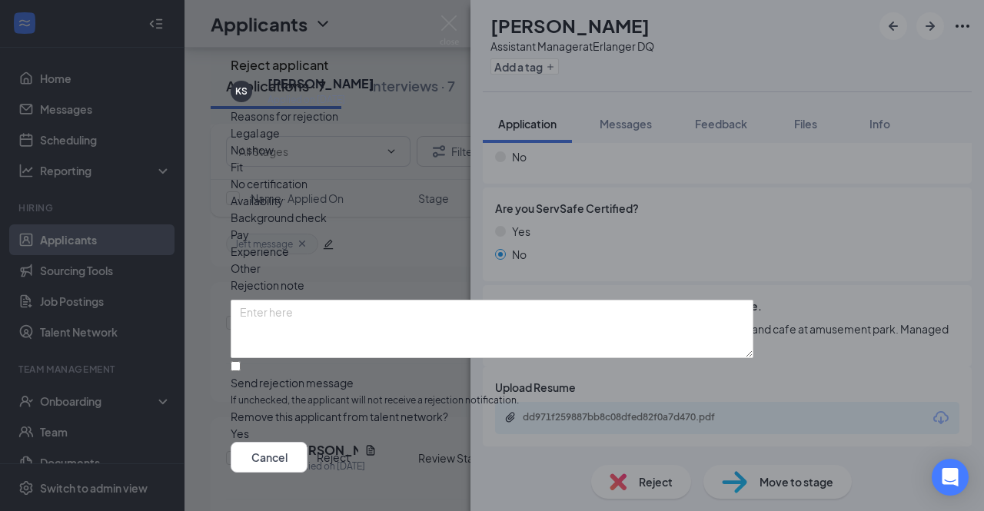
click at [401, 175] on div "Fit" at bounding box center [492, 166] width 523 height 17
click at [243, 175] on span "Fit" at bounding box center [237, 166] width 12 height 17
click at [432, 308] on textarea at bounding box center [492, 329] width 523 height 58
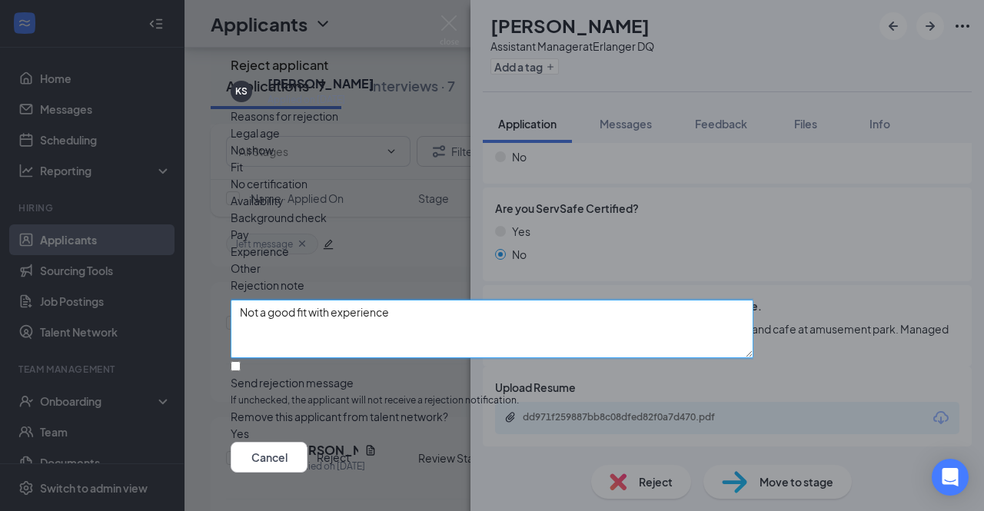
type textarea "Not a good fit with experience"
click at [350, 444] on button "Reject" at bounding box center [333, 457] width 33 height 31
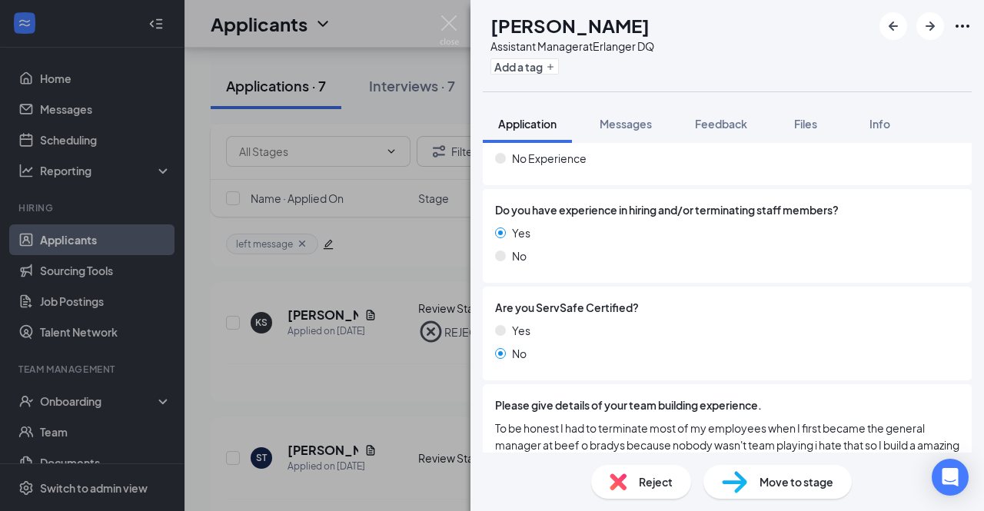
scroll to position [2151, 0]
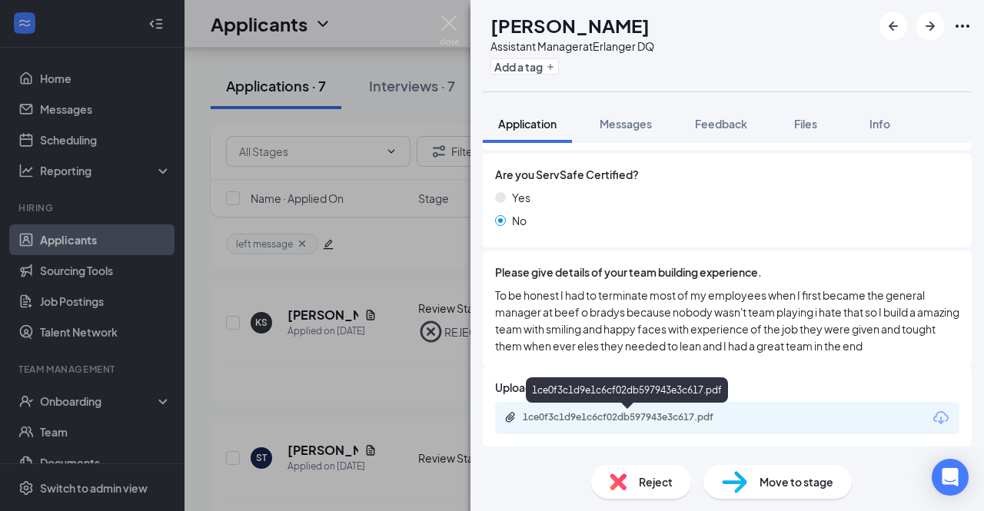
click at [674, 423] on div "1ce0f3c1d9e1c6cf02db597943e3c617.pdf" at bounding box center [630, 417] width 215 height 12
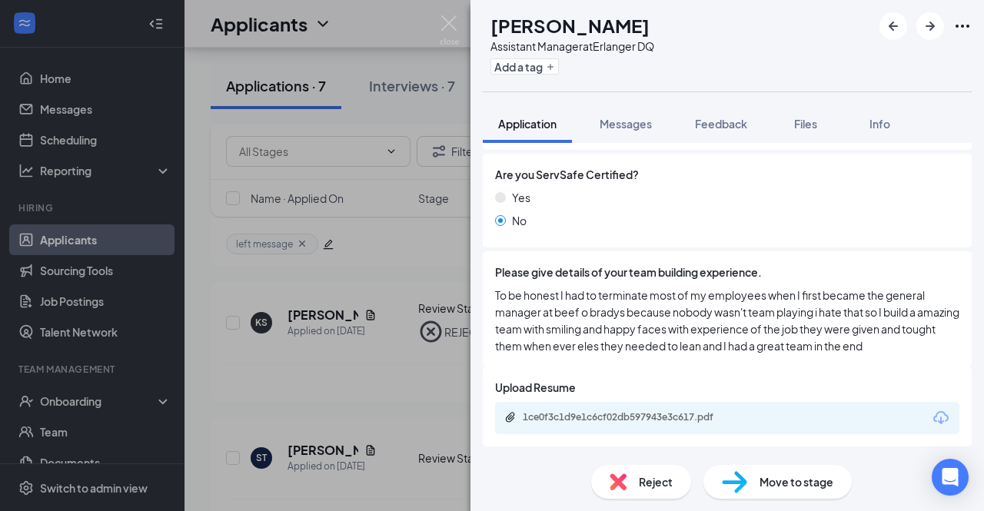
scroll to position [2145, 0]
click at [665, 487] on span "Reject" at bounding box center [656, 482] width 34 height 17
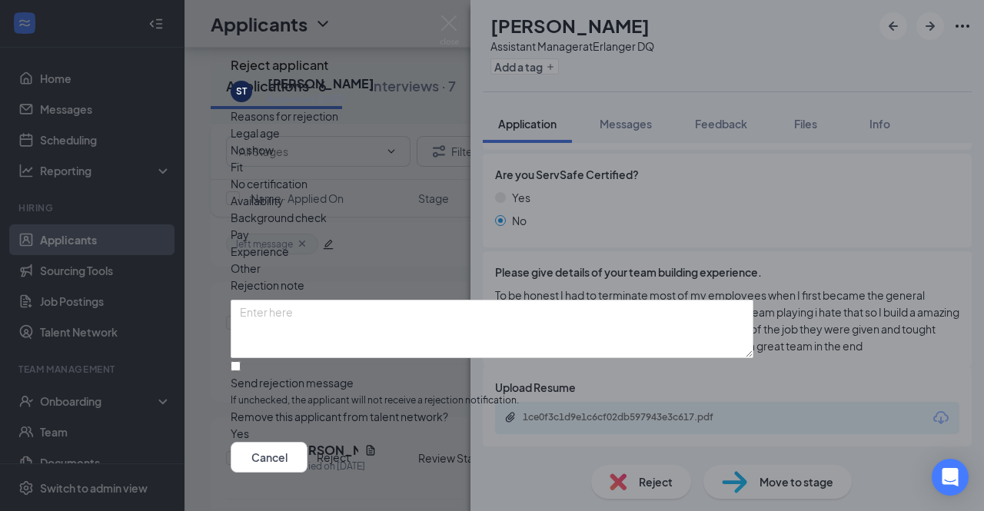
click at [521, 260] on div "Other" at bounding box center [492, 268] width 523 height 17
click at [288, 300] on textarea at bounding box center [492, 329] width 523 height 58
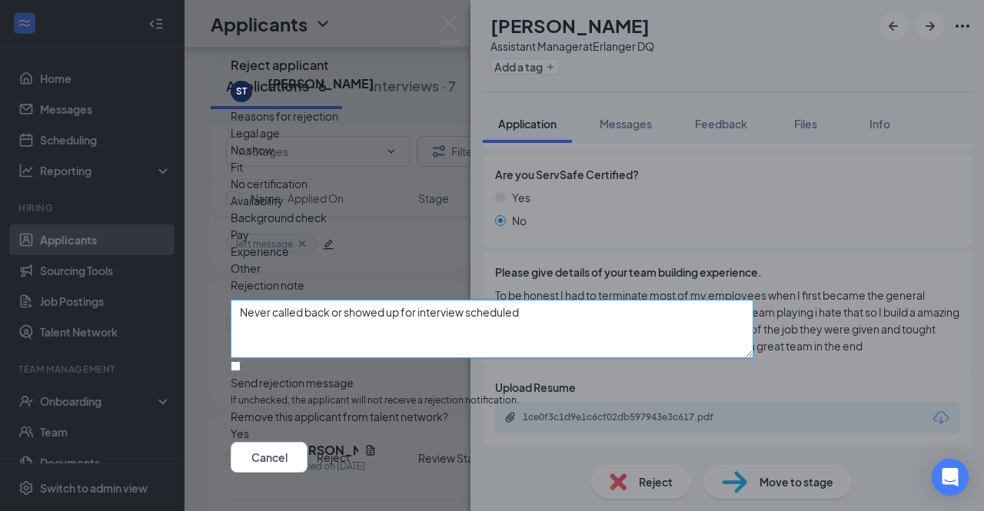
type textarea "Never called back or showed up for interview scheduled"
click at [350, 446] on button "Reject" at bounding box center [333, 457] width 33 height 31
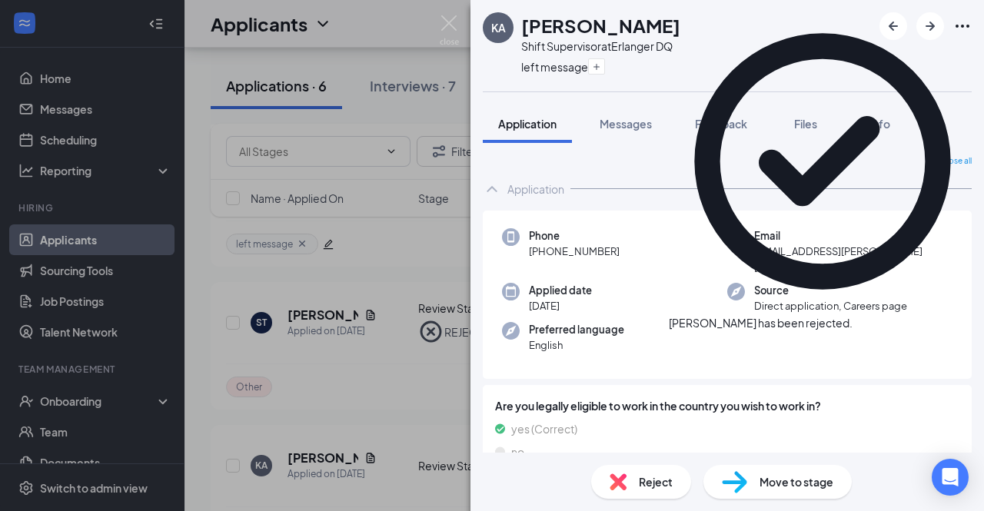
click at [853, 315] on icon "Cross" at bounding box center [853, 315] width 0 height 0
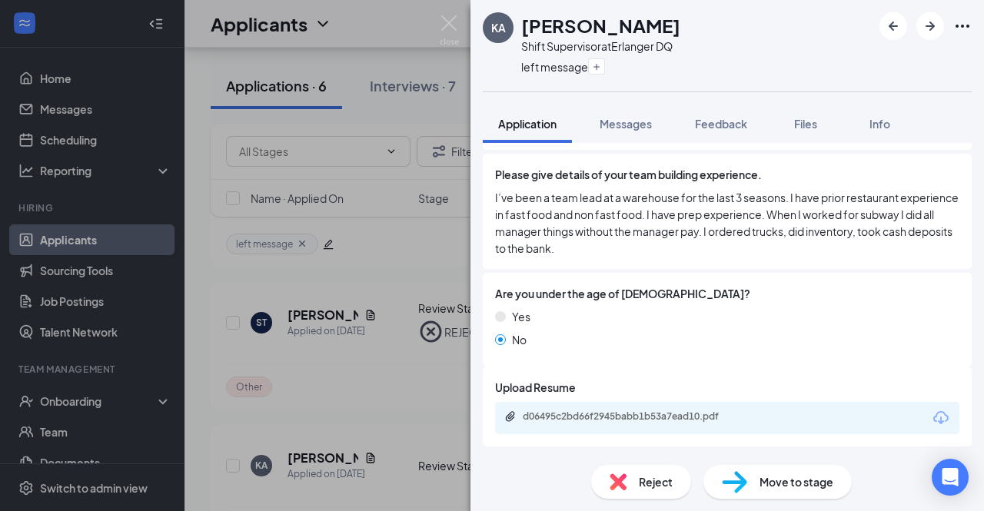
scroll to position [2467, 0]
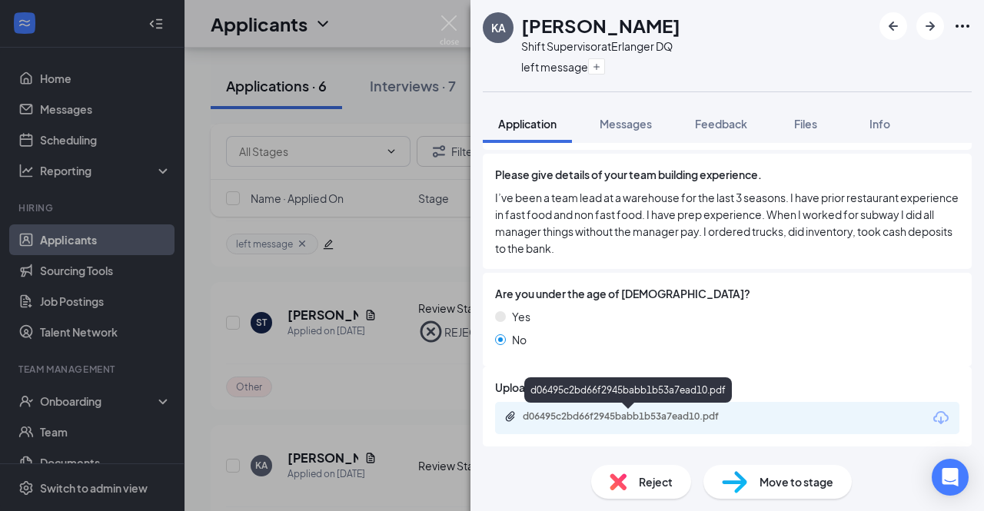
click at [677, 421] on div "d06495c2bd66f2945babb1b53a7ead10.pdf" at bounding box center [630, 417] width 215 height 12
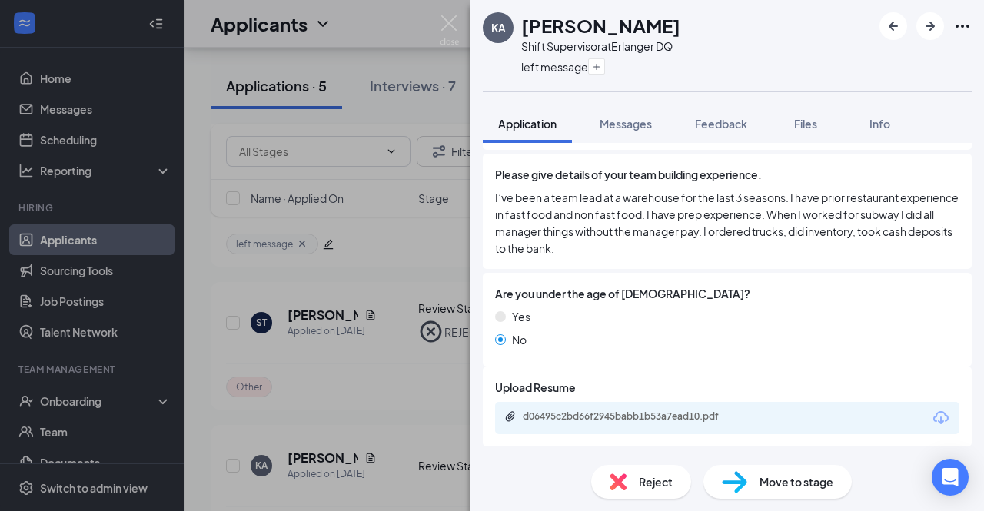
scroll to position [2461, 0]
click at [654, 484] on span "Reject" at bounding box center [656, 482] width 34 height 17
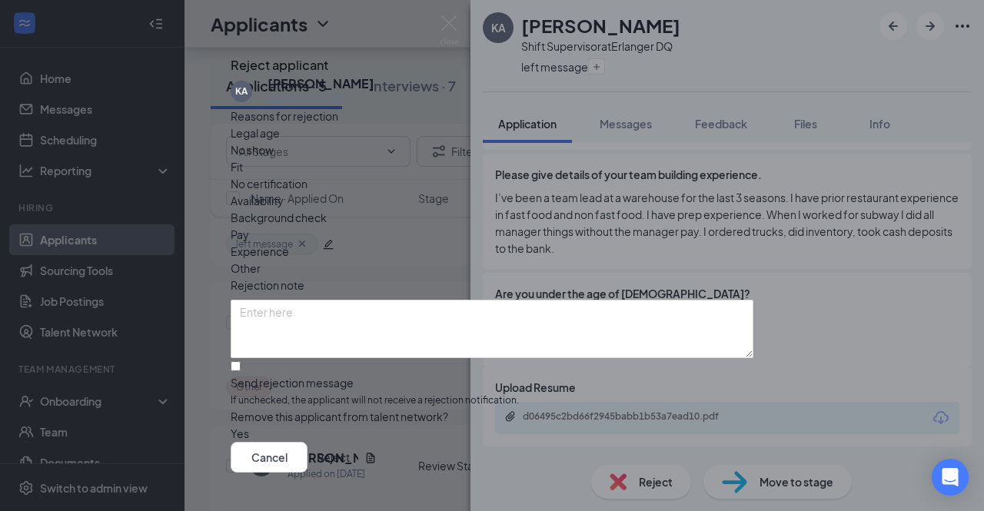
click at [243, 175] on span "Fit" at bounding box center [237, 166] width 12 height 17
click at [308, 300] on textarea at bounding box center [492, 329] width 523 height 58
type textarea "H"
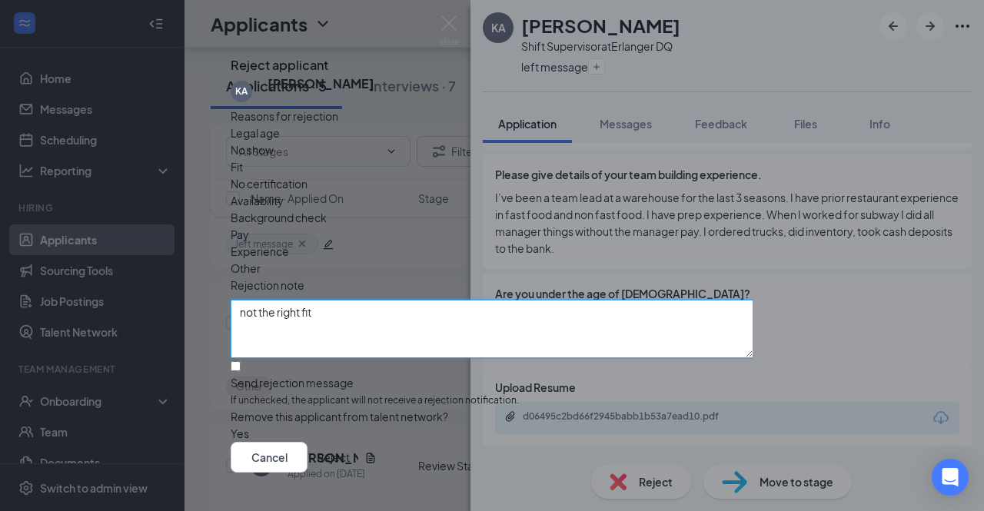
type textarea "not the right fit"
drag, startPoint x: 691, startPoint y: 444, endPoint x: 679, endPoint y: 443, distance: 11.6
click at [350, 445] on button "Reject" at bounding box center [333, 457] width 33 height 31
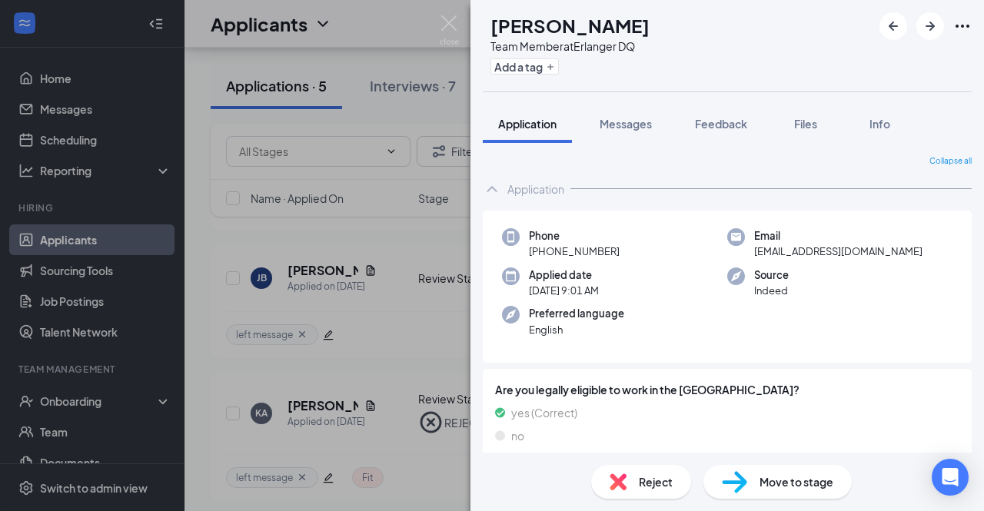
click at [380, 110] on div "AG [PERSON_NAME] Team Member at Erlanger DQ Add a tag Application Messages Feed…" at bounding box center [492, 255] width 984 height 511
